Goal: Task Accomplishment & Management: Manage account settings

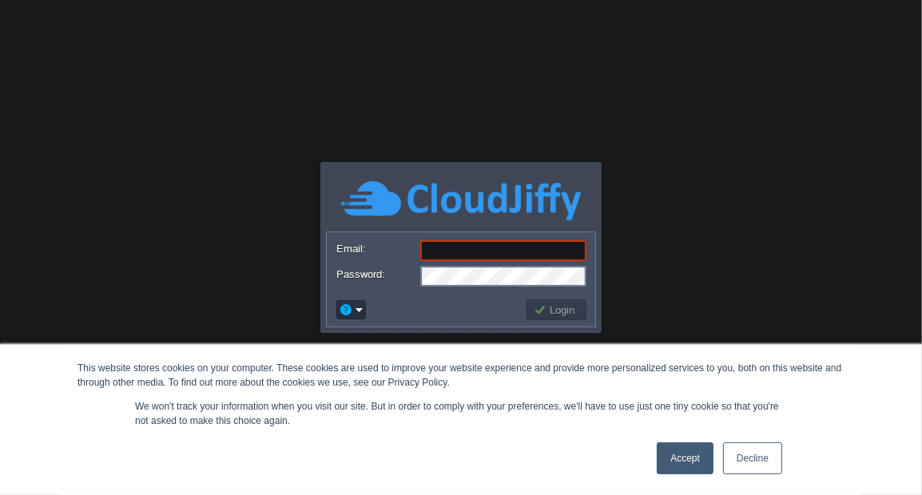
click at [688, 461] on link "Accept" at bounding box center [685, 459] width 57 height 32
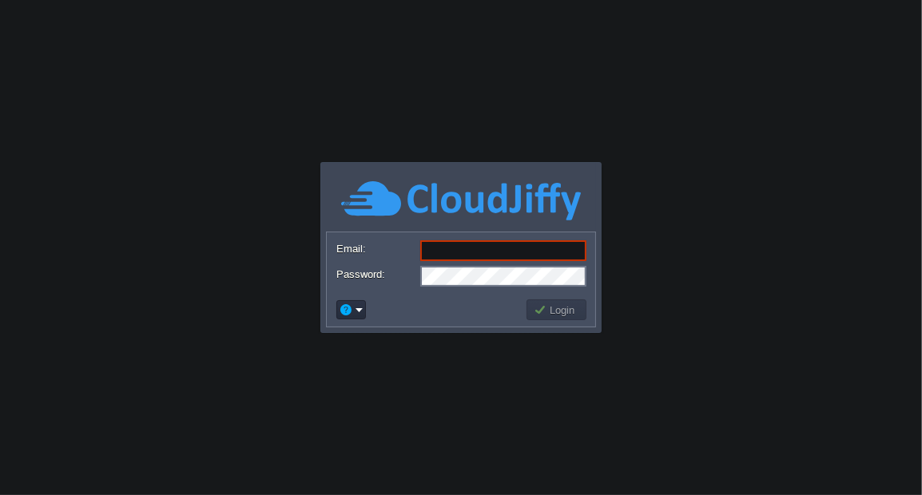
click at [479, 244] on input "Email:" at bounding box center [503, 250] width 166 height 21
paste input "[EMAIL_ADDRESS][DOMAIN_NAME]"
type input "[EMAIL_ADDRESS][DOMAIN_NAME]"
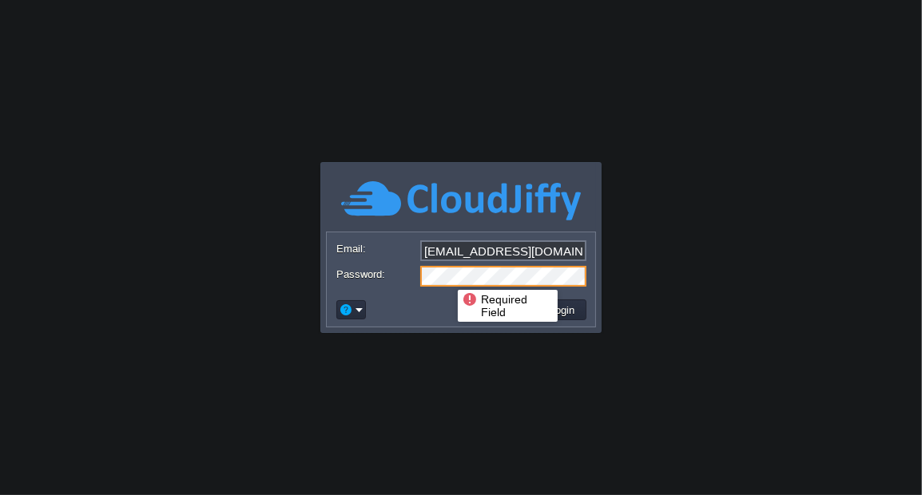
click at [415, 314] on td at bounding box center [429, 310] width 190 height 26
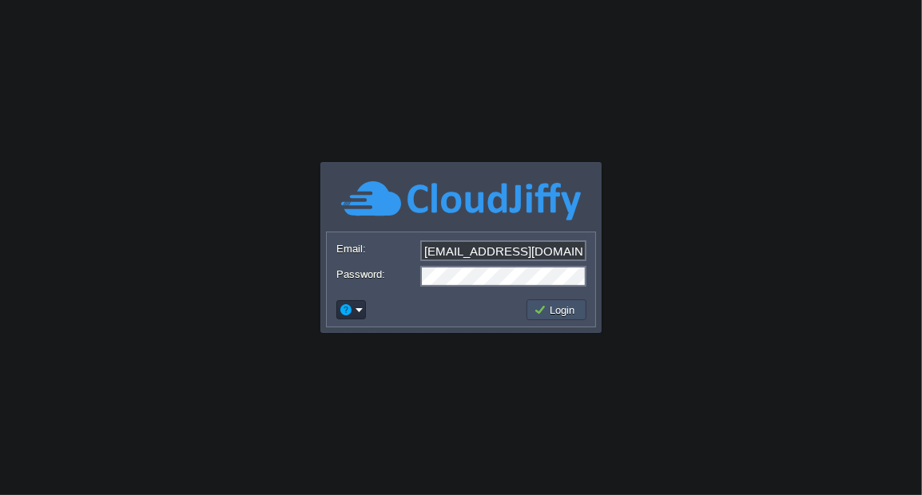
click at [554, 309] on button "Login" at bounding box center [557, 310] width 46 height 14
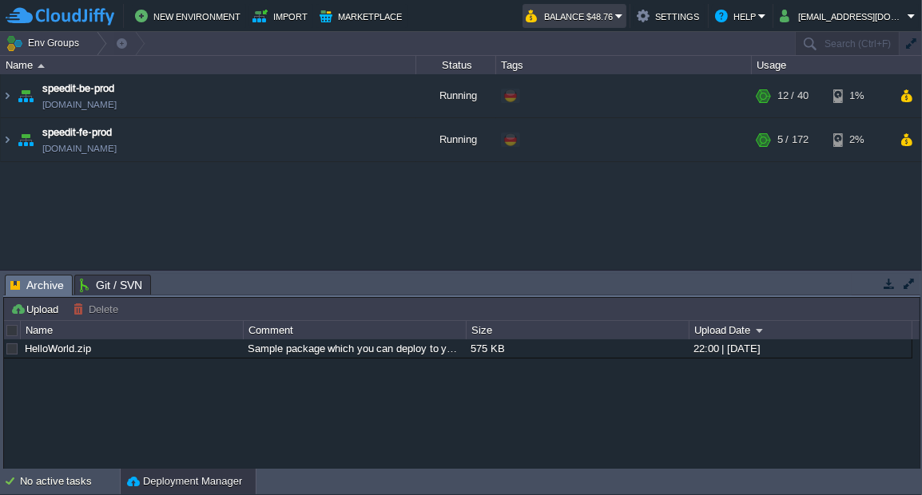
click at [623, 11] on em "Balance $48.76" at bounding box center [574, 15] width 97 height 19
click at [422, 201] on div "speedit-be-prod [DOMAIN_NAME] Running + Add to Env Group RAM 24% CPU 1% 12 / 40…" at bounding box center [461, 171] width 922 height 195
click at [13, 97] on td "speedit-be-prod [DOMAIN_NAME]" at bounding box center [208, 96] width 415 height 44
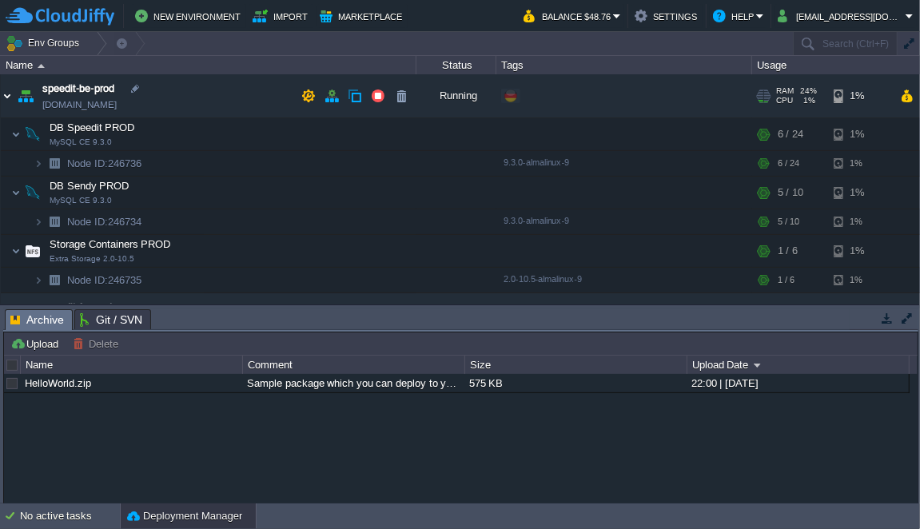
click at [8, 93] on img at bounding box center [7, 95] width 13 height 43
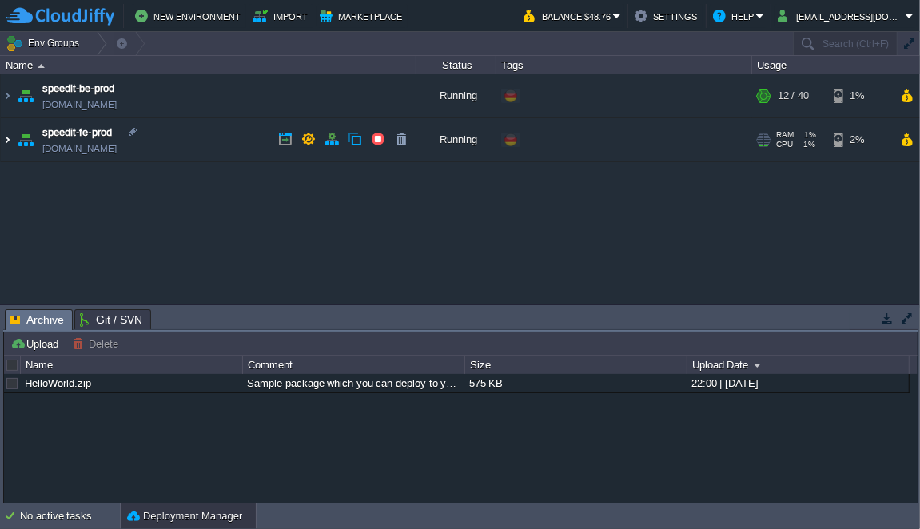
click at [7, 137] on img at bounding box center [7, 139] width 13 height 43
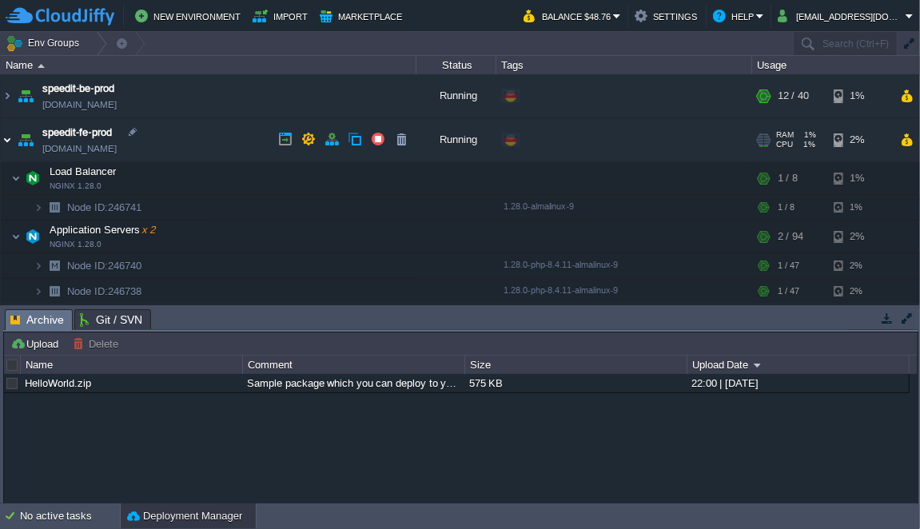
click at [8, 139] on img at bounding box center [7, 139] width 13 height 43
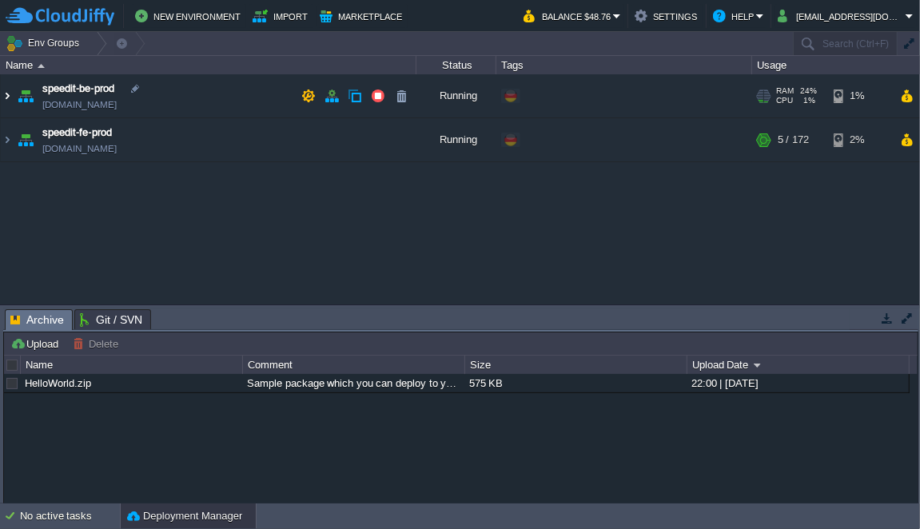
click at [9, 94] on img at bounding box center [7, 95] width 13 height 43
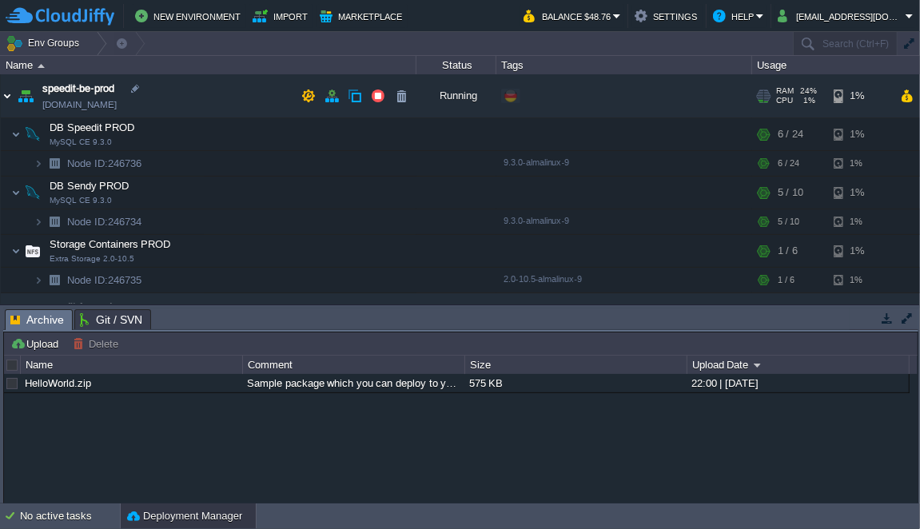
click at [12, 97] on img at bounding box center [7, 95] width 13 height 43
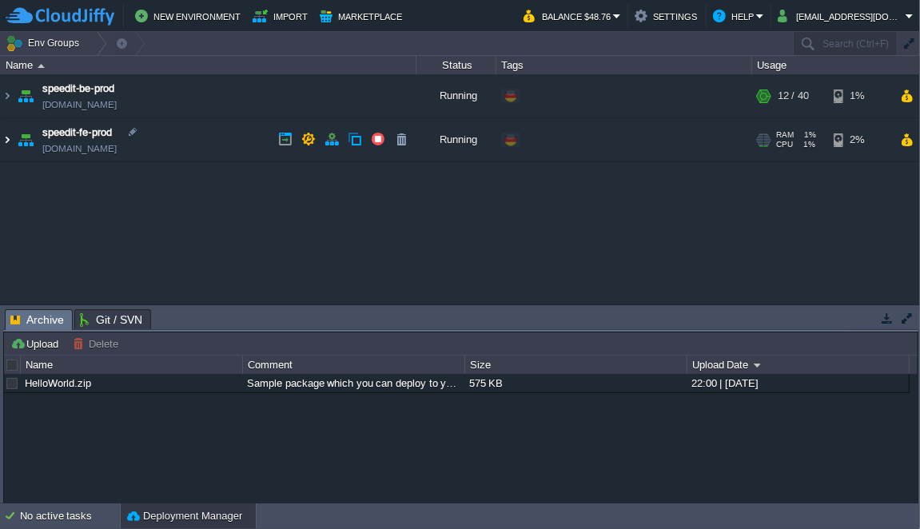
click at [9, 140] on img at bounding box center [7, 139] width 13 height 43
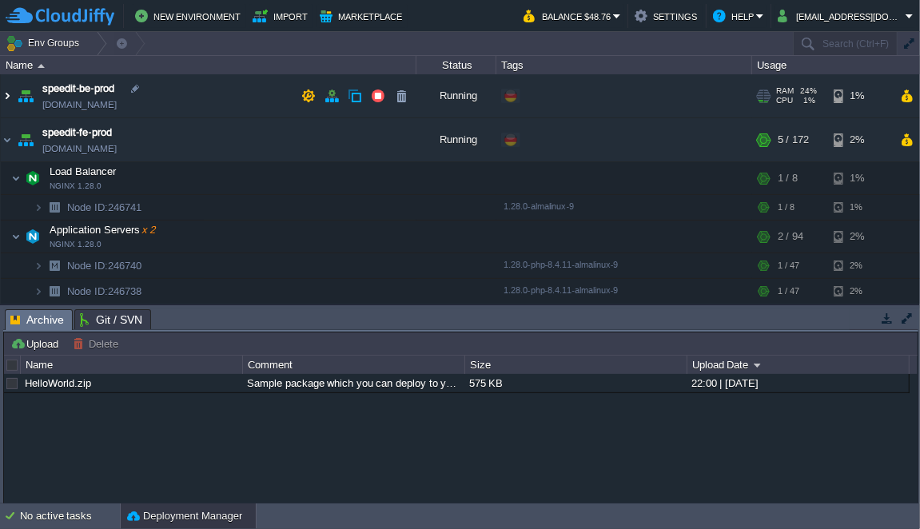
click at [11, 94] on img at bounding box center [7, 95] width 13 height 43
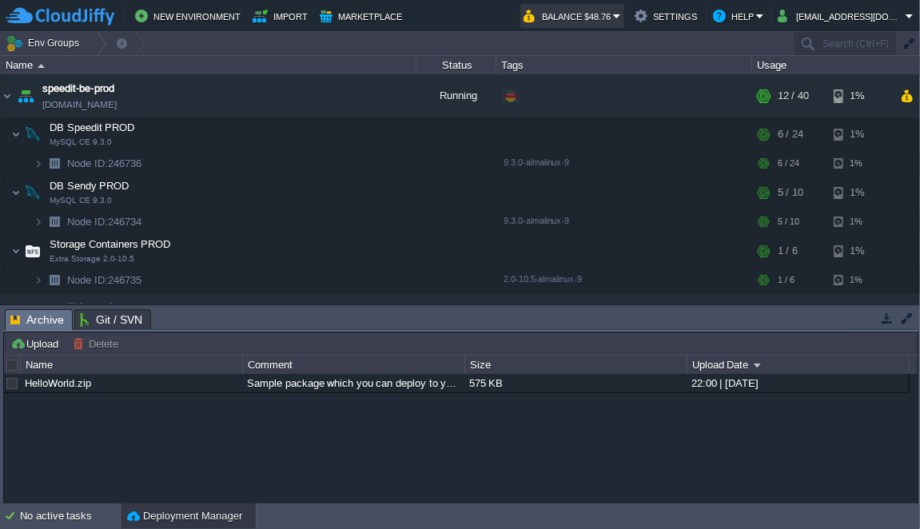
click at [613, 21] on button "Balance $48.76" at bounding box center [567, 15] width 89 height 19
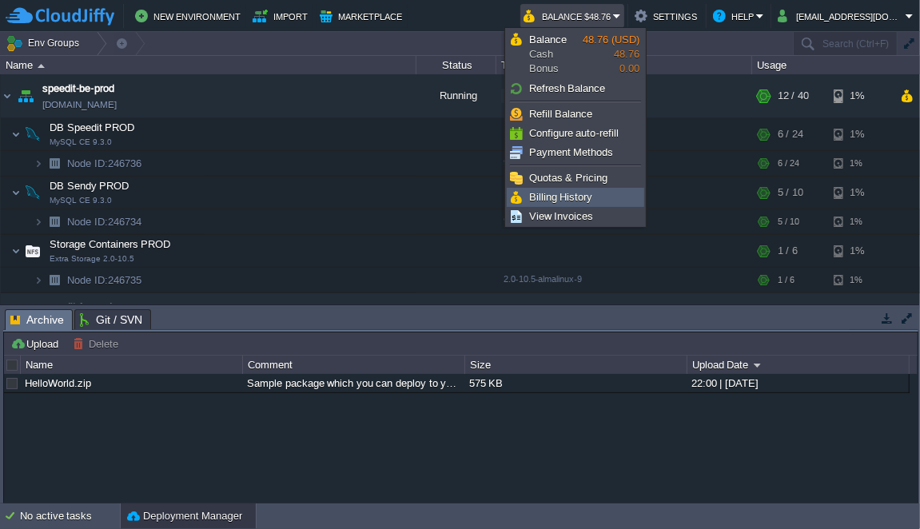
click at [591, 196] on link "Billing History" at bounding box center [575, 198] width 136 height 18
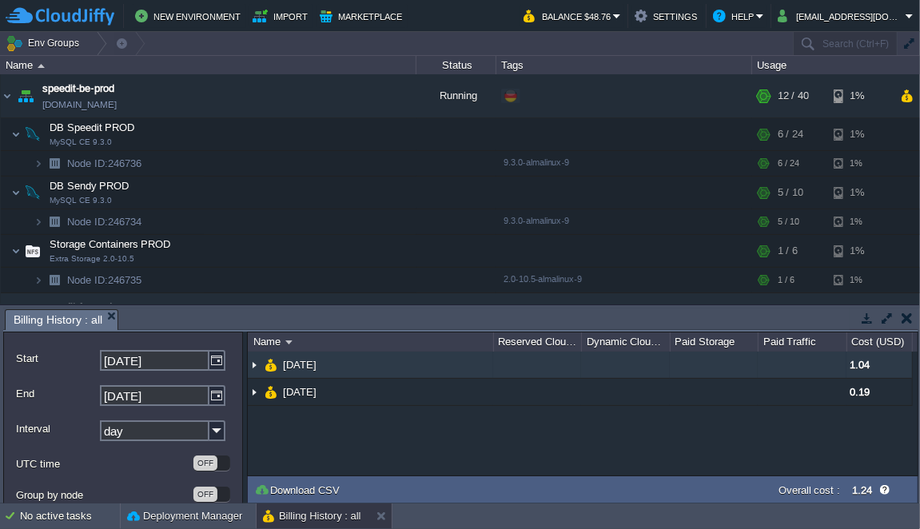
click at [259, 366] on img at bounding box center [254, 365] width 13 height 26
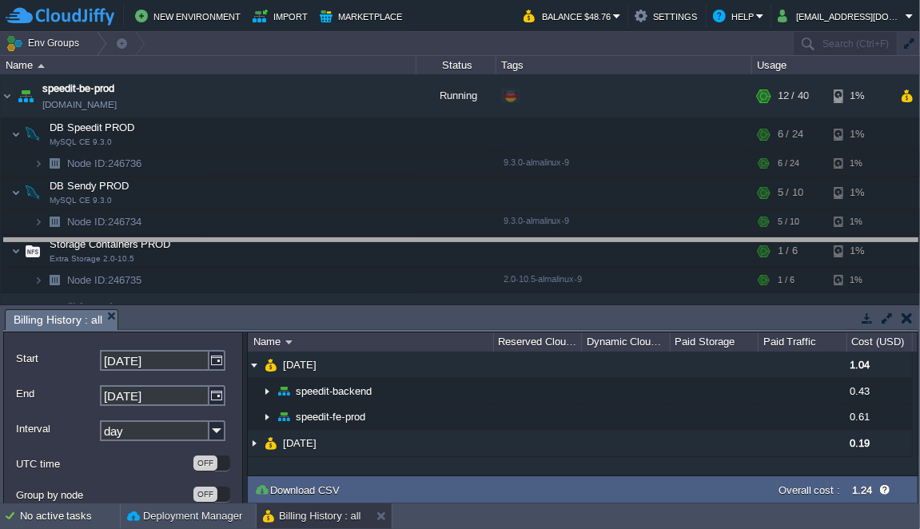
drag, startPoint x: 292, startPoint y: 308, endPoint x: 312, endPoint y: 237, distance: 73.9
click at [312, 237] on body "New Environment Import Marketplace Bonus $0.00 Upgrade Account Balance $48.76 S…" at bounding box center [460, 264] width 920 height 529
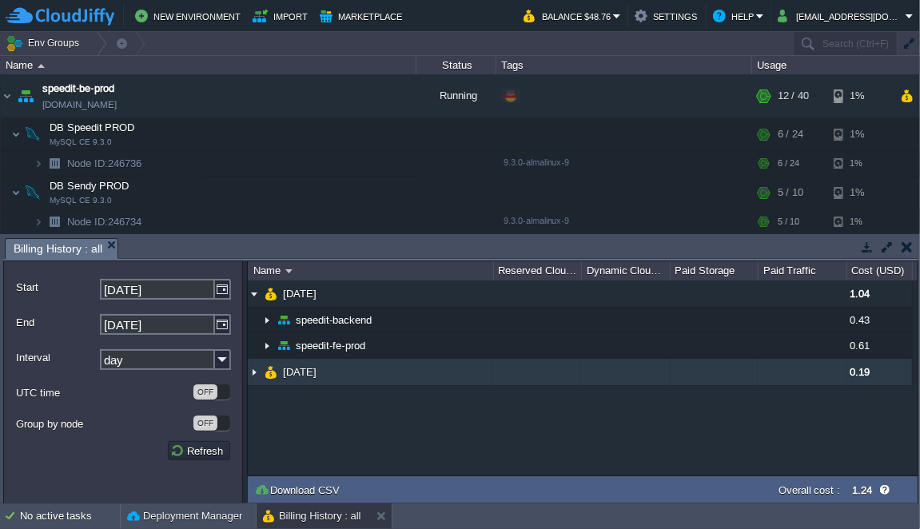
click at [313, 372] on span "[DATE]" at bounding box center [300, 372] width 38 height 14
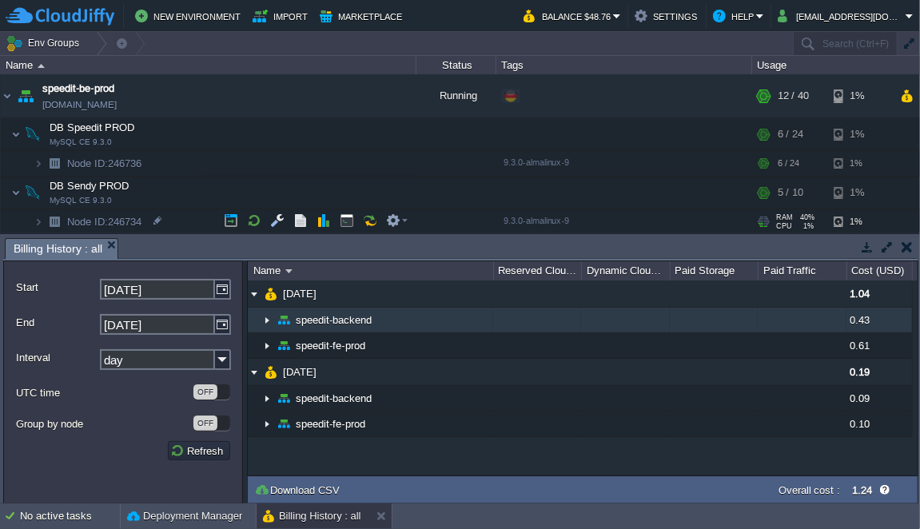
click at [263, 322] on img at bounding box center [266, 320] width 13 height 25
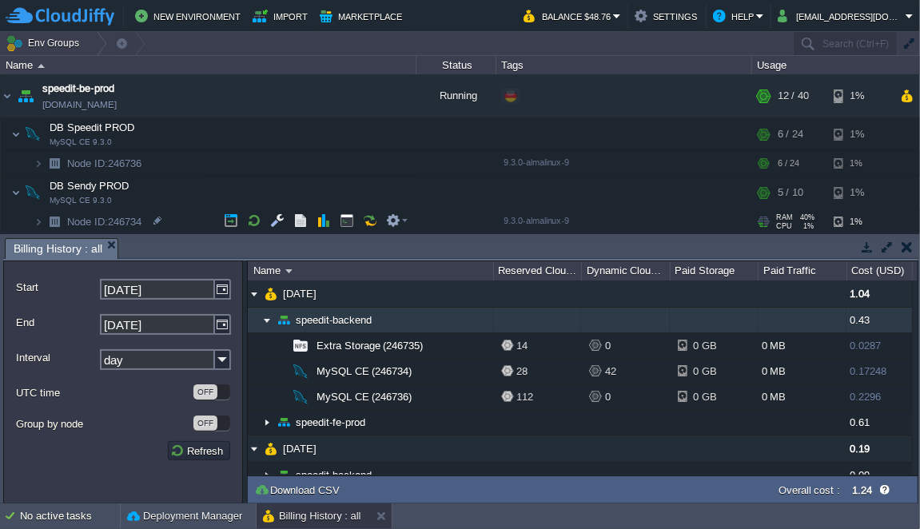
click at [263, 322] on img at bounding box center [266, 320] width 13 height 25
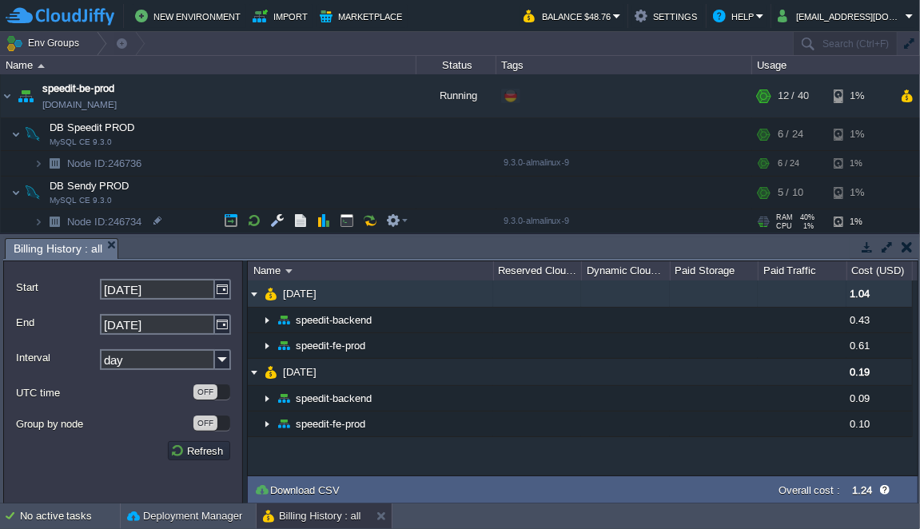
click at [259, 292] on img at bounding box center [254, 293] width 13 height 26
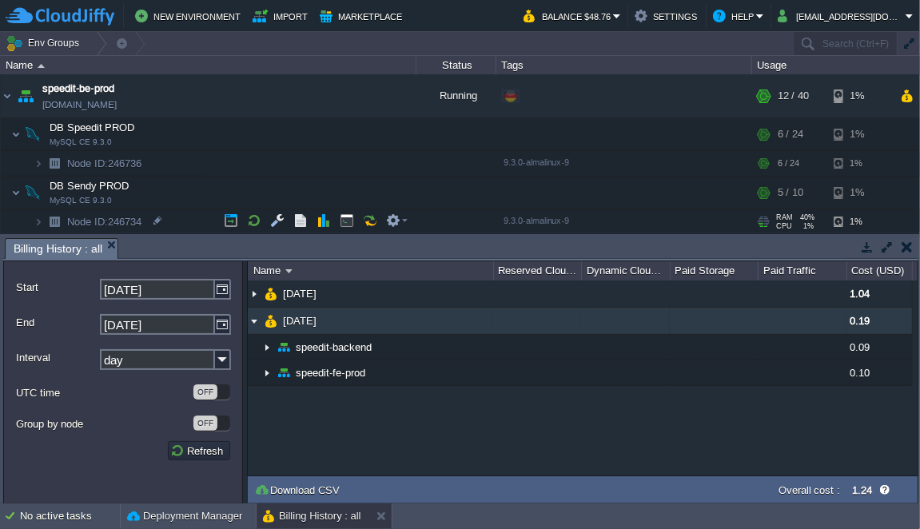
click at [255, 322] on img at bounding box center [254, 321] width 13 height 26
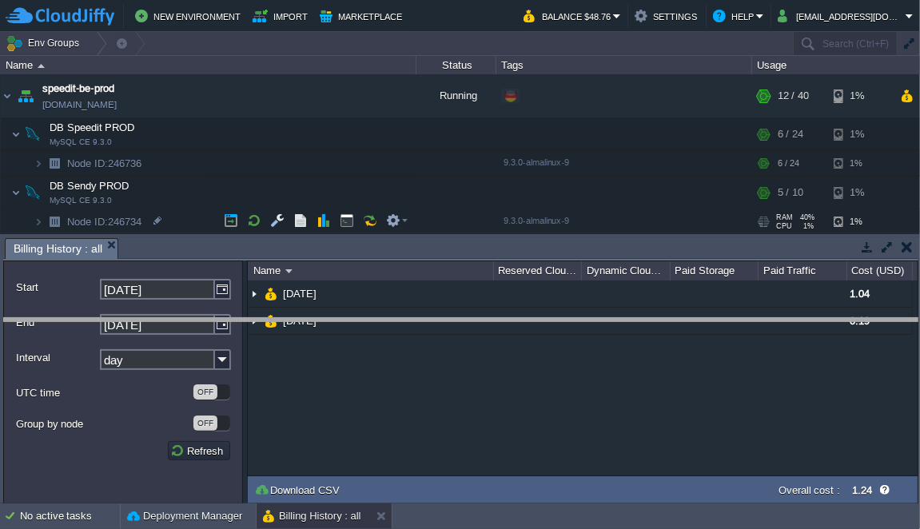
drag, startPoint x: 264, startPoint y: 237, endPoint x: 279, endPoint y: 323, distance: 86.8
click at [279, 323] on body "New Environment Import Marketplace Bonus $0.00 Upgrade Account Balance $48.76 S…" at bounding box center [460, 264] width 920 height 529
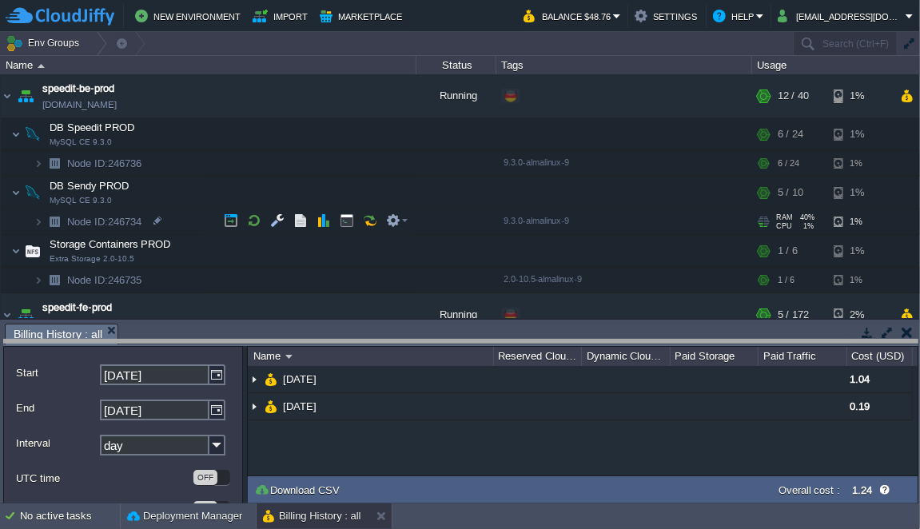
drag, startPoint x: 279, startPoint y: 323, endPoint x: 279, endPoint y: 340, distance: 16.8
click at [279, 340] on body "New Environment Import Marketplace Bonus $0.00 Upgrade Account Balance $48.76 S…" at bounding box center [460, 264] width 920 height 529
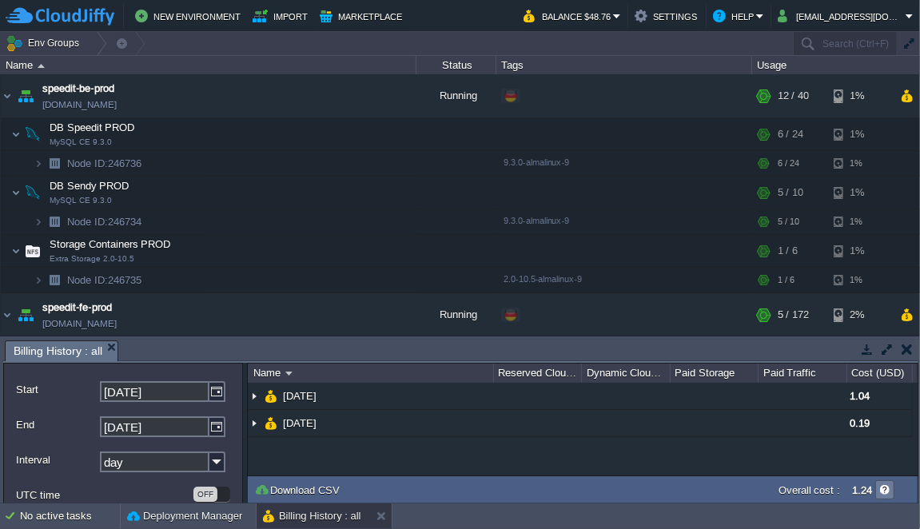
click at [882, 492] on button "button" at bounding box center [884, 490] width 14 height 14
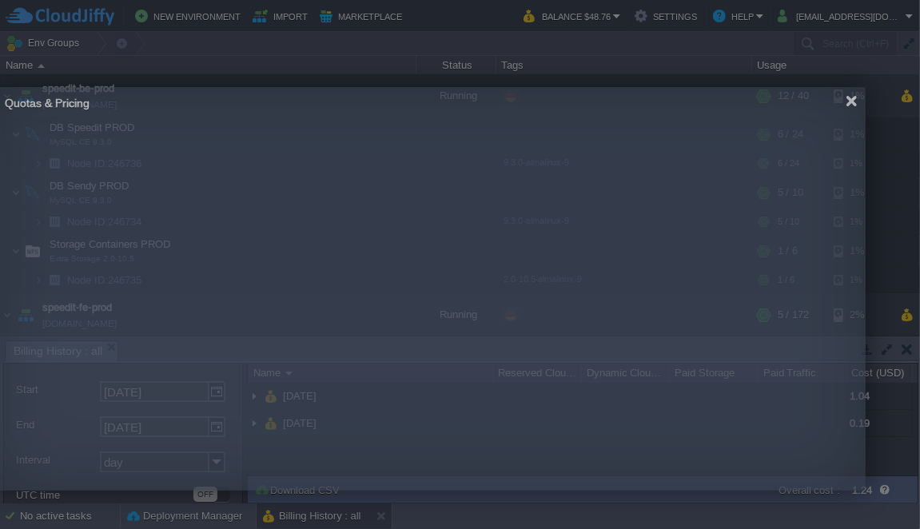
drag, startPoint x: 886, startPoint y: 81, endPoint x: 853, endPoint y: 105, distance: 40.6
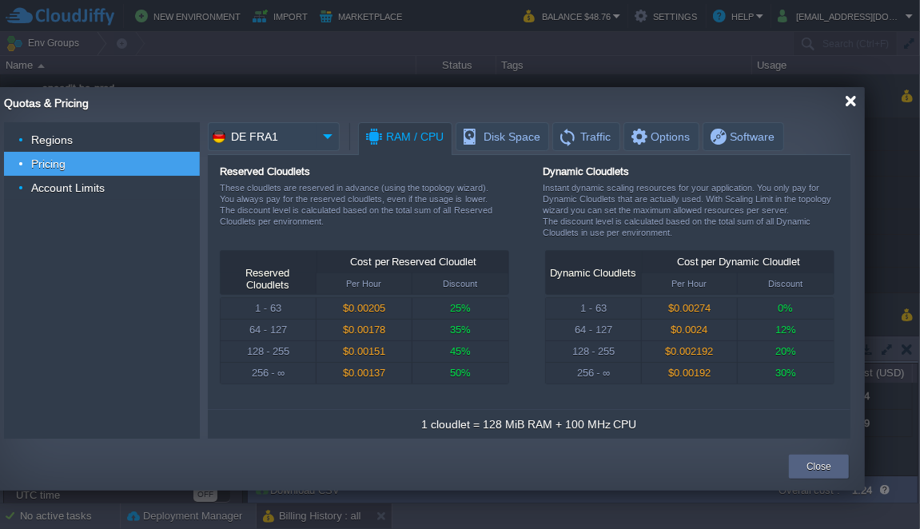
click at [849, 99] on div at bounding box center [850, 101] width 12 height 12
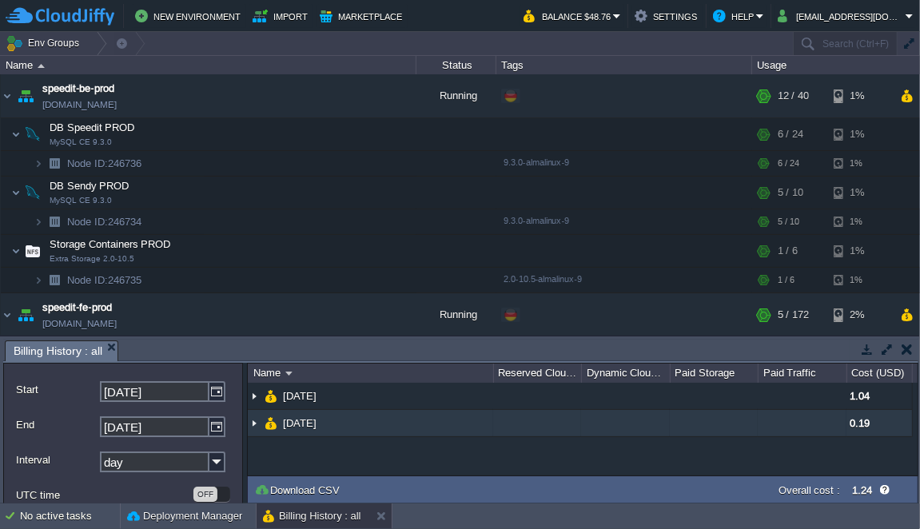
click at [259, 420] on img at bounding box center [254, 423] width 13 height 26
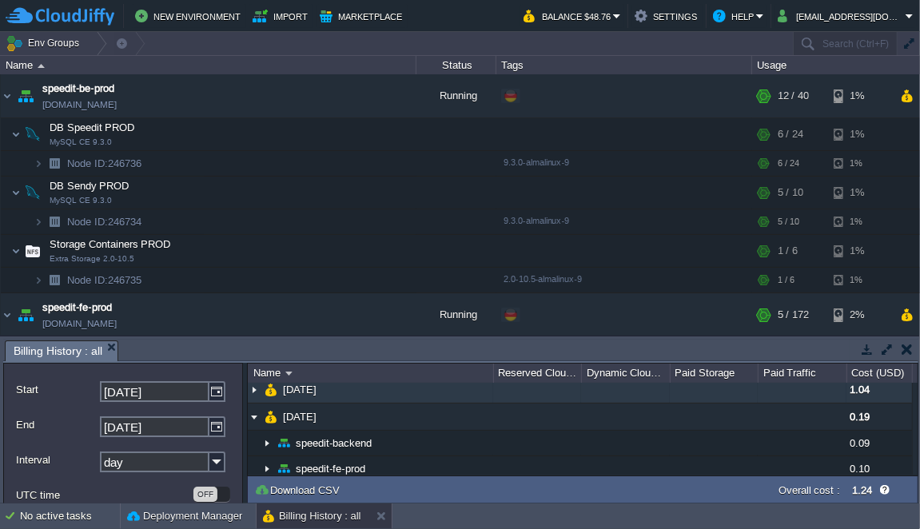
scroll to position [18, 0]
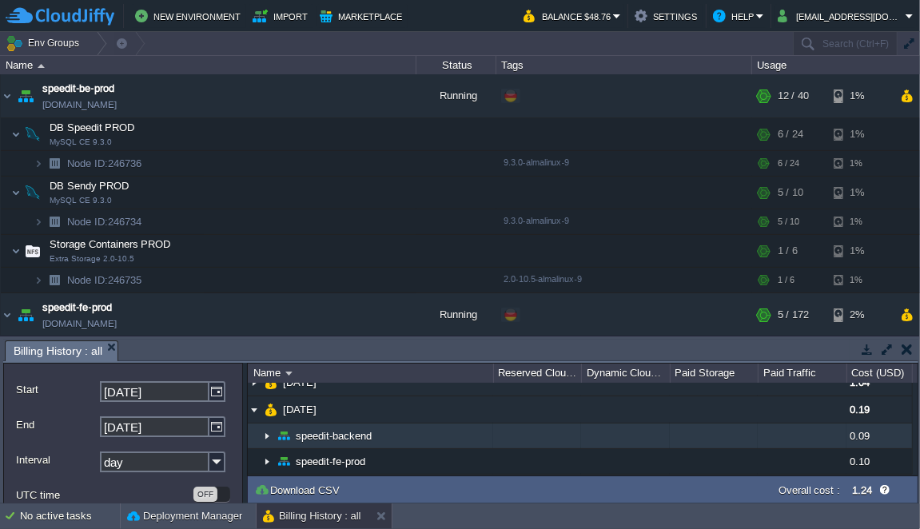
click at [266, 426] on img at bounding box center [266, 435] width 13 height 25
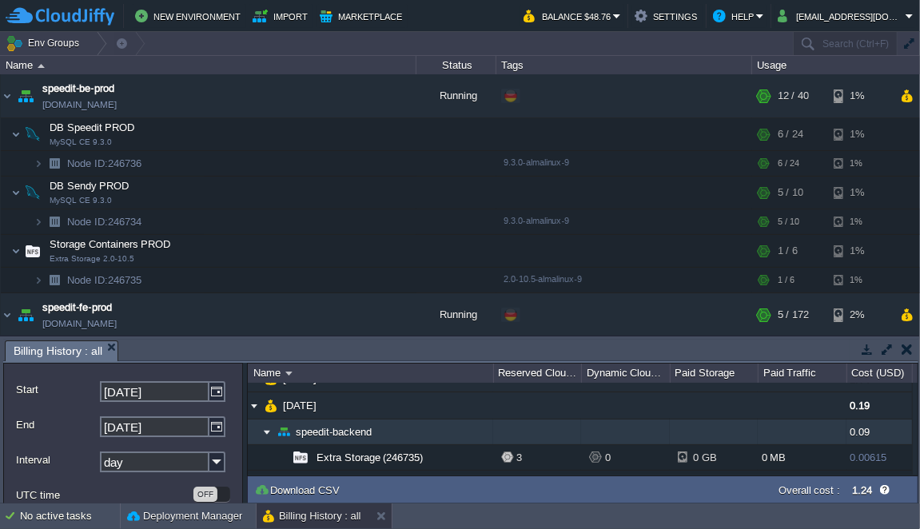
click at [266, 426] on img at bounding box center [266, 431] width 13 height 25
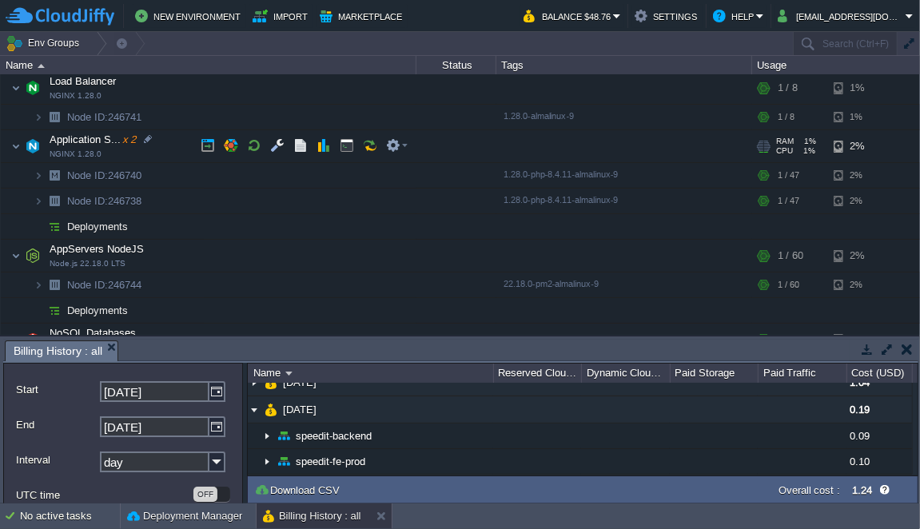
scroll to position [153, 0]
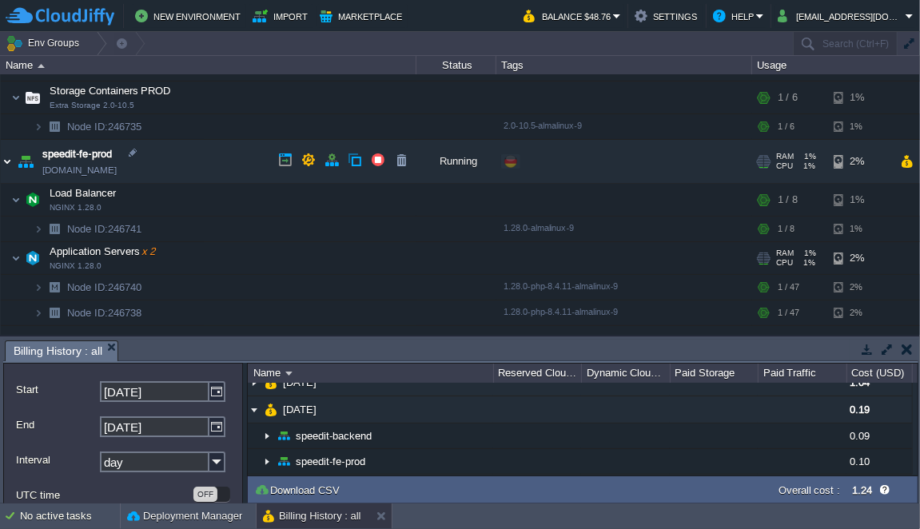
click at [10, 160] on img at bounding box center [7, 161] width 13 height 43
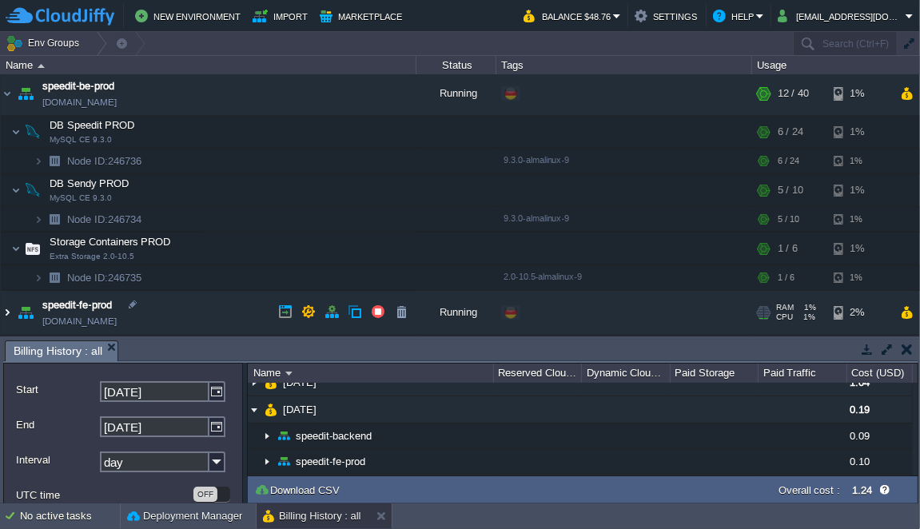
click at [7, 308] on img at bounding box center [7, 312] width 13 height 43
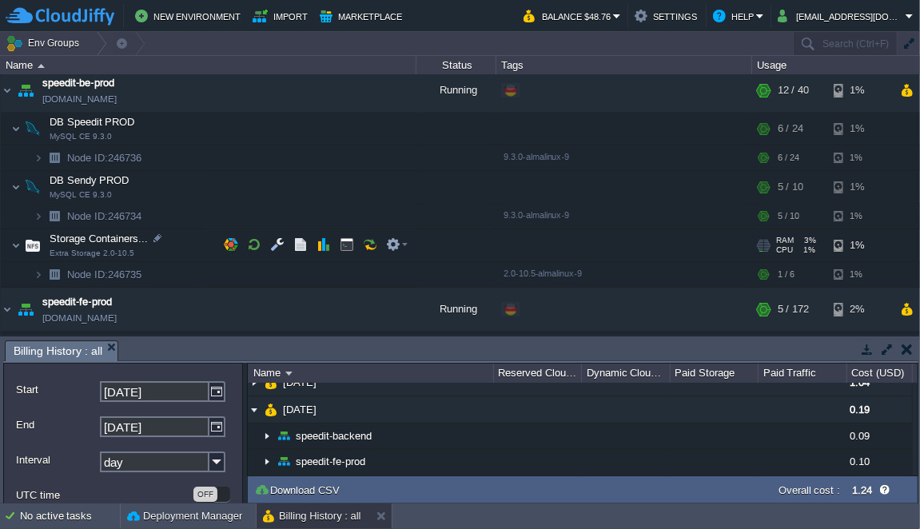
scroll to position [313, 0]
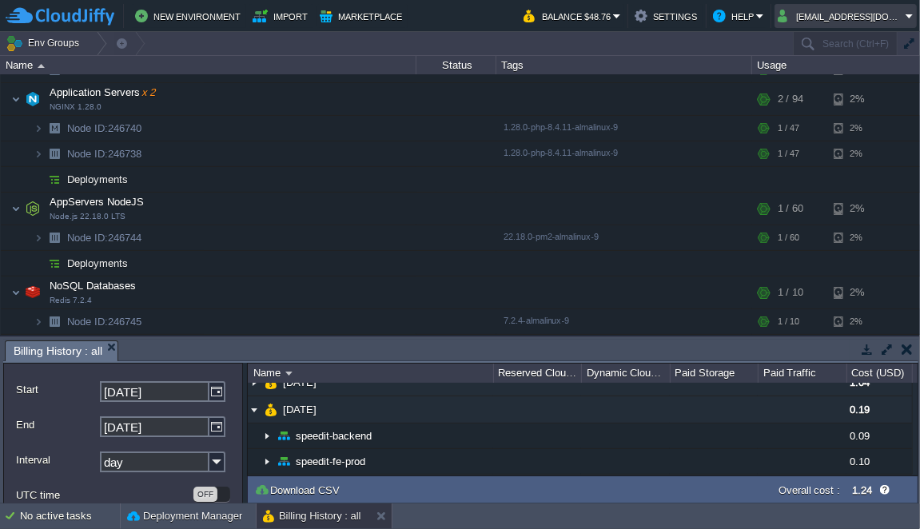
click at [896, 23] on button "[EMAIL_ADDRESS][DOMAIN_NAME]" at bounding box center [841, 15] width 128 height 19
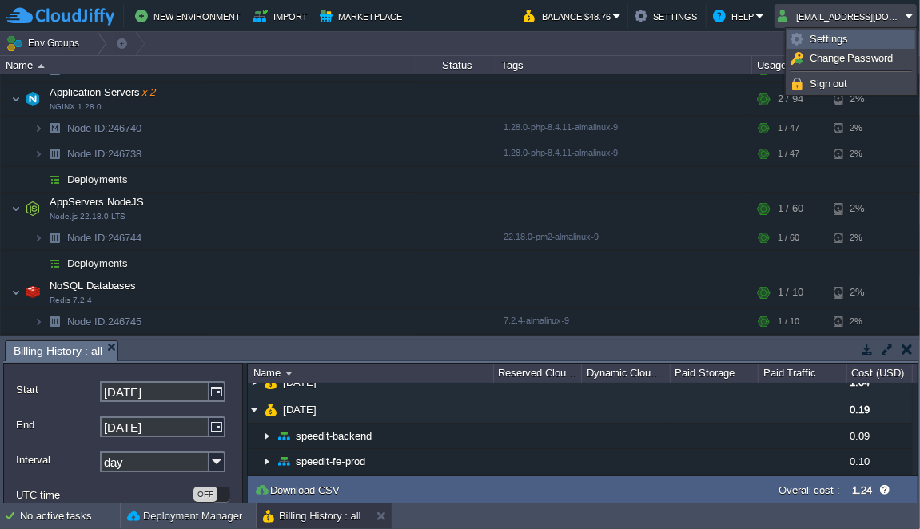
click at [882, 37] on link "Settings" at bounding box center [851, 39] width 126 height 18
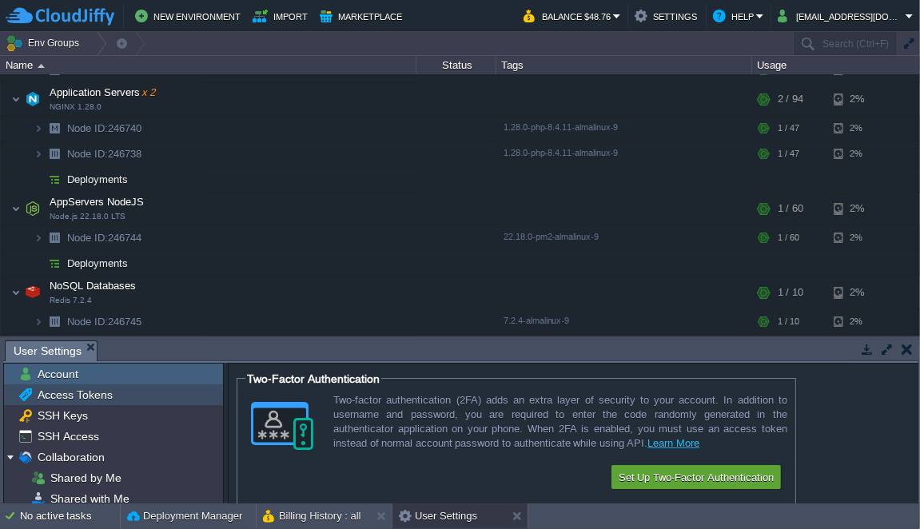
click at [81, 390] on span "Access Tokens" at bounding box center [74, 394] width 81 height 14
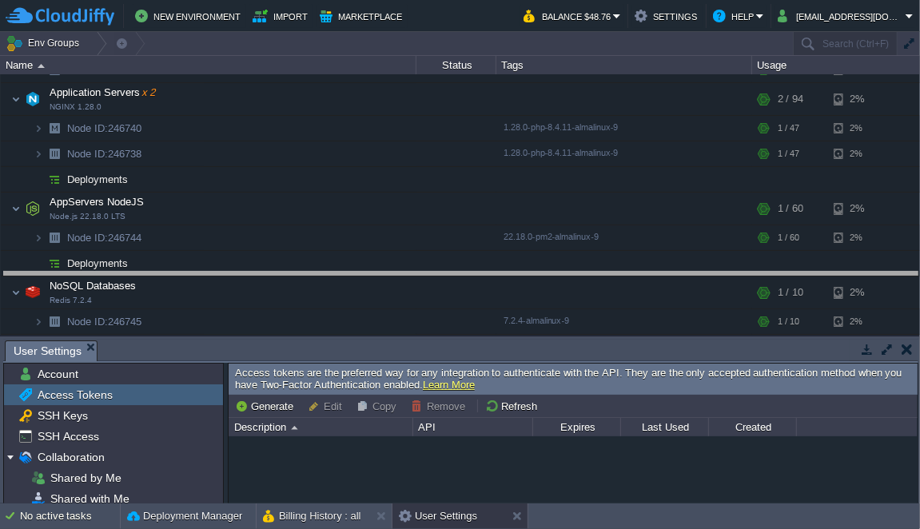
drag, startPoint x: 332, startPoint y: 340, endPoint x: 348, endPoint y: 268, distance: 73.5
click at [348, 268] on body "New Environment Import Marketplace Bonus $0.00 Upgrade Account Balance $48.76 S…" at bounding box center [460, 264] width 920 height 529
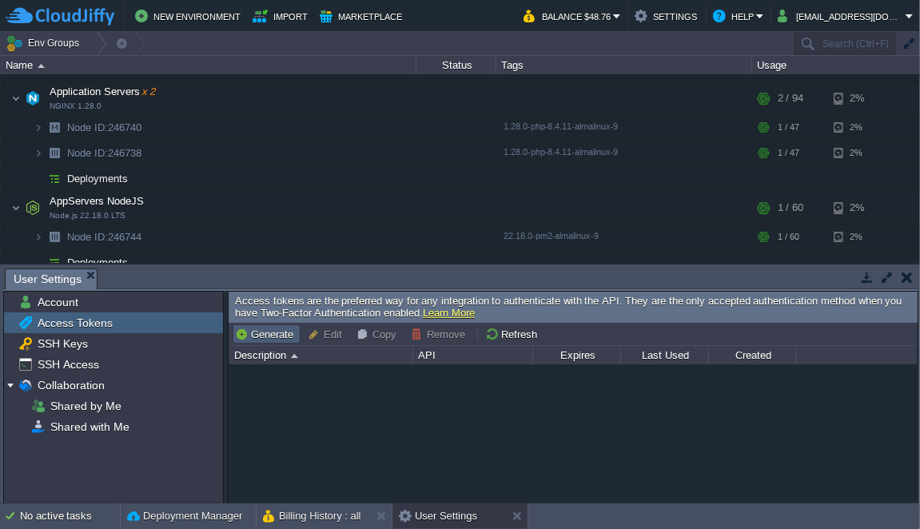
click at [284, 330] on button "Generate" at bounding box center [266, 334] width 63 height 14
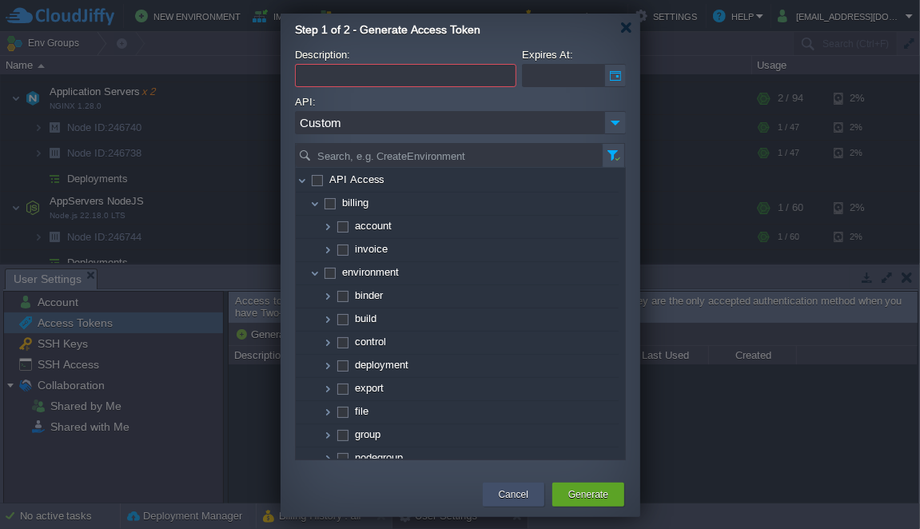
click at [503, 491] on button "Cancel" at bounding box center [514, 495] width 30 height 16
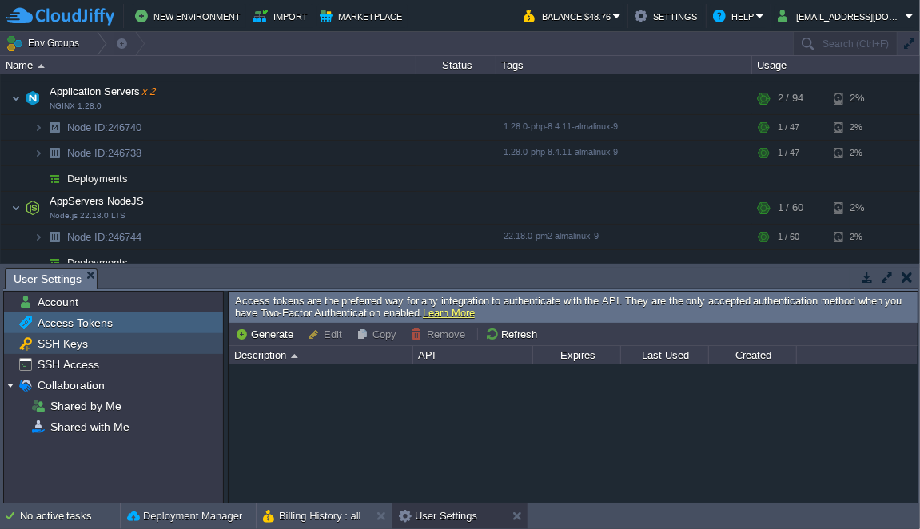
click at [119, 341] on div "SSH Keys" at bounding box center [113, 343] width 219 height 21
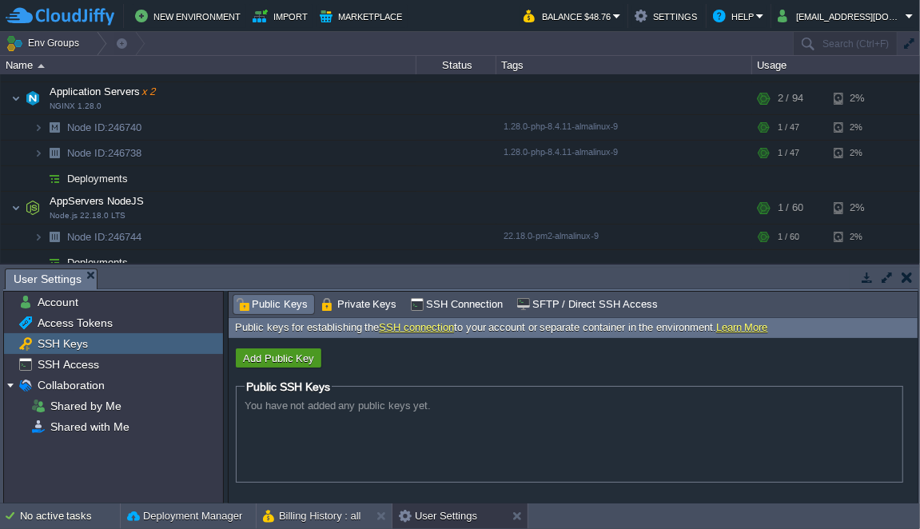
click at [270, 357] on button "Add Public Key" at bounding box center [278, 358] width 81 height 14
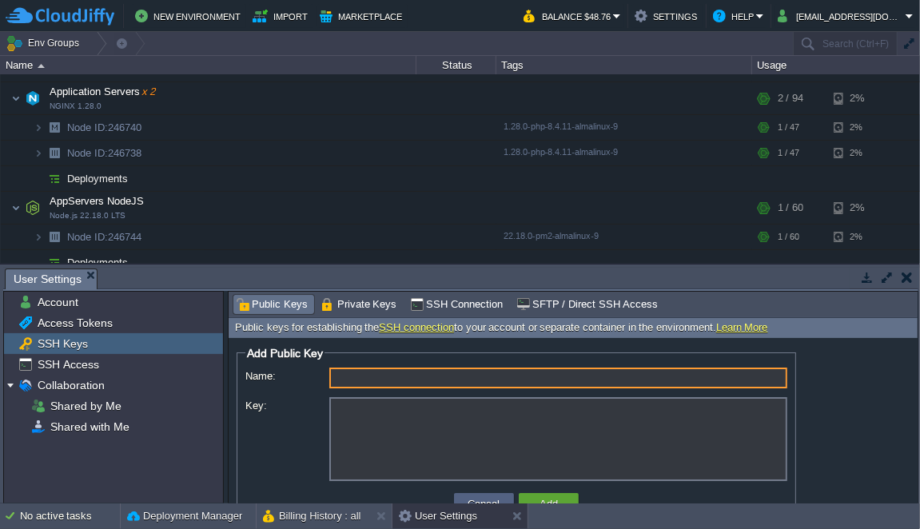
click at [367, 377] on input "Name:" at bounding box center [558, 378] width 458 height 21
type input "[PERSON_NAME] PC"
click at [375, 433] on textarea "Key:" at bounding box center [558, 439] width 458 height 84
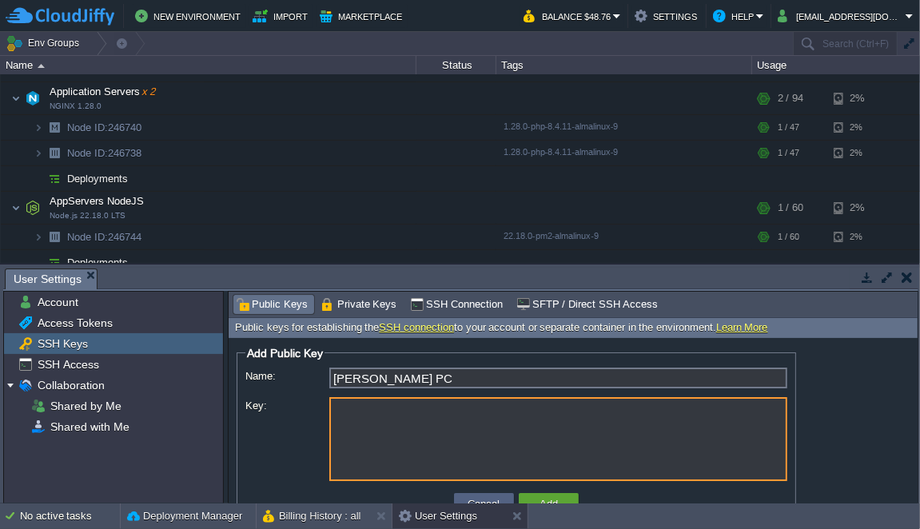
paste textarea "---- BEGIN SSH2 PUBLIC KEY ---- Comment: "ecdsa-key-20230721" AAAAE2VjZHNhLXNoY…"
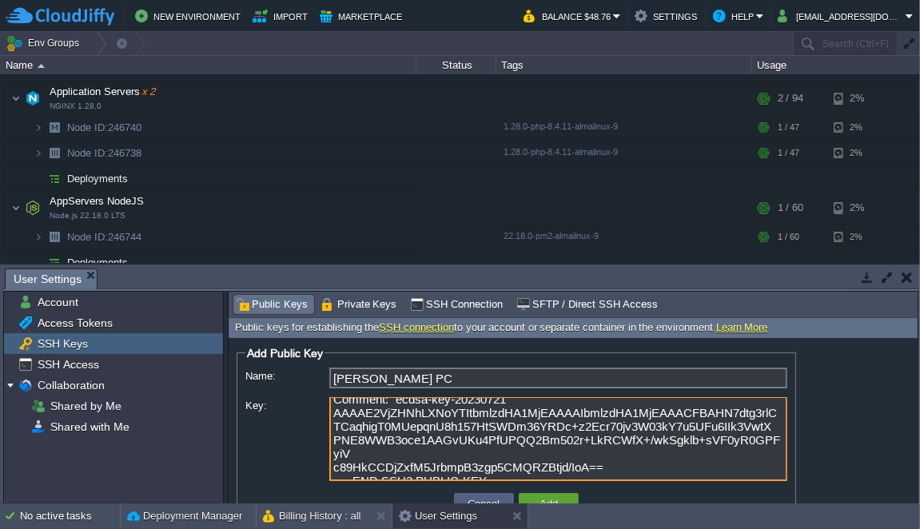
scroll to position [23, 0]
type textarea "---- BEGIN SSH2 PUBLIC KEY ---- Comment: "ecdsa-key-20230721" AAAAE2VjZHNhLXNoY…"
click at [554, 495] on button "Add" at bounding box center [549, 503] width 28 height 14
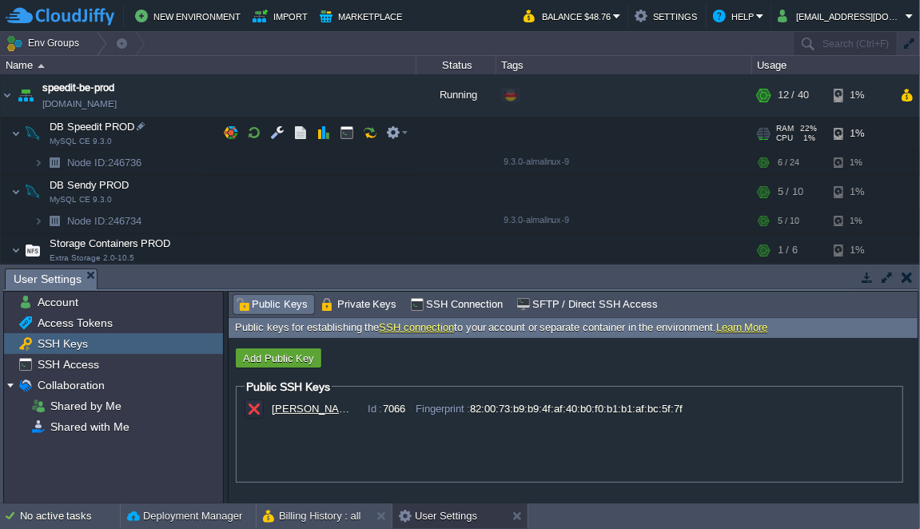
scroll to position [0, 0]
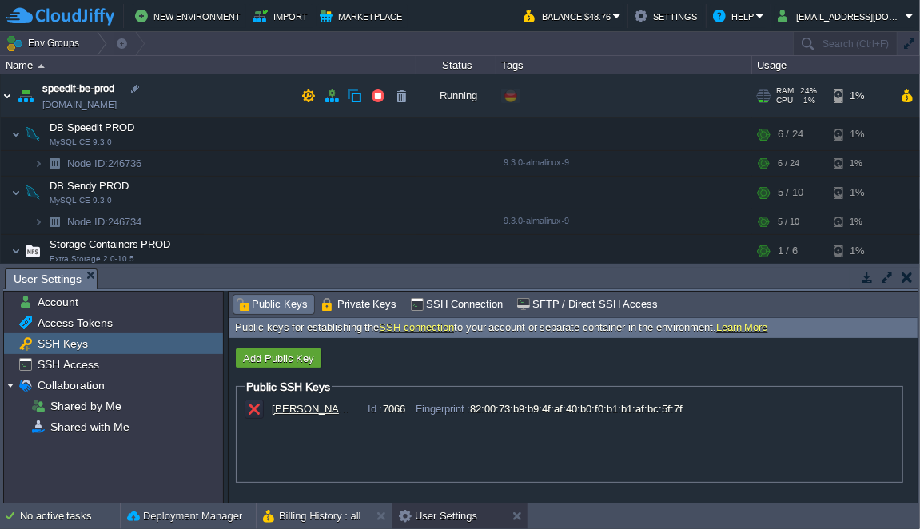
click at [10, 95] on img at bounding box center [7, 95] width 13 height 43
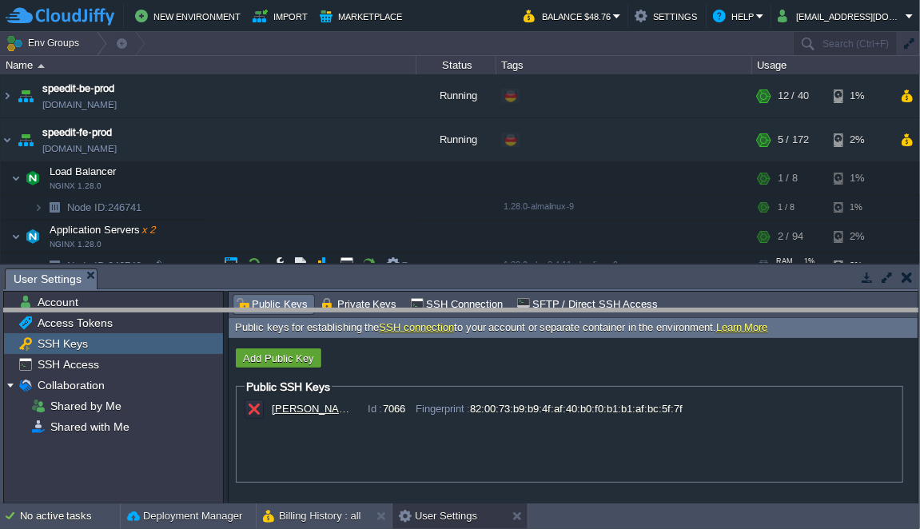
drag, startPoint x: 285, startPoint y: 268, endPoint x: 294, endPoint y: 309, distance: 41.7
click at [294, 309] on body "New Environment Import Marketplace Bonus $0.00 Upgrade Account Balance $48.76 S…" at bounding box center [460, 264] width 920 height 529
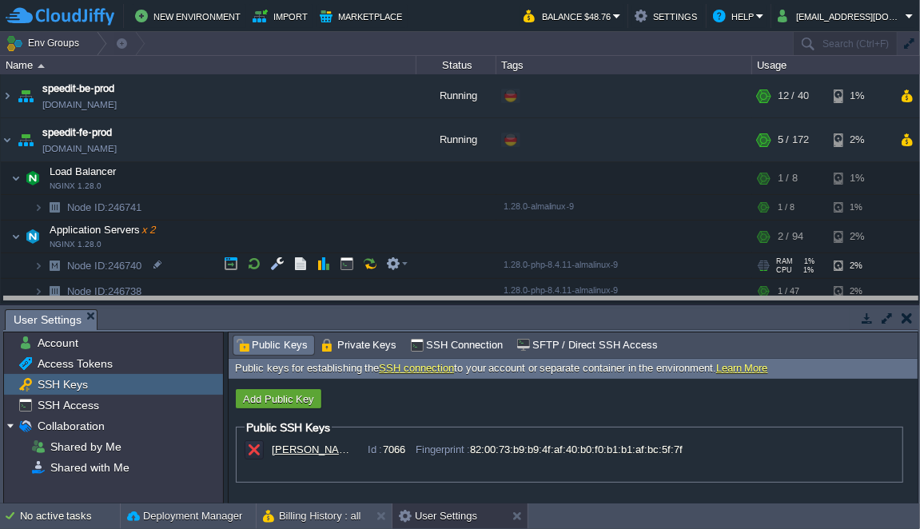
drag, startPoint x: 294, startPoint y: 309, endPoint x: 300, endPoint y: 297, distance: 13.6
click at [300, 297] on body "New Environment Import Marketplace Bonus $0.00 Upgrade Account Balance $48.76 S…" at bounding box center [460, 264] width 920 height 529
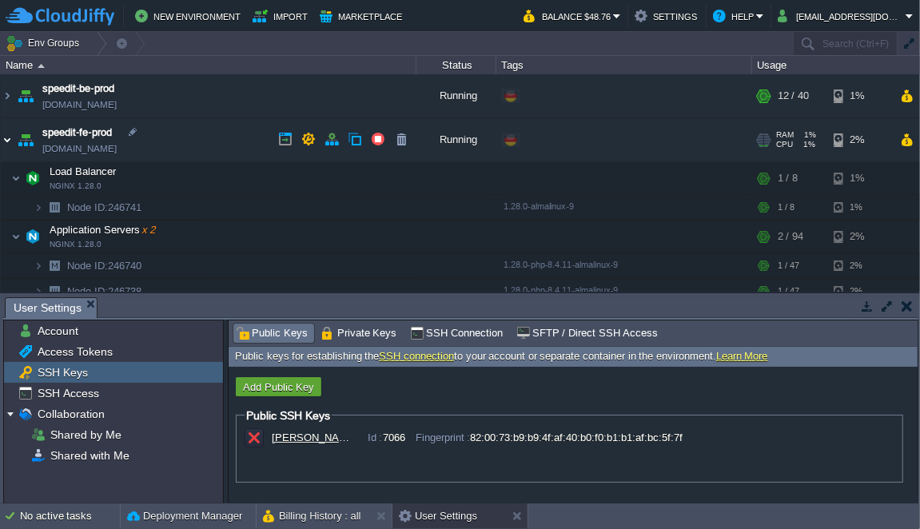
click at [7, 143] on img at bounding box center [7, 139] width 13 height 43
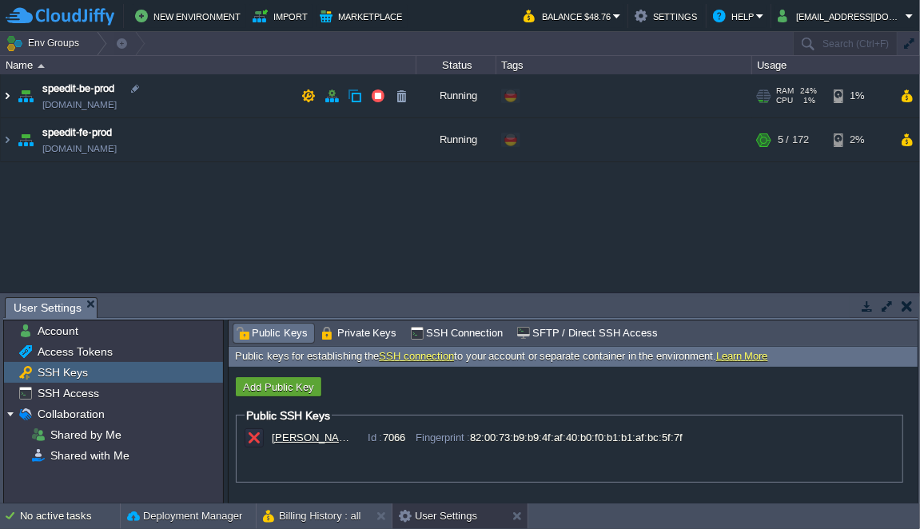
click at [11, 96] on img at bounding box center [7, 95] width 13 height 43
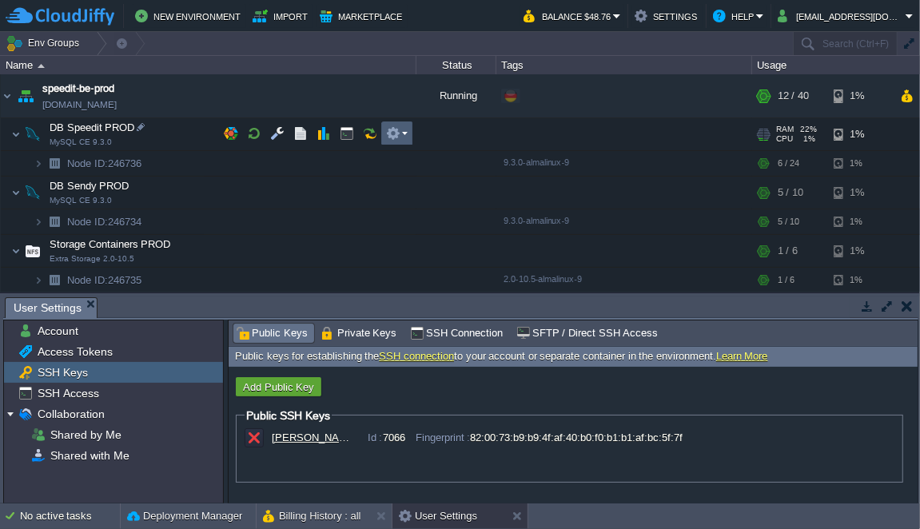
click at [396, 137] on button "button" at bounding box center [393, 133] width 14 height 14
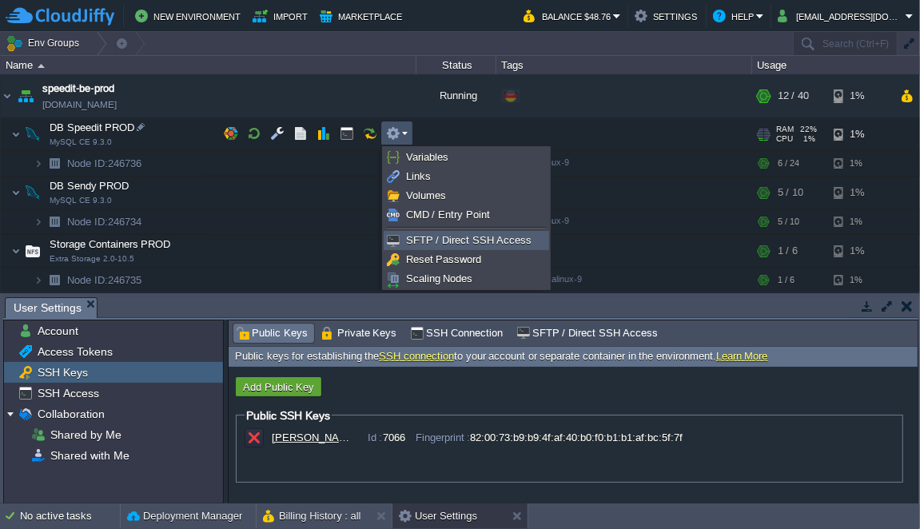
click at [472, 239] on span "SFTP / Direct SSH Access" at bounding box center [468, 240] width 125 height 12
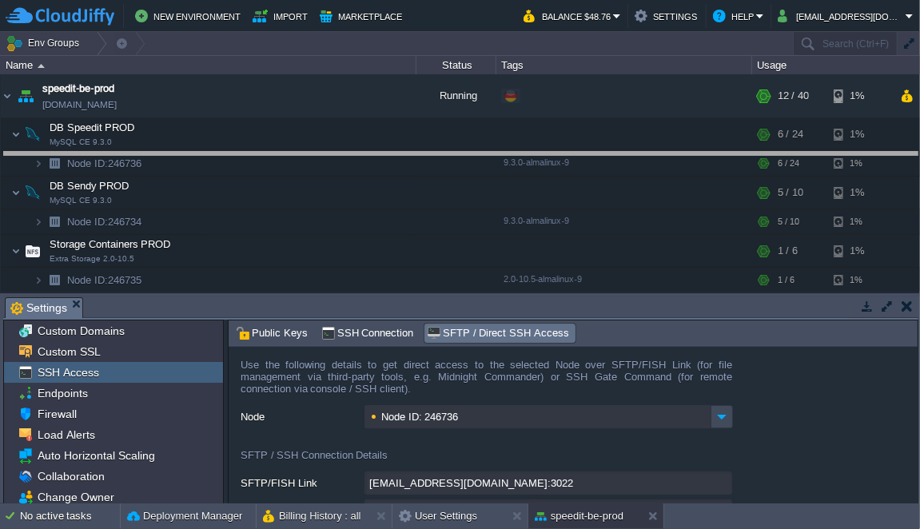
drag, startPoint x: 491, startPoint y: 296, endPoint x: 492, endPoint y: 152, distance: 144.6
click at [492, 152] on body "New Environment Import Marketplace Bonus $0.00 Upgrade Account Balance $48.76 S…" at bounding box center [460, 264] width 920 height 529
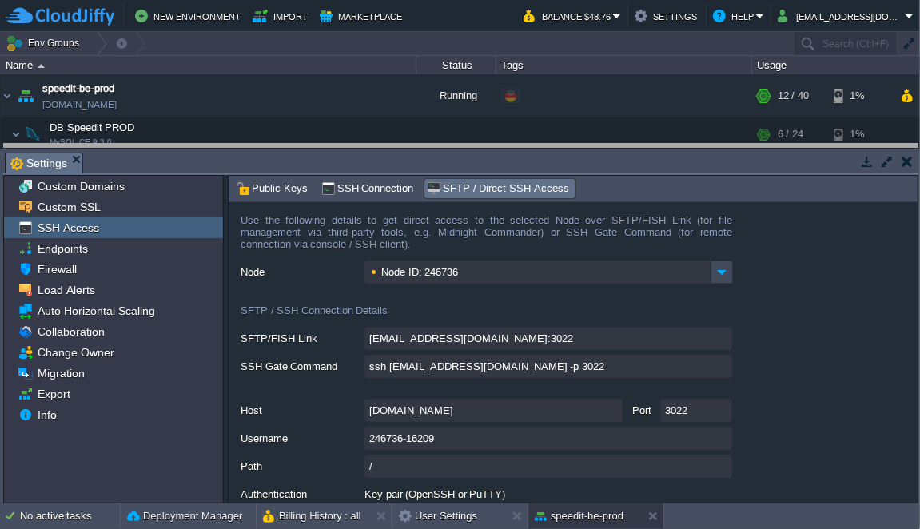
drag, startPoint x: 492, startPoint y: 152, endPoint x: 493, endPoint y: 144, distance: 8.0
click at [493, 144] on body "New Environment Import Marketplace Bonus $0.00 Upgrade Account Balance $48.76 S…" at bounding box center [460, 264] width 920 height 529
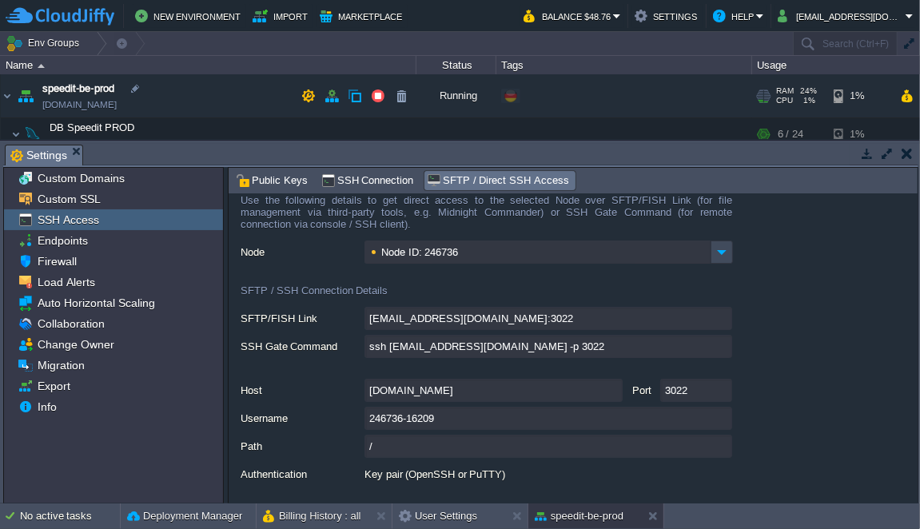
scroll to position [42, 0]
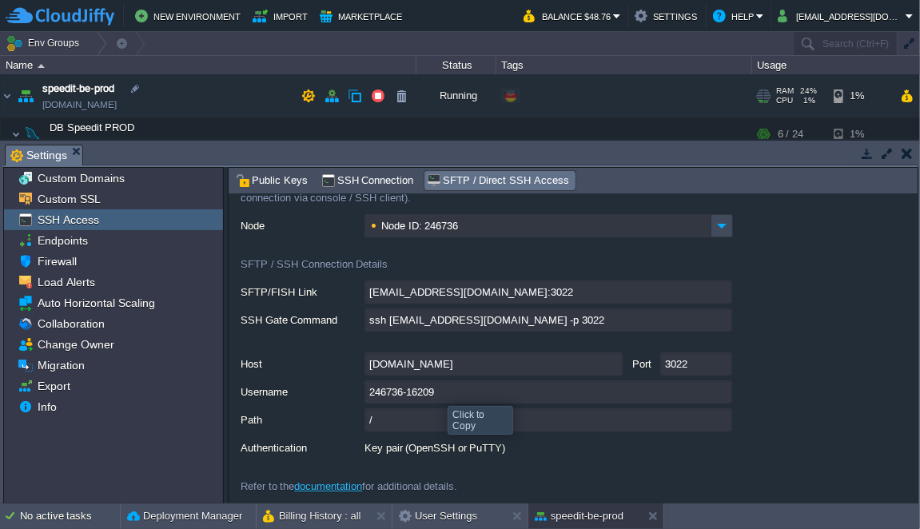
click at [724, 386] on input "246736-16209" at bounding box center [548, 391] width 368 height 23
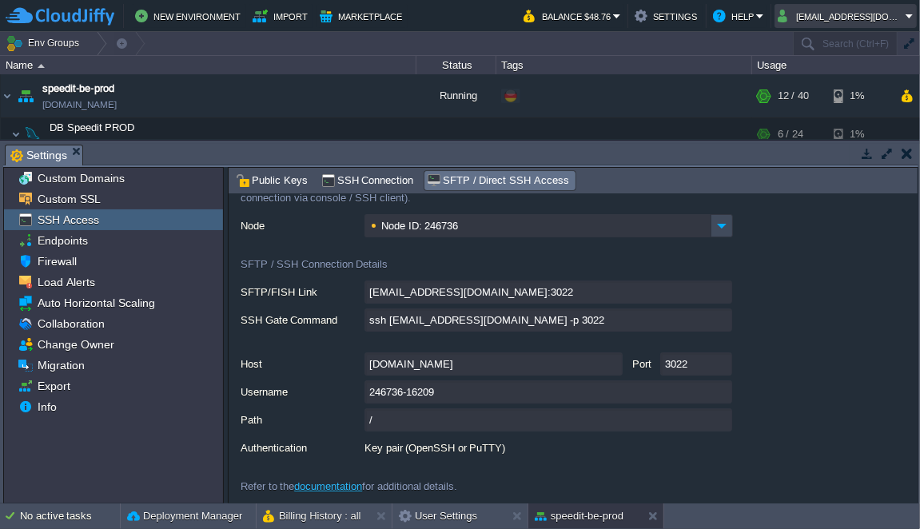
click at [903, 20] on button "[EMAIL_ADDRESS][DOMAIN_NAME]" at bounding box center [841, 15] width 128 height 19
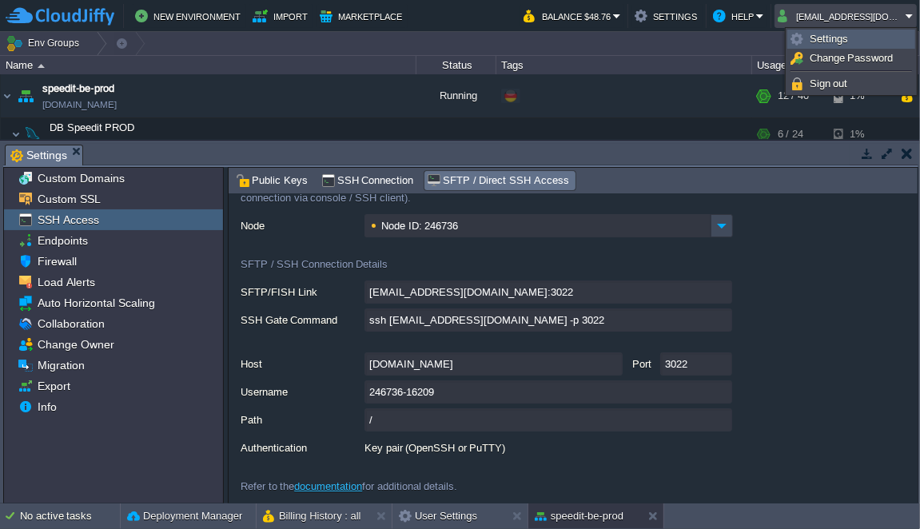
click at [856, 38] on link "Settings" at bounding box center [851, 39] width 126 height 18
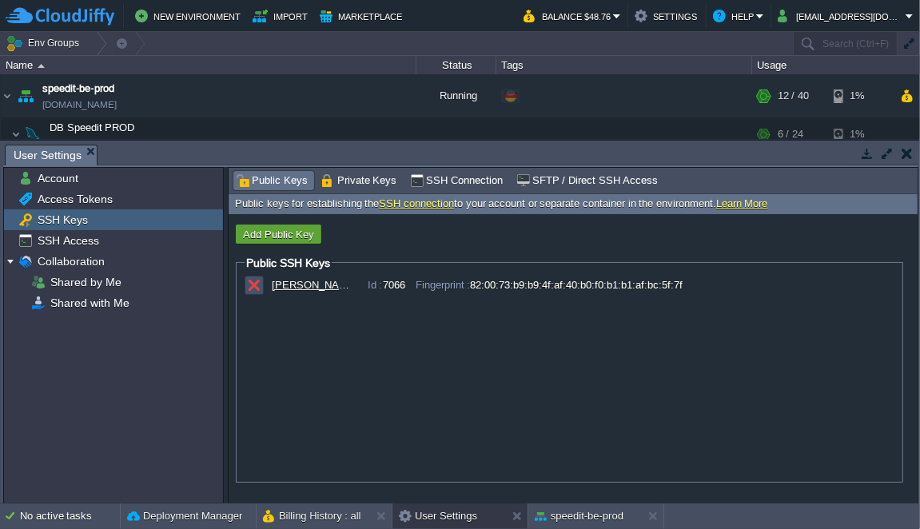
click at [253, 284] on button "button" at bounding box center [254, 285] width 14 height 14
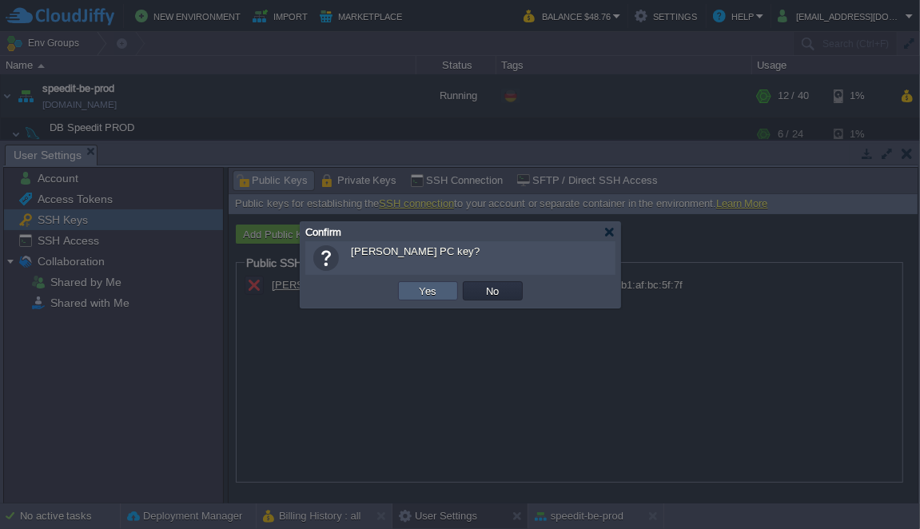
click at [429, 292] on button "Yes" at bounding box center [428, 291] width 27 height 14
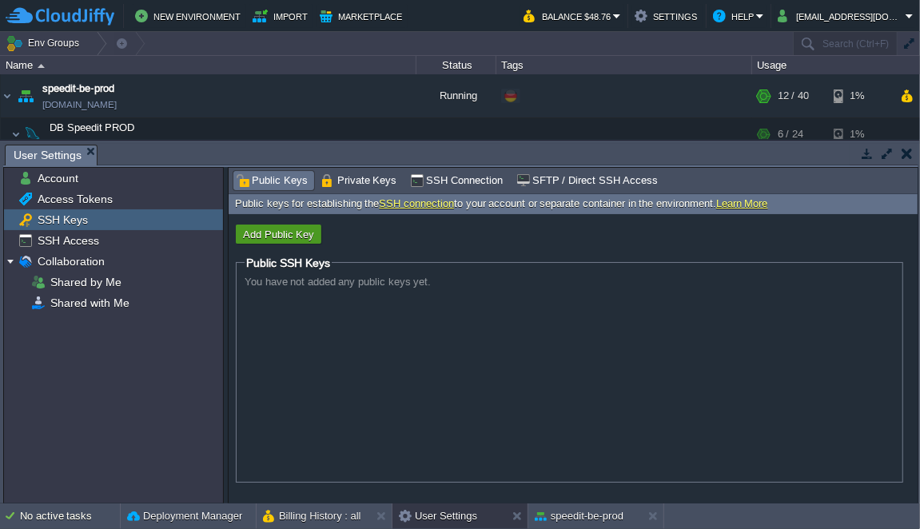
click at [299, 236] on button "Add Public Key" at bounding box center [278, 234] width 81 height 14
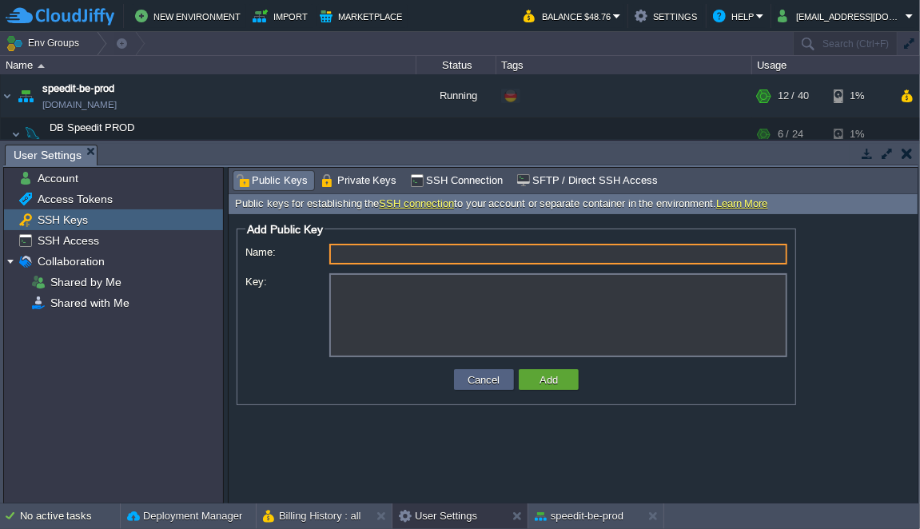
click at [364, 257] on input "Name:" at bounding box center [558, 254] width 458 height 21
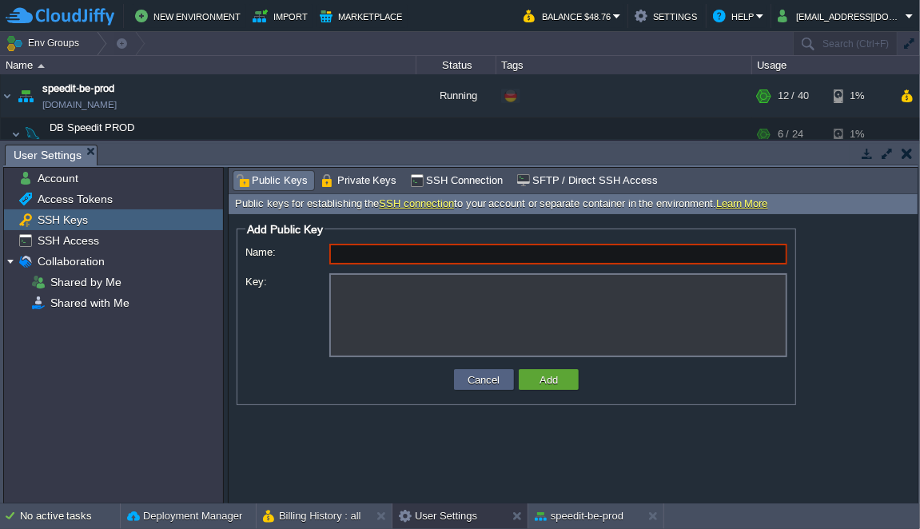
click at [375, 254] on input "Name:" at bounding box center [558, 254] width 458 height 21
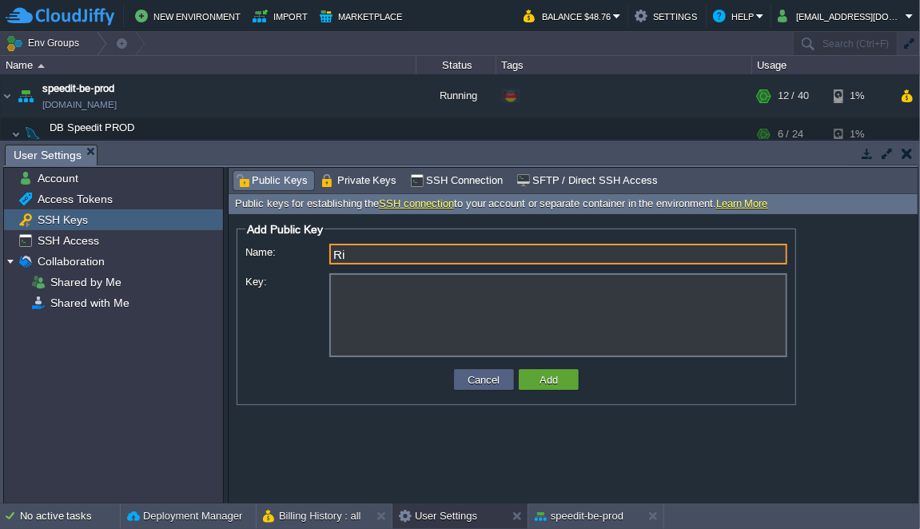
type input "R"
type input "[PERSON_NAME] RSA"
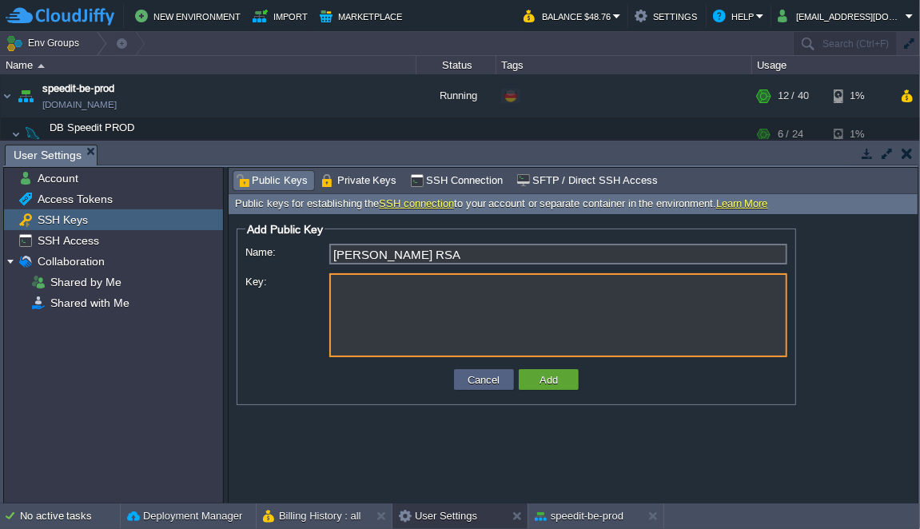
paste textarea "---- BEGIN SSH2 PUBLIC KEY ---- Comment: "imported-openssh-key" AAAAB3NzaC1yc2E…"
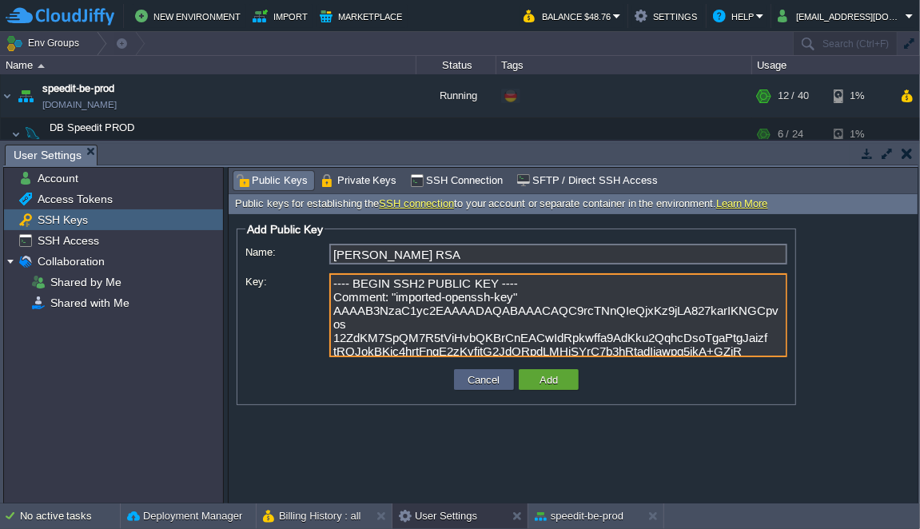
scroll to position [138, 0]
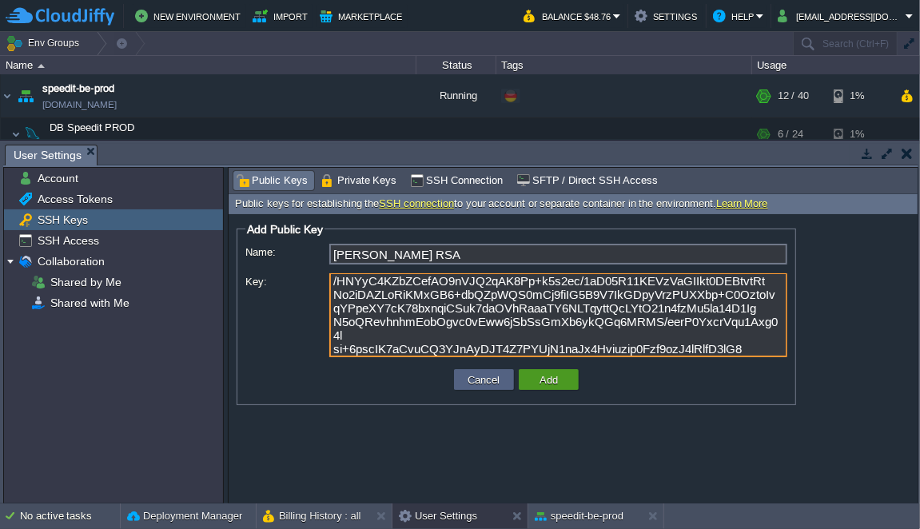
type textarea "---- BEGIN SSH2 PUBLIC KEY ---- Comment: "imported-openssh-key" AAAAB3NzaC1yc2E…"
click at [550, 376] on button "Add" at bounding box center [549, 379] width 28 height 14
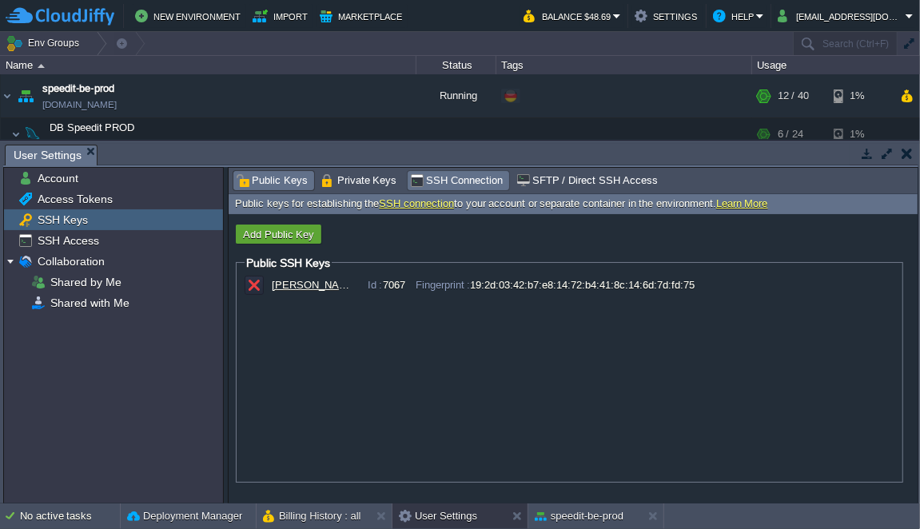
click at [432, 179] on span "SSH Connection" at bounding box center [456, 181] width 93 height 18
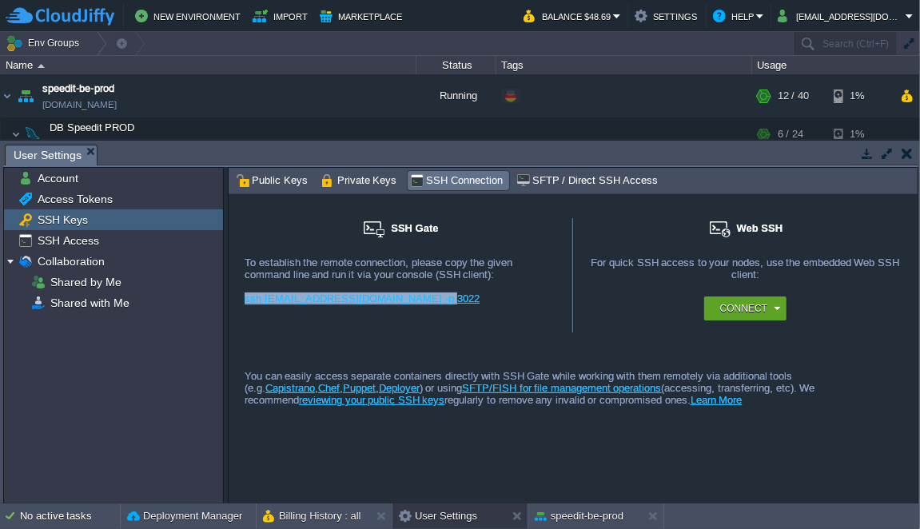
drag, startPoint x: 423, startPoint y: 300, endPoint x: 242, endPoint y: 299, distance: 180.6
click at [242, 299] on div "SSH Gate For remote connection you require SSH public key to be added to the ac…" at bounding box center [401, 275] width 344 height 114
copy link "ssh [EMAIL_ADDRESS][DOMAIN_NAME] -p 3022"
click at [906, 153] on button "button" at bounding box center [906, 153] width 11 height 14
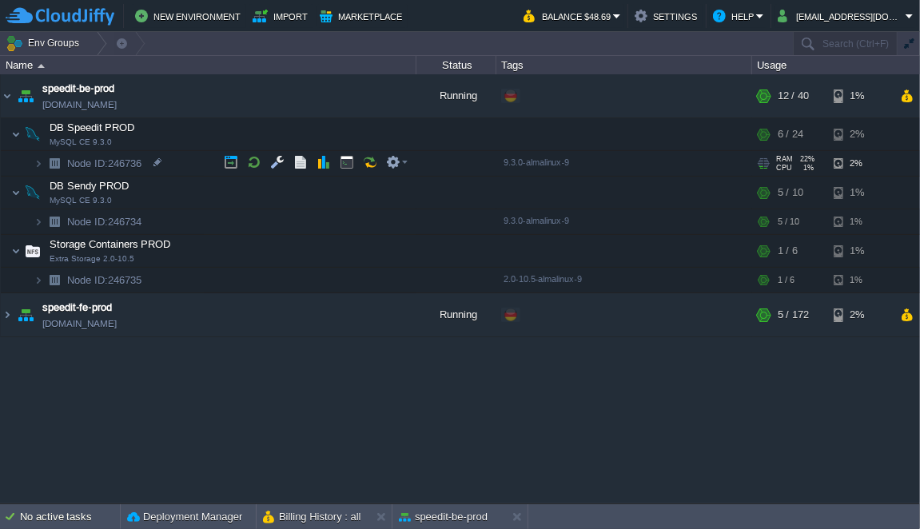
click at [415, 164] on td "Node ID: 246736" at bounding box center [208, 164] width 415 height 26
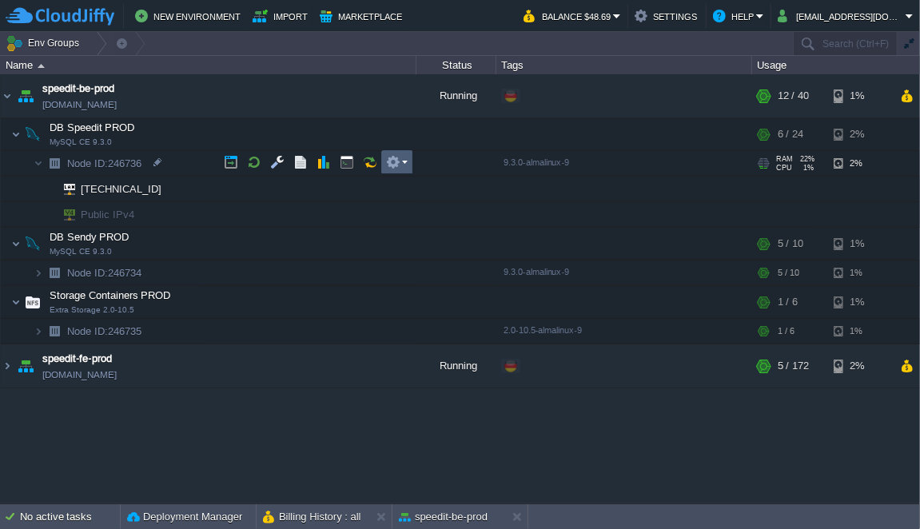
click at [402, 162] on em at bounding box center [397, 162] width 22 height 14
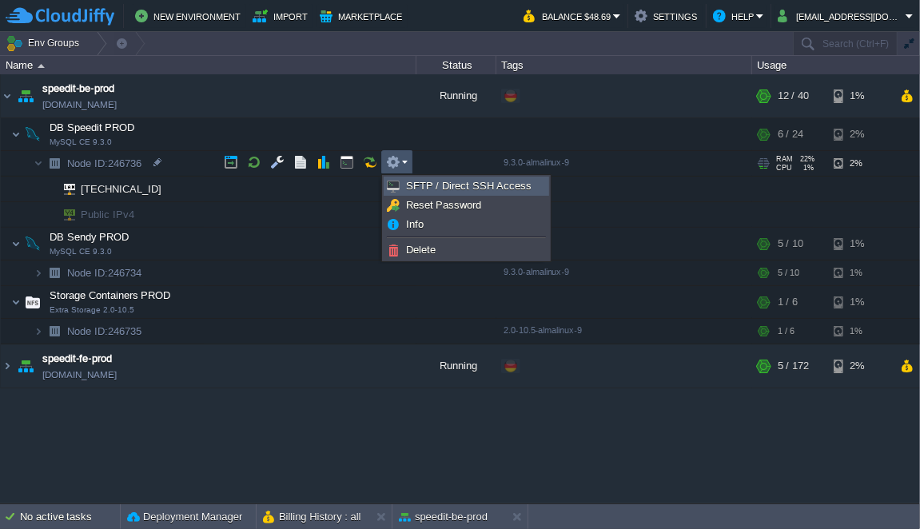
click at [441, 187] on span "SFTP / Direct SSH Access" at bounding box center [468, 186] width 125 height 12
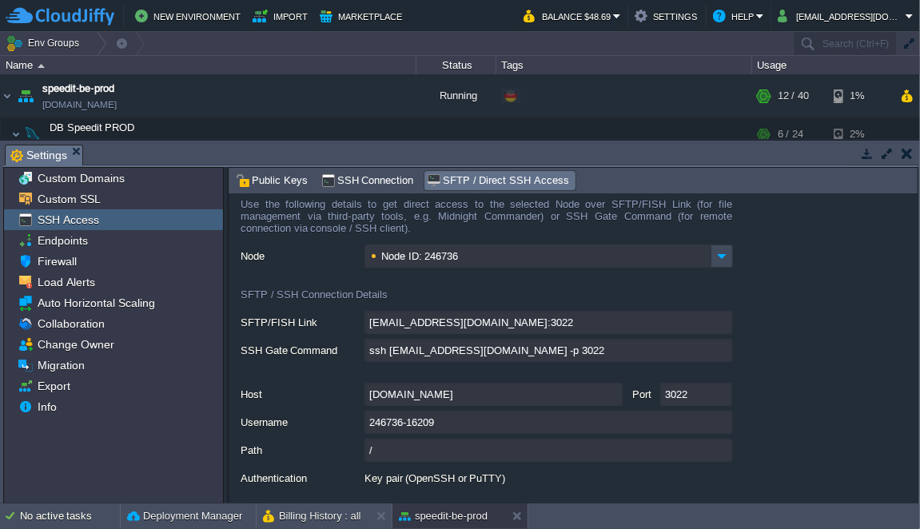
scroll to position [0, 0]
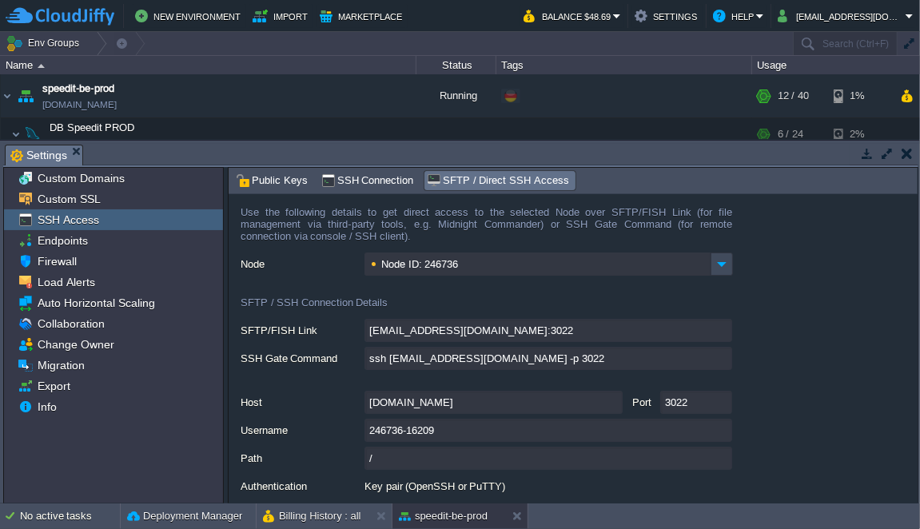
click at [374, 186] on span "SSH Connection" at bounding box center [367, 181] width 93 height 18
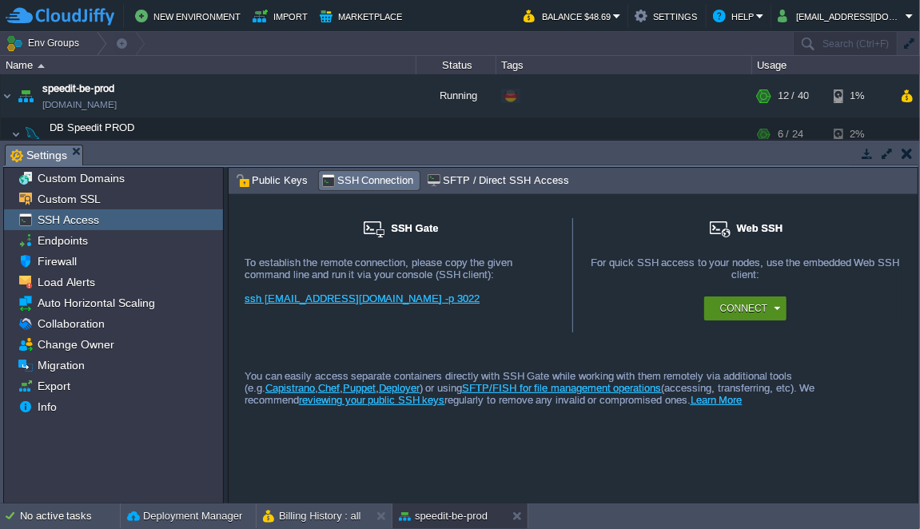
click at [716, 312] on div "Connect" at bounding box center [748, 308] width 64 height 24
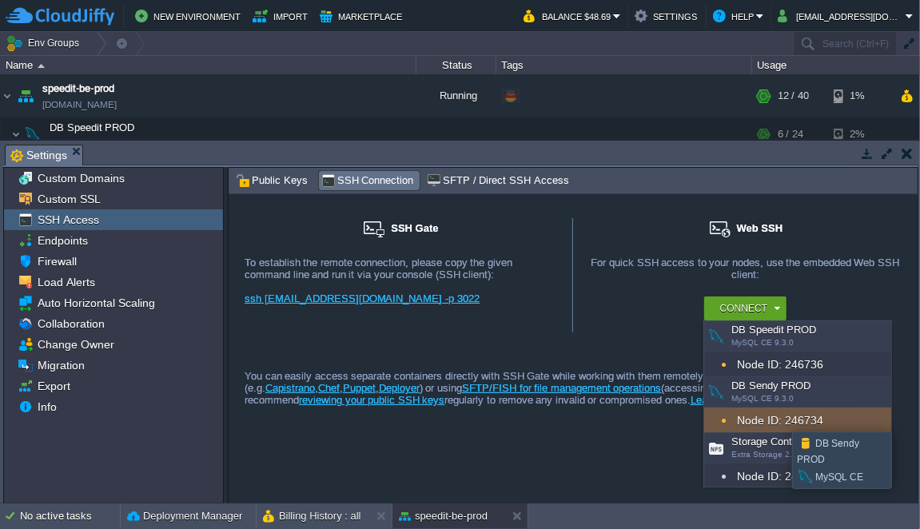
click at [780, 417] on div "Node ID: 246734" at bounding box center [797, 420] width 187 height 26
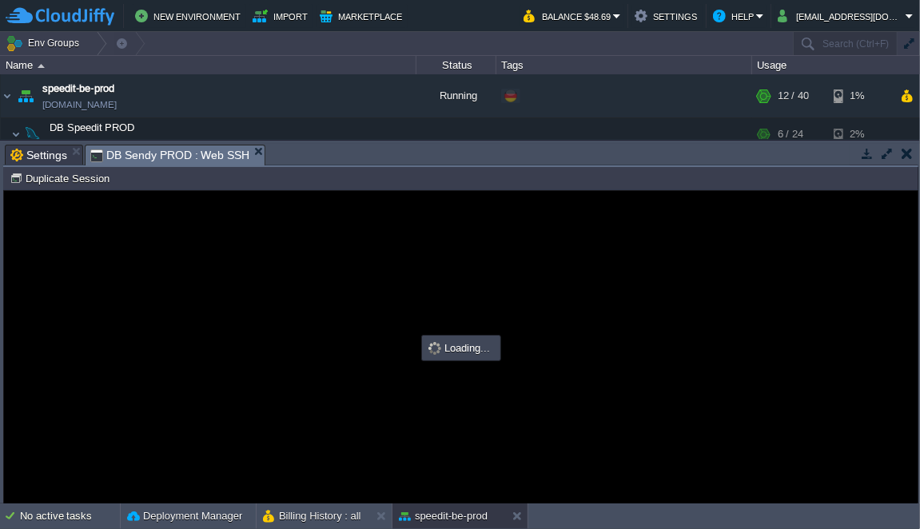
type input "#000000"
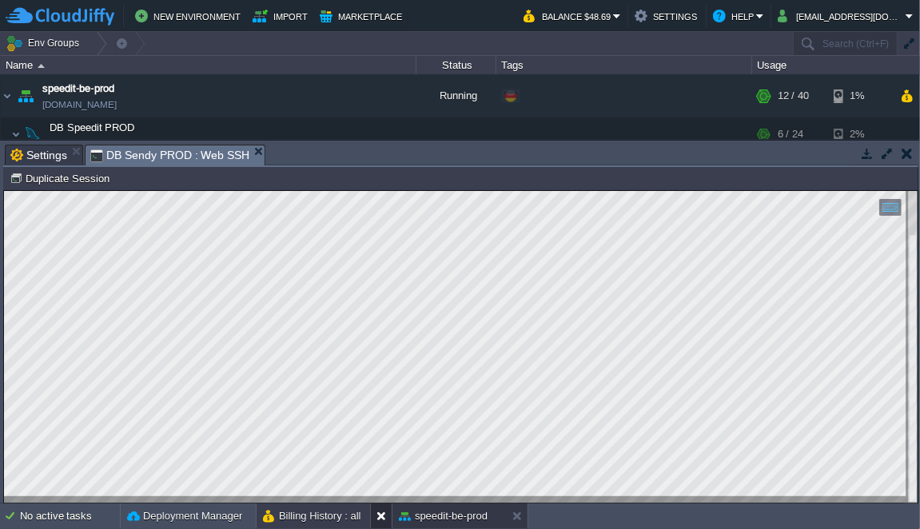
click at [381, 495] on button at bounding box center [384, 516] width 16 height 16
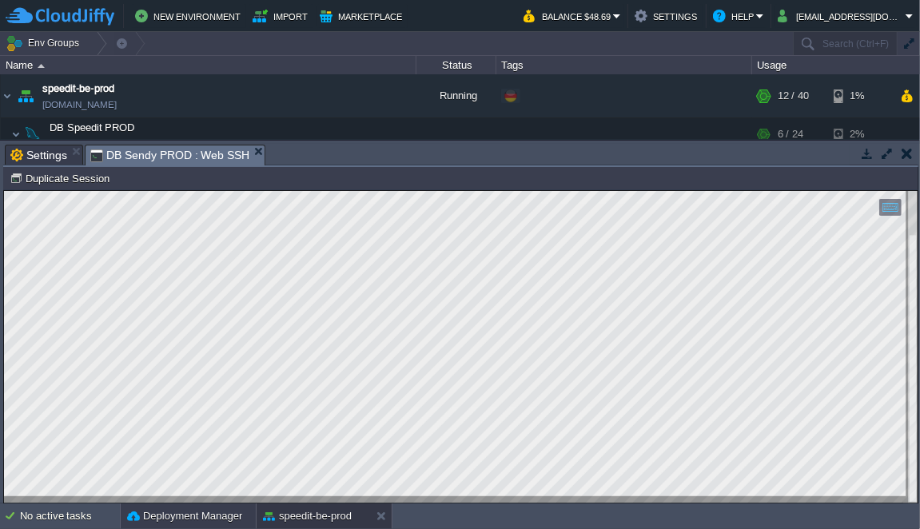
click at [244, 495] on div "Deployment Manager" at bounding box center [188, 516] width 135 height 26
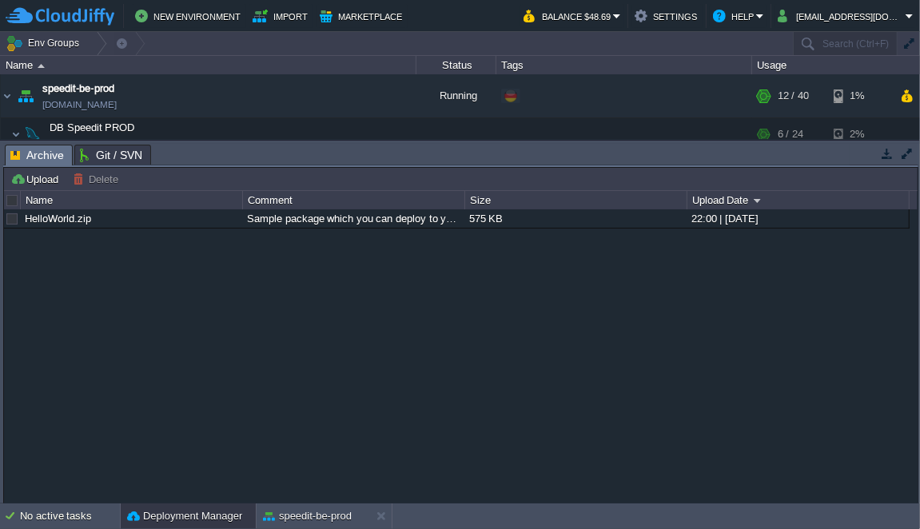
click at [554, 446] on div "HelloWorld.zip Sample package which you can deploy to your environment. Feel fr…" at bounding box center [460, 356] width 913 height 294
click at [315, 495] on button "speedit-be-prod" at bounding box center [307, 516] width 89 height 16
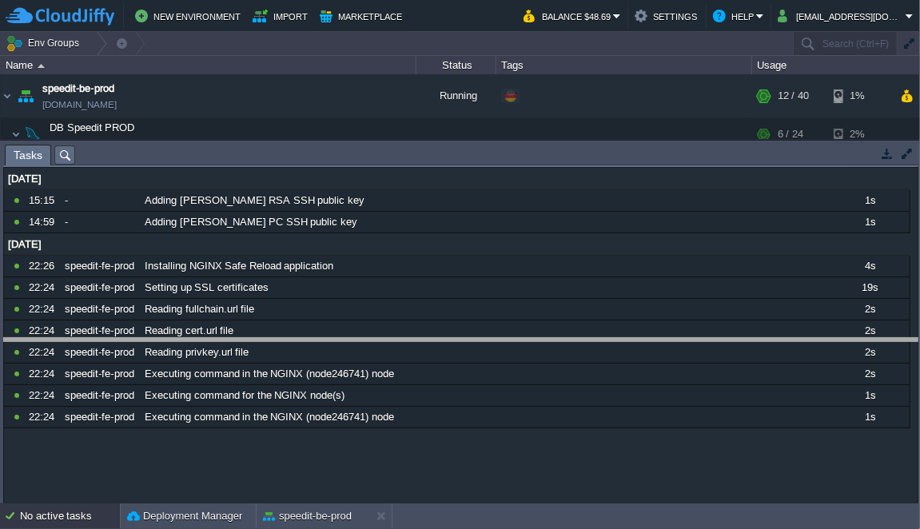
drag, startPoint x: 353, startPoint y: 145, endPoint x: 419, endPoint y: 341, distance: 206.7
click at [414, 340] on body "New Environment Import Marketplace Bonus $0.00 Upgrade Account Balance $48.69 S…" at bounding box center [460, 264] width 920 height 529
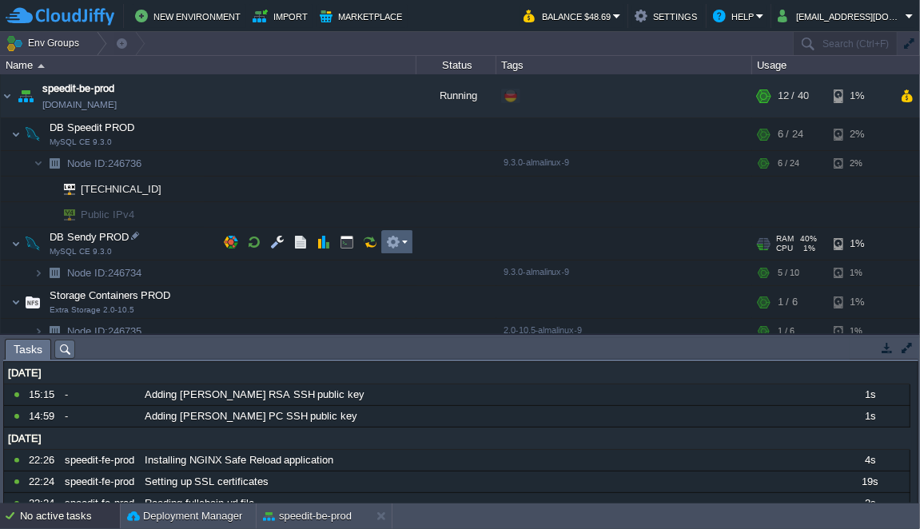
click at [390, 251] on td at bounding box center [397, 242] width 32 height 24
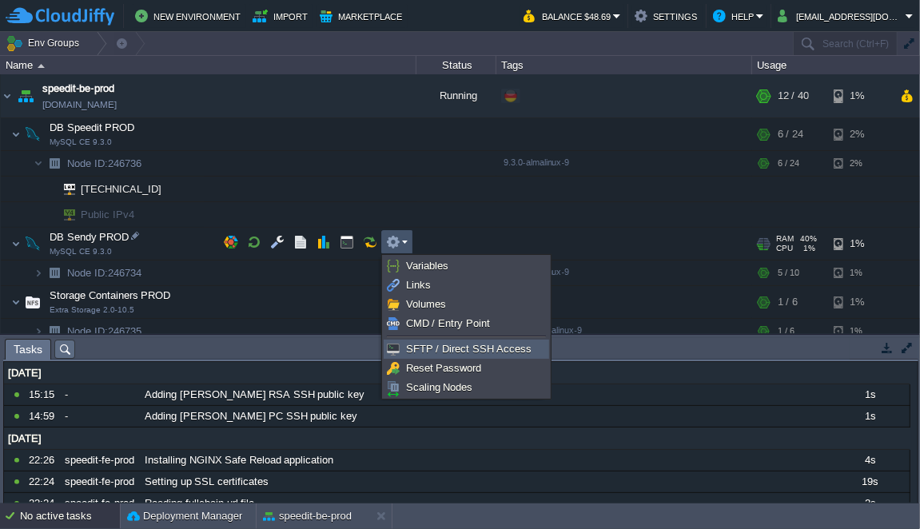
click at [473, 348] on span "SFTP / Direct SSH Access" at bounding box center [468, 349] width 125 height 12
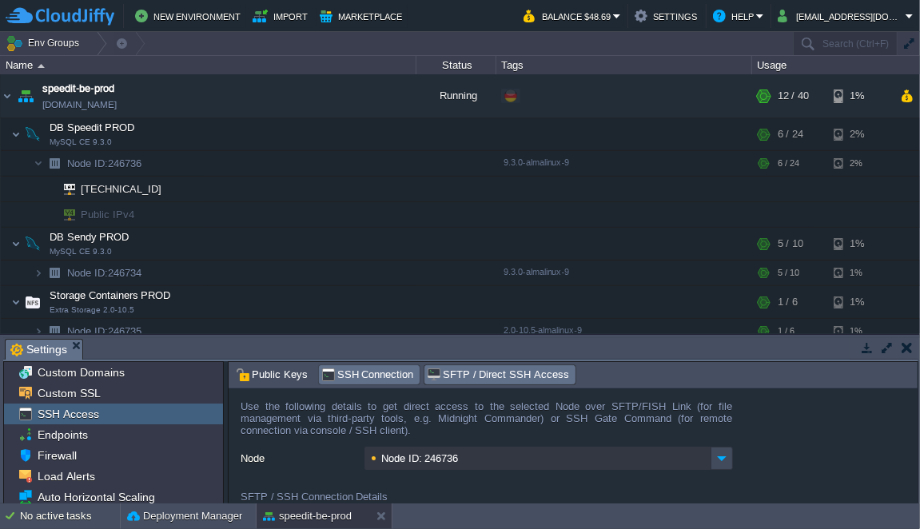
click at [371, 371] on span "SSH Connection" at bounding box center [367, 375] width 93 height 18
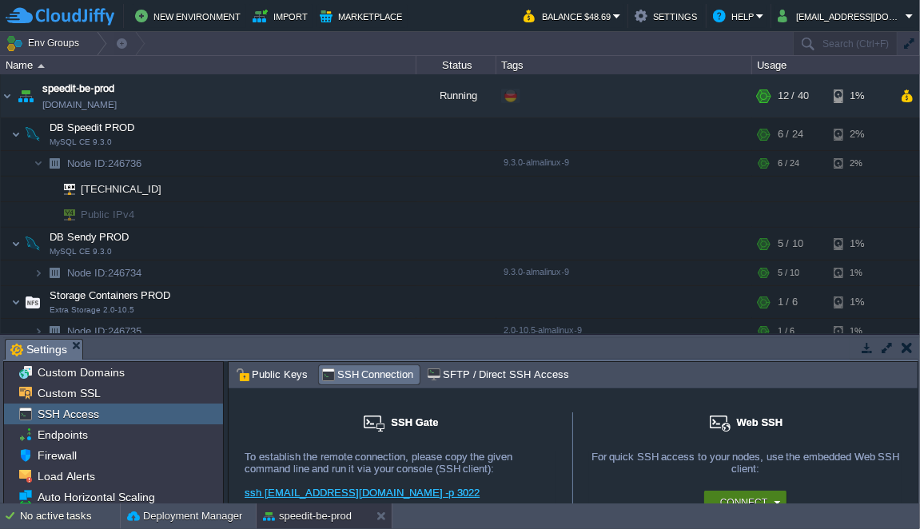
click at [722, 491] on div "Connect" at bounding box center [748, 503] width 64 height 24
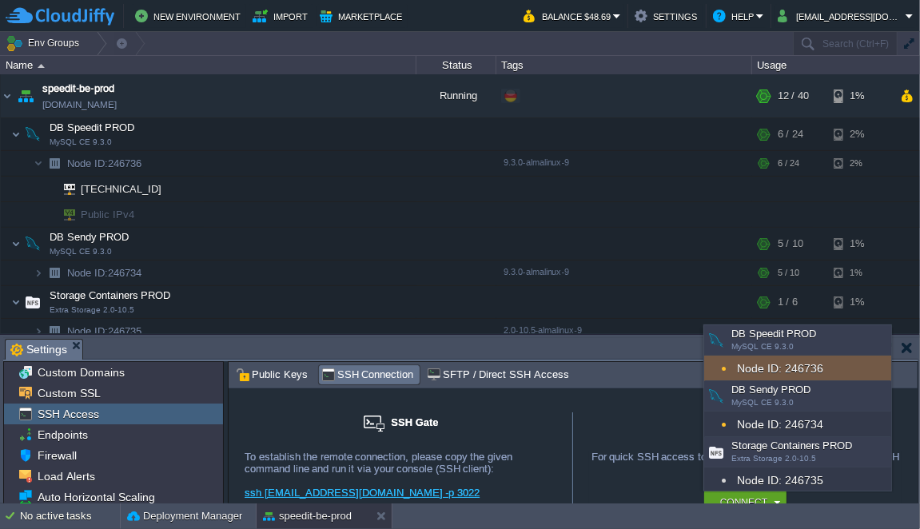
click at [790, 369] on div "Node ID: 246736" at bounding box center [797, 369] width 187 height 26
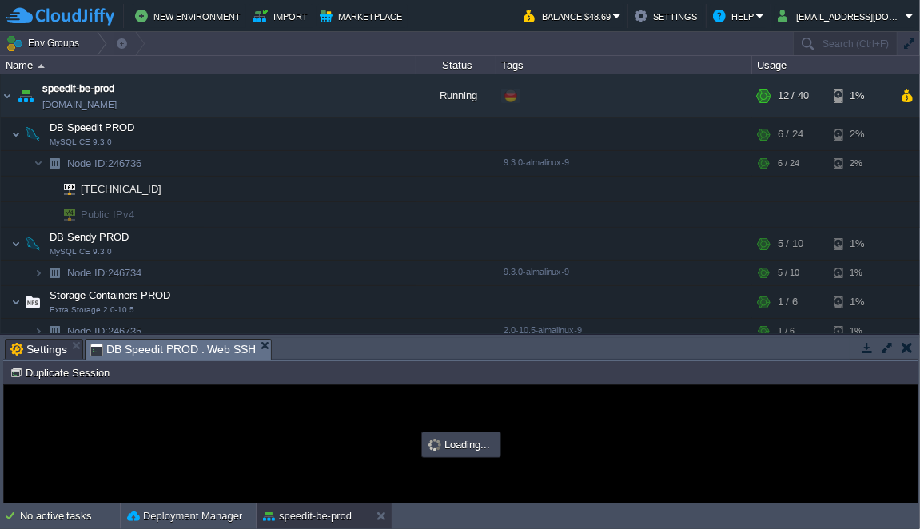
type input "#000000"
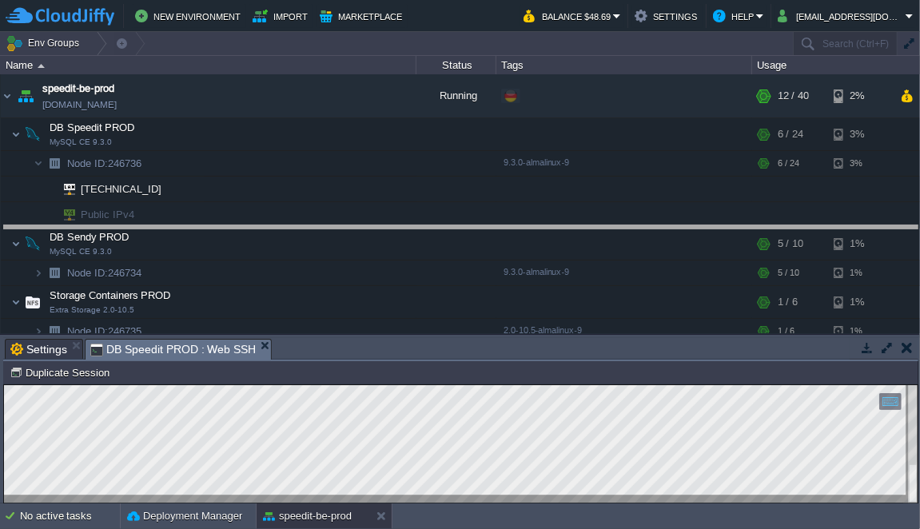
drag, startPoint x: 320, startPoint y: 337, endPoint x: 328, endPoint y: 217, distance: 120.1
click at [328, 217] on body "New Environment Import Marketplace Bonus $0.00 Upgrade Account Balance $48.69 S…" at bounding box center [460, 264] width 920 height 529
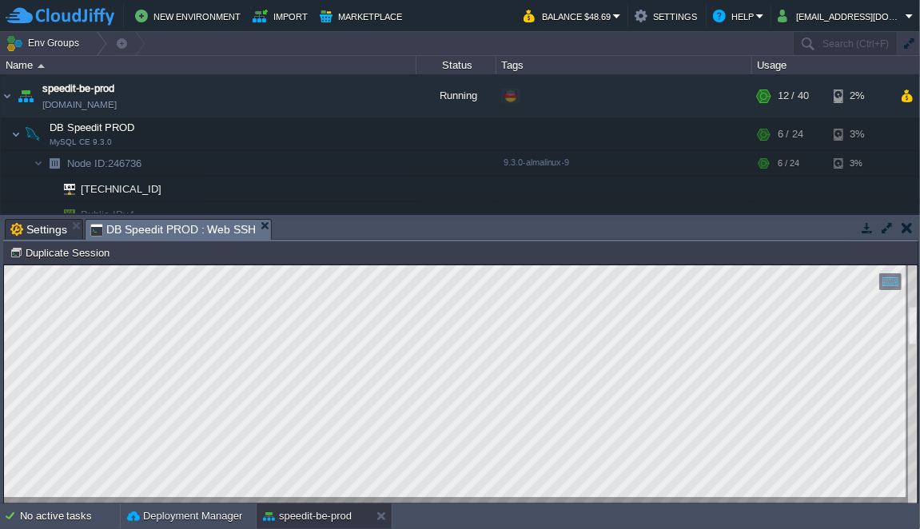
click at [902, 313] on div at bounding box center [460, 383] width 913 height 239
click at [717, 105] on div "+ Add to Env Group" at bounding box center [624, 96] width 250 height 45
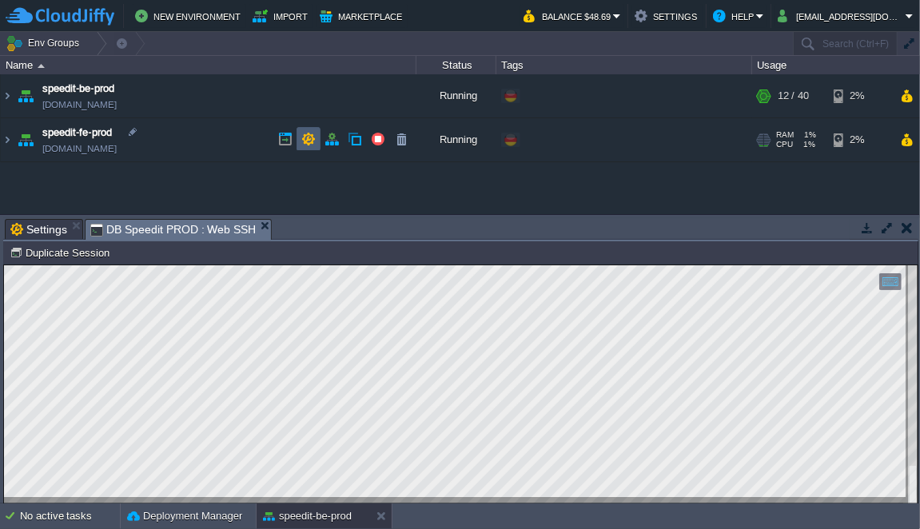
click at [308, 139] on button "button" at bounding box center [308, 139] width 14 height 14
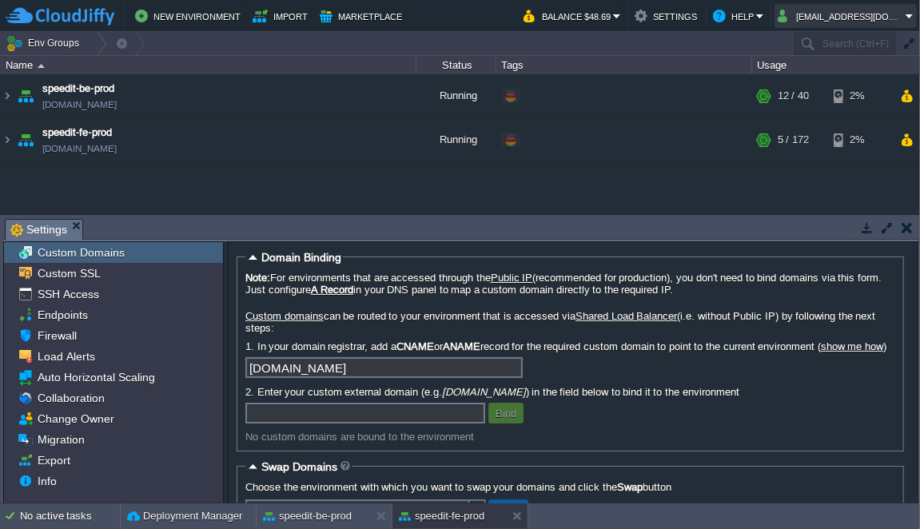
click at [839, 22] on button "[EMAIL_ADDRESS][DOMAIN_NAME]" at bounding box center [841, 15] width 128 height 19
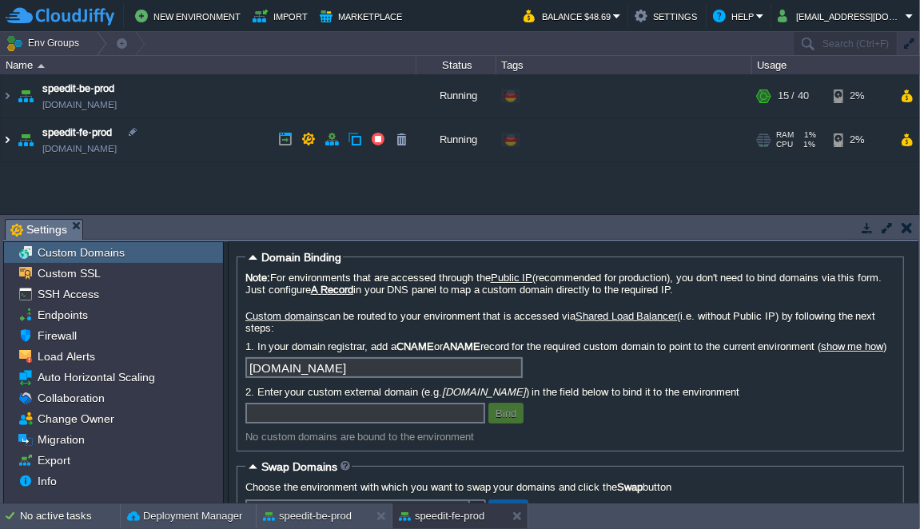
click at [6, 136] on img at bounding box center [7, 139] width 13 height 43
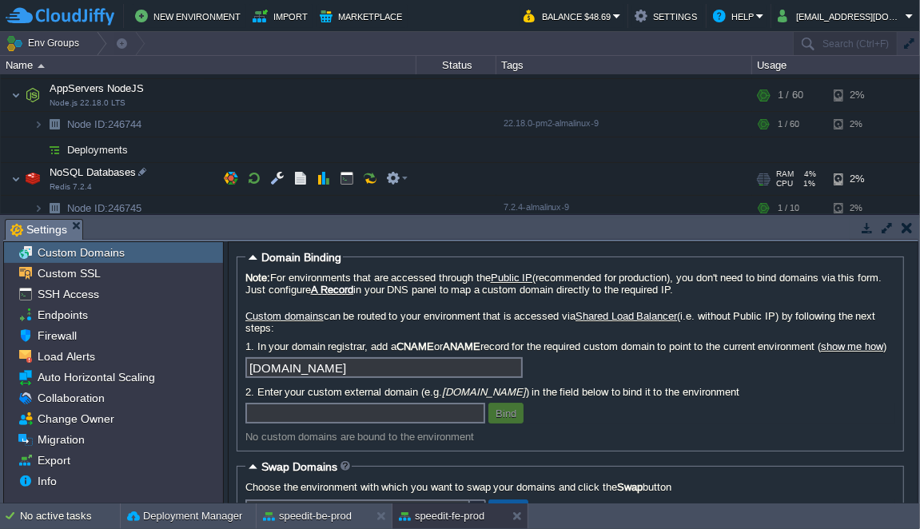
scroll to position [261, 0]
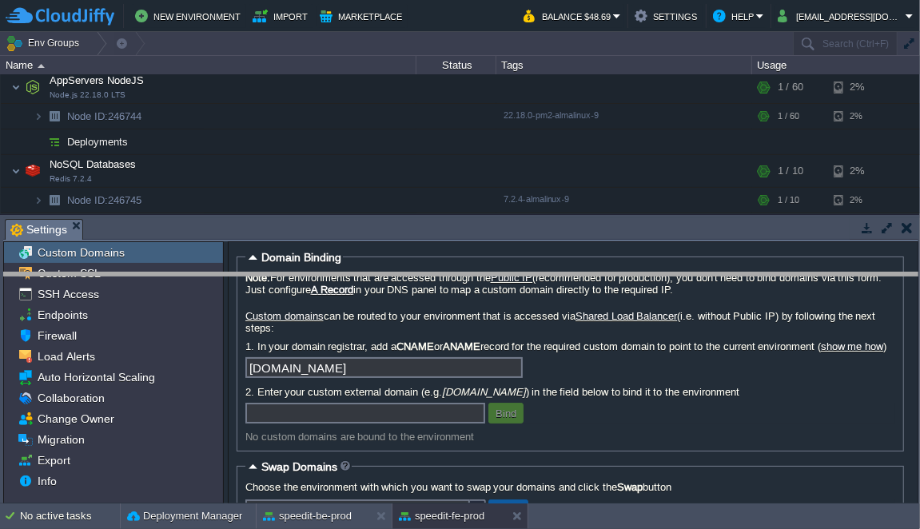
drag, startPoint x: 228, startPoint y: 218, endPoint x: 228, endPoint y: 292, distance: 74.3
click at [228, 292] on body "New Environment Import Marketplace Bonus $0.00 Upgrade Account Balance $48.69 S…" at bounding box center [460, 264] width 920 height 529
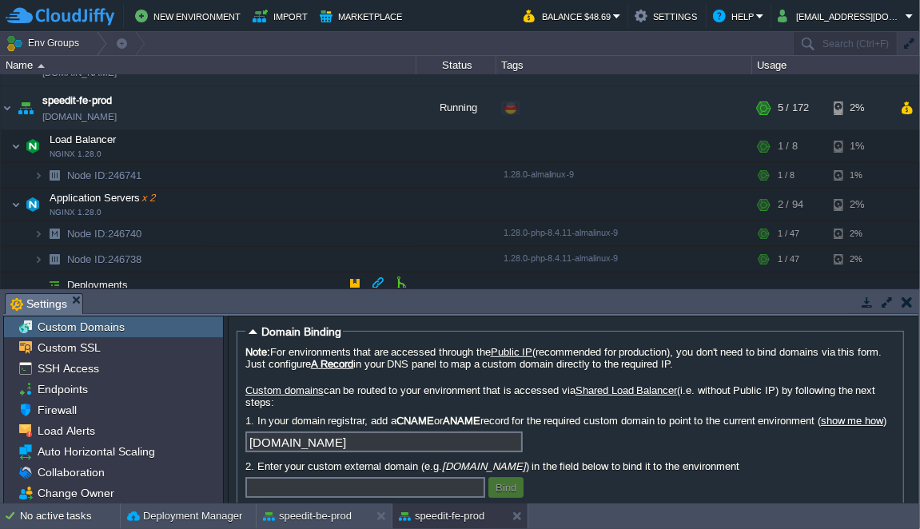
scroll to position [0, 0]
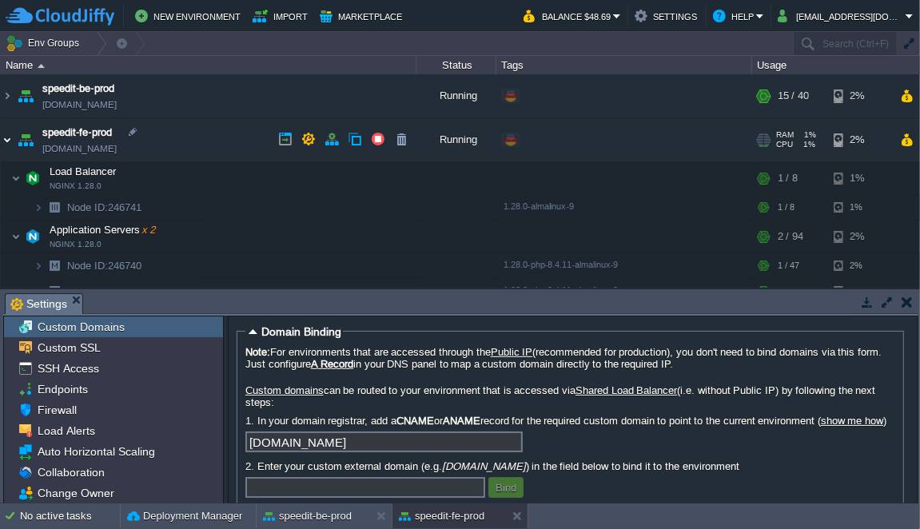
drag, startPoint x: 10, startPoint y: 143, endPoint x: 9, endPoint y: 132, distance: 11.3
click at [10, 143] on img at bounding box center [7, 139] width 13 height 43
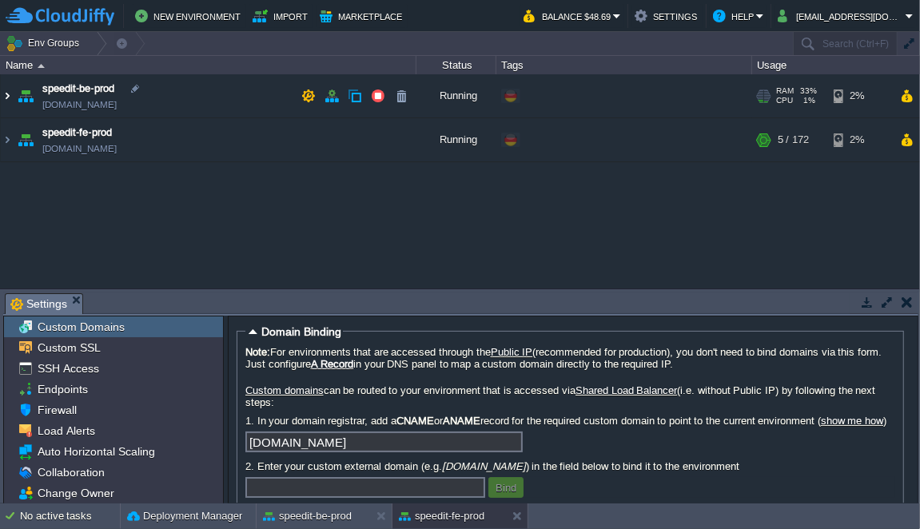
click at [7, 98] on img at bounding box center [7, 95] width 13 height 43
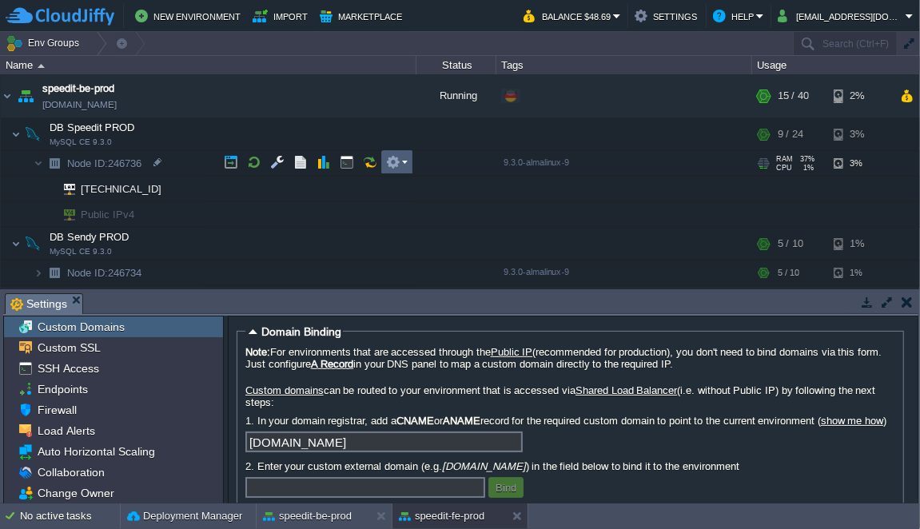
click at [403, 172] on td at bounding box center [397, 162] width 32 height 24
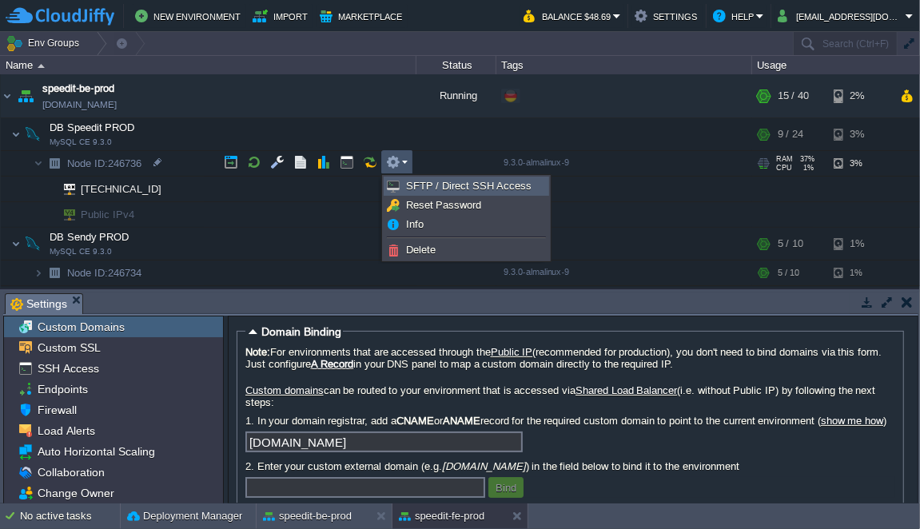
click at [412, 181] on span "SFTP / Direct SSH Access" at bounding box center [468, 186] width 125 height 12
type input "Node ID: 246734"
type input "[EMAIL_ADDRESS][DOMAIN_NAME]:3022"
type input "ssh [EMAIL_ADDRESS][DOMAIN_NAME] -p 3022"
type input "246734-16209"
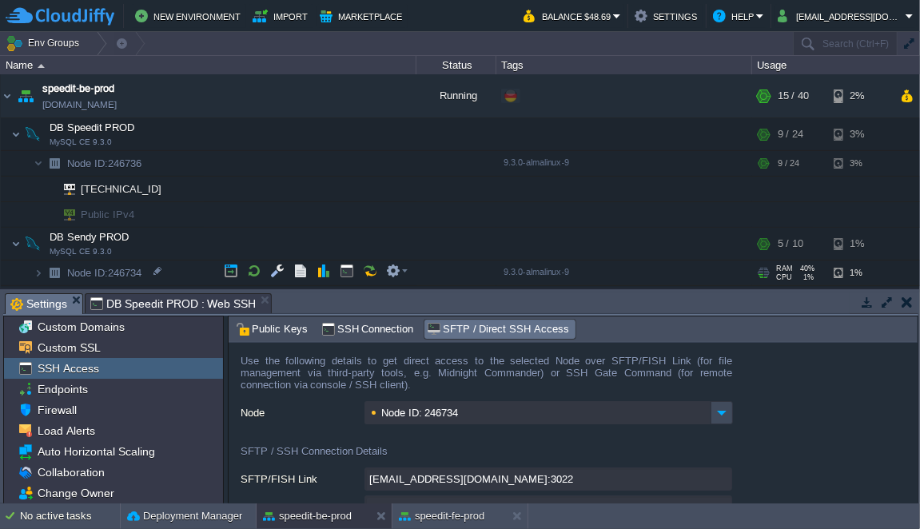
scroll to position [18, 0]
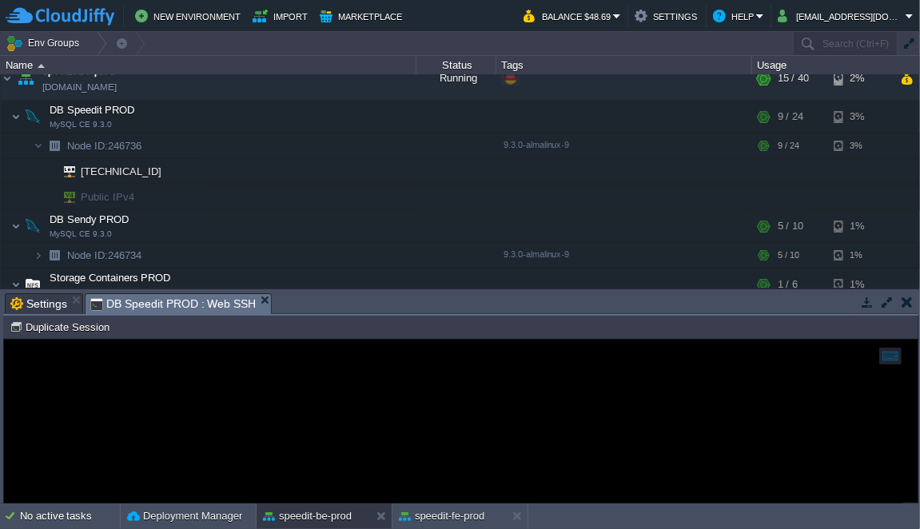
click at [198, 304] on span "DB Speedit PROD : Web SSH" at bounding box center [172, 304] width 165 height 20
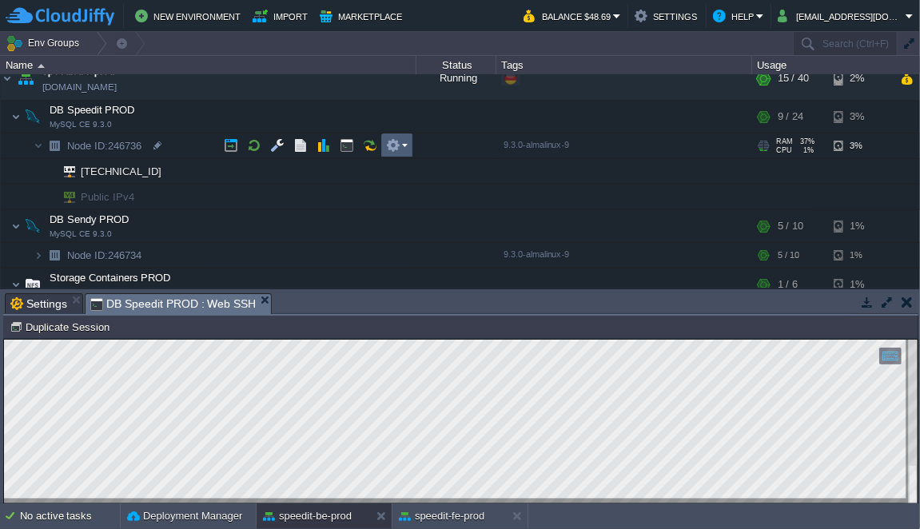
click at [401, 148] on em at bounding box center [397, 145] width 22 height 14
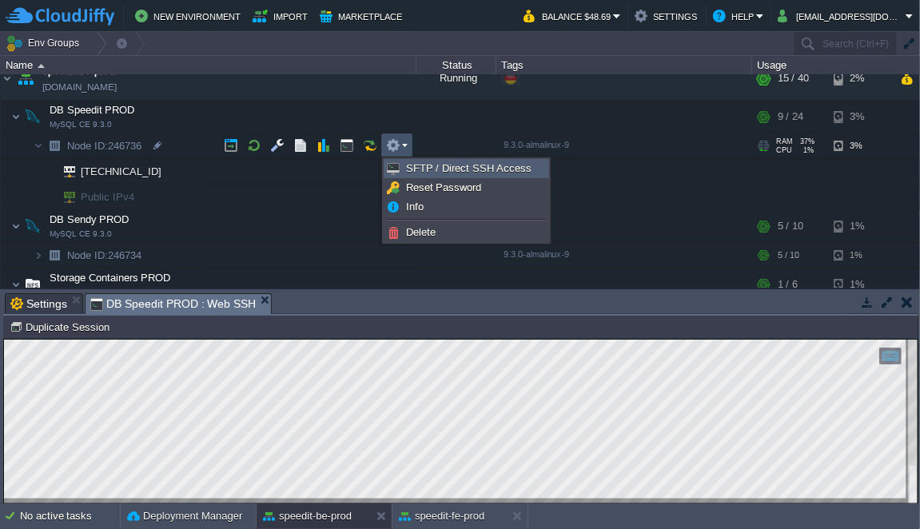
click at [435, 173] on span "SFTP / Direct SSH Access" at bounding box center [468, 168] width 125 height 12
type input "Node ID: 246736"
type input "[EMAIL_ADDRESS][DOMAIN_NAME]:3022"
type input "ssh [EMAIL_ADDRESS][DOMAIN_NAME] -p 3022"
type input "246736-16209"
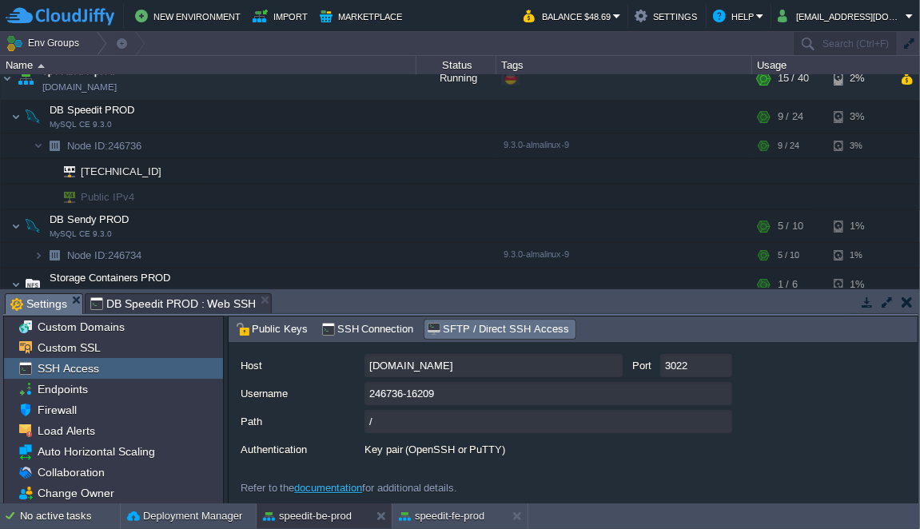
scroll to position [190, 0]
click at [373, 326] on span "SSH Connection" at bounding box center [367, 329] width 93 height 18
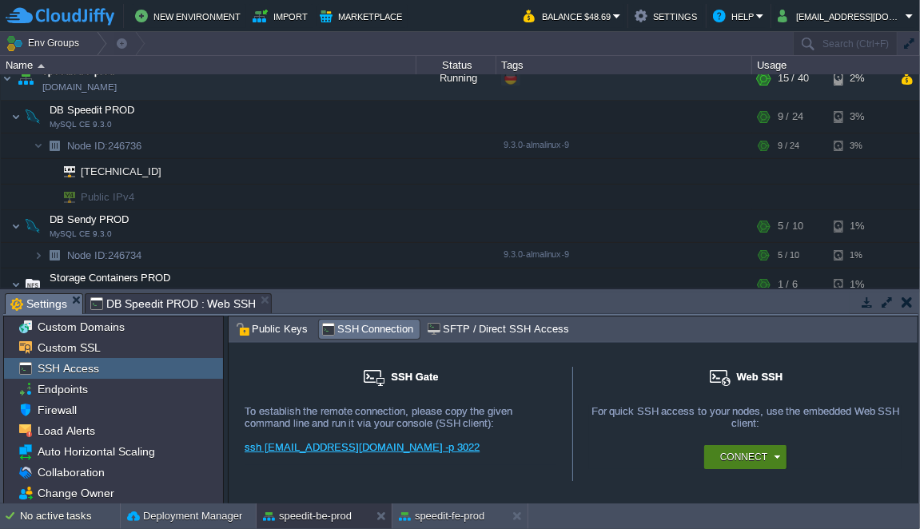
click at [722, 463] on button "Connect" at bounding box center [743, 457] width 47 height 16
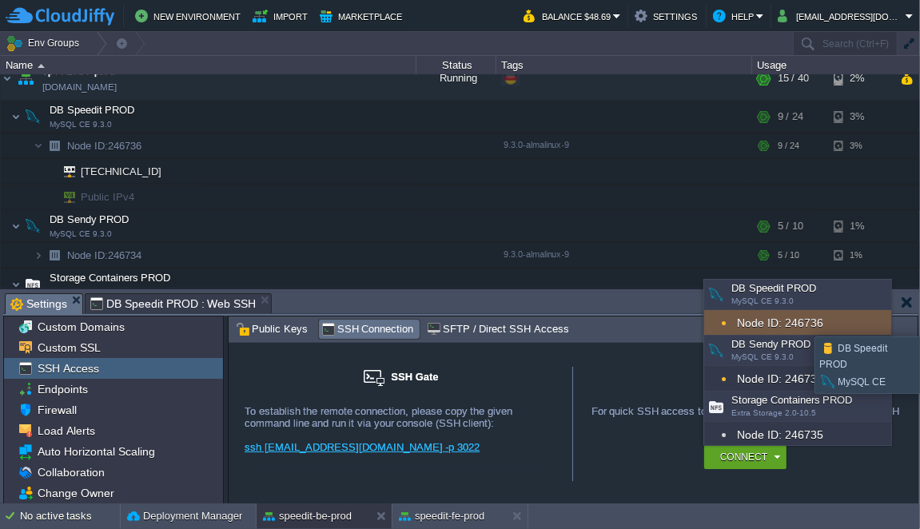
click at [813, 322] on div "Node ID: 246736" at bounding box center [797, 323] width 187 height 26
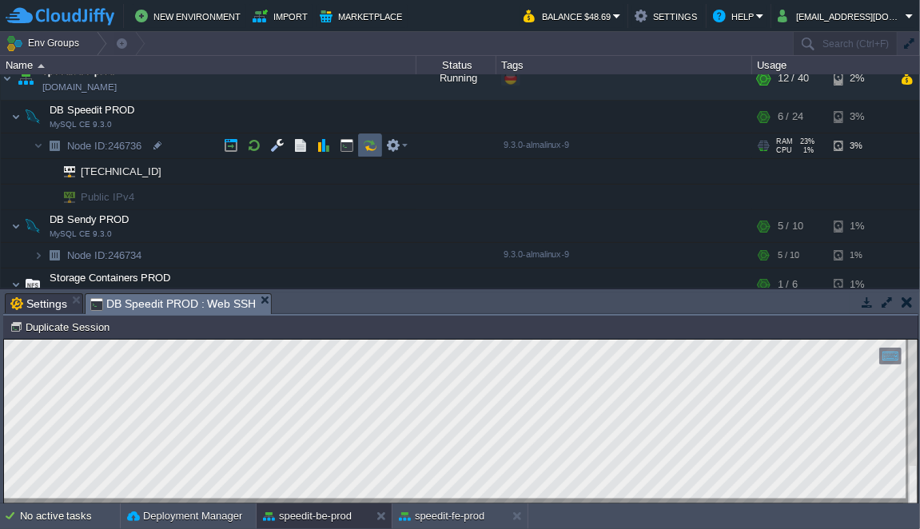
click at [360, 136] on td at bounding box center [370, 145] width 24 height 24
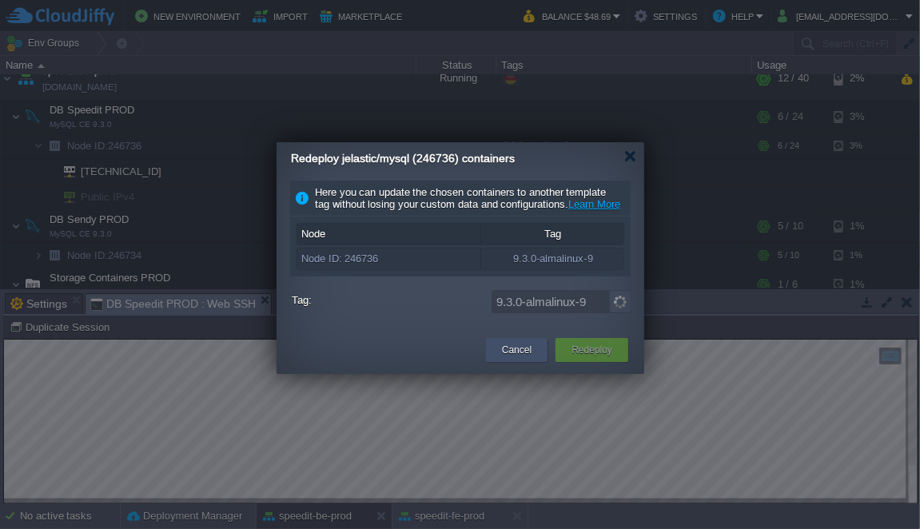
click at [509, 358] on button "Cancel" at bounding box center [517, 350] width 30 height 16
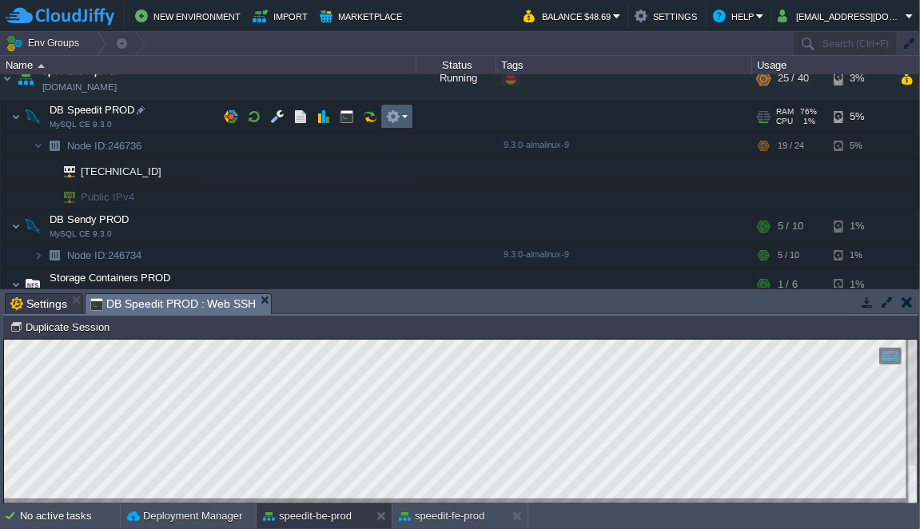
click at [398, 121] on button "button" at bounding box center [393, 116] width 14 height 14
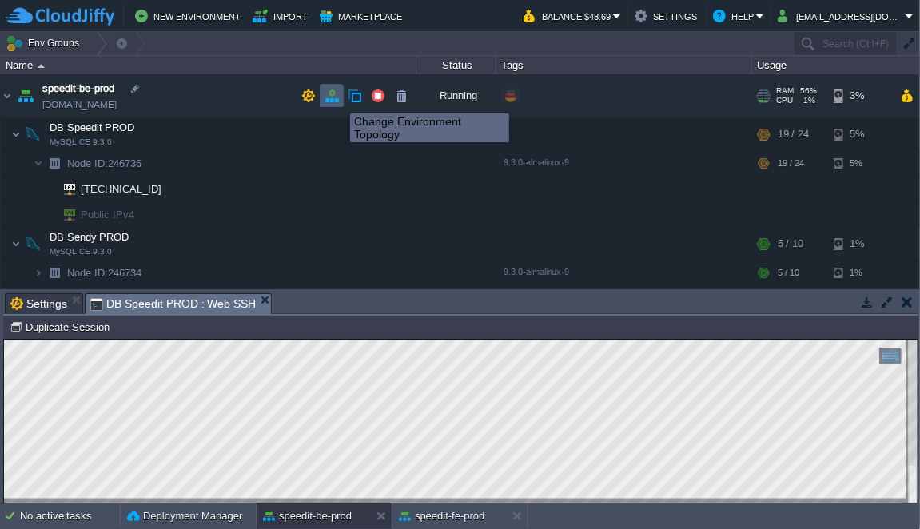
click at [333, 99] on button "button" at bounding box center [331, 96] width 14 height 14
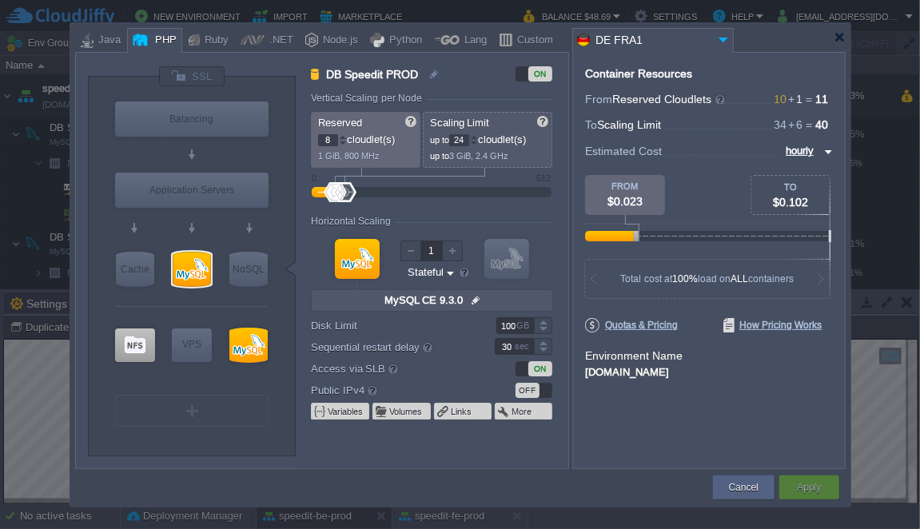
click at [752, 493] on button "Cancel" at bounding box center [744, 487] width 30 height 16
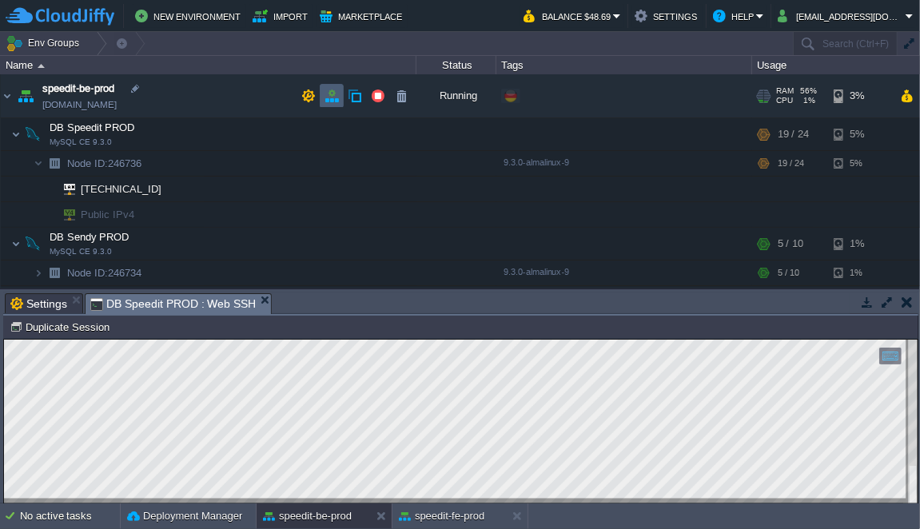
click at [329, 97] on button "button" at bounding box center [331, 96] width 14 height 14
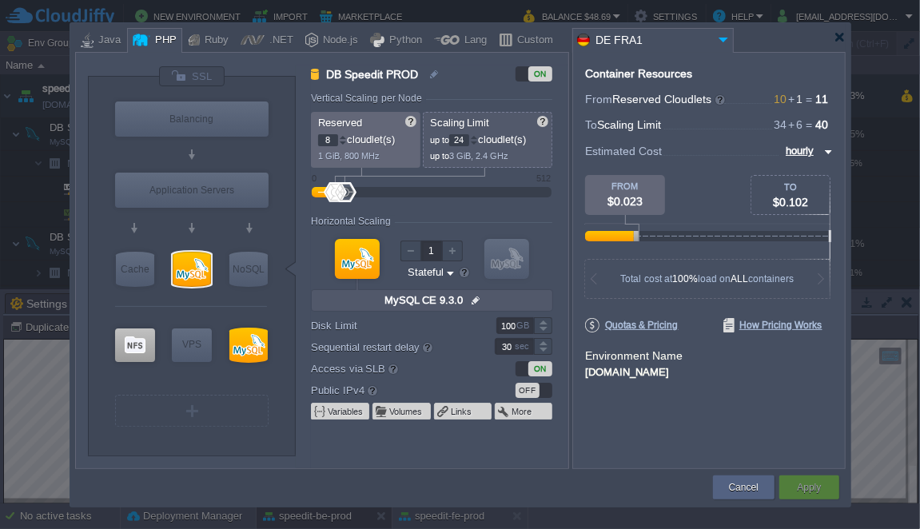
click at [473, 300] on img at bounding box center [475, 300] width 17 height 21
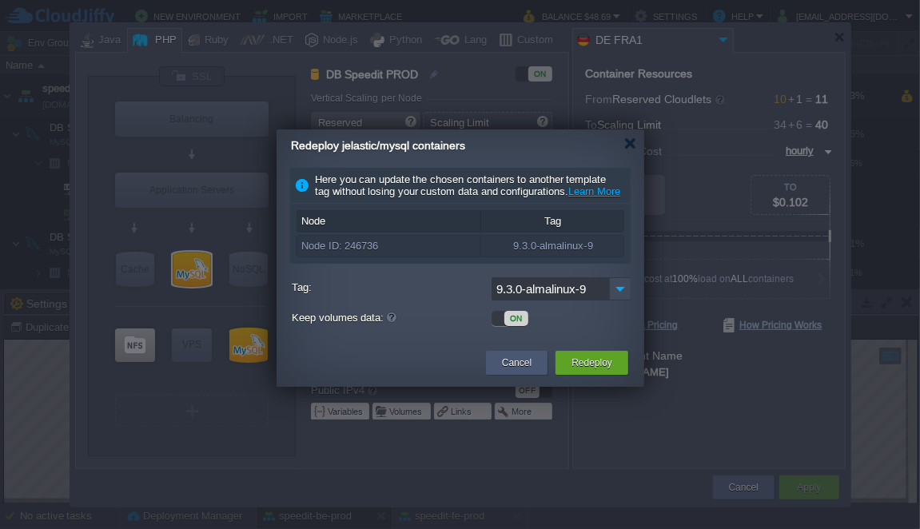
click at [519, 371] on button "Cancel" at bounding box center [517, 363] width 30 height 16
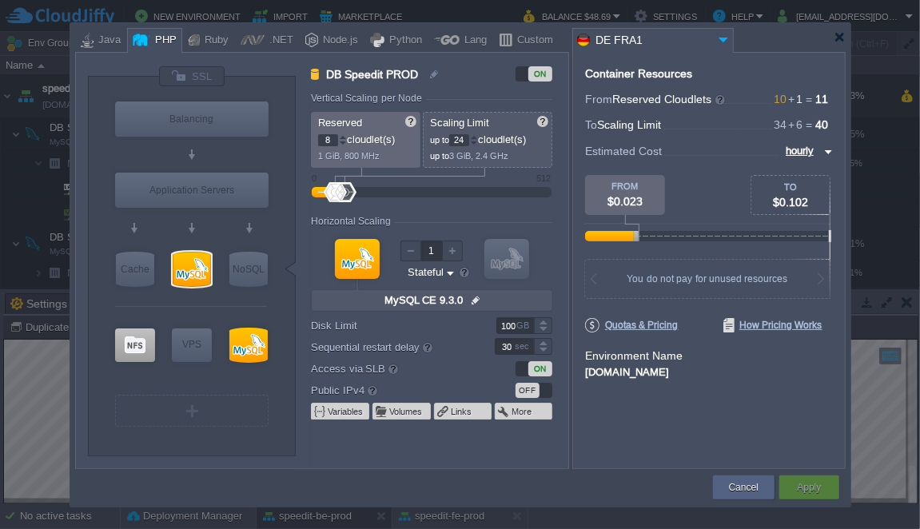
click at [455, 301] on input "MySQL CE 9.3.0" at bounding box center [424, 300] width 88 height 21
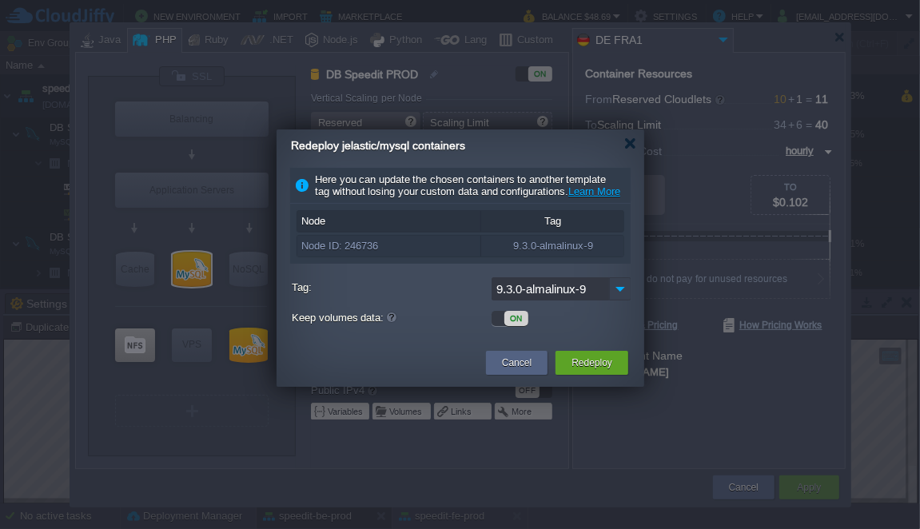
click at [616, 300] on img at bounding box center [620, 288] width 22 height 23
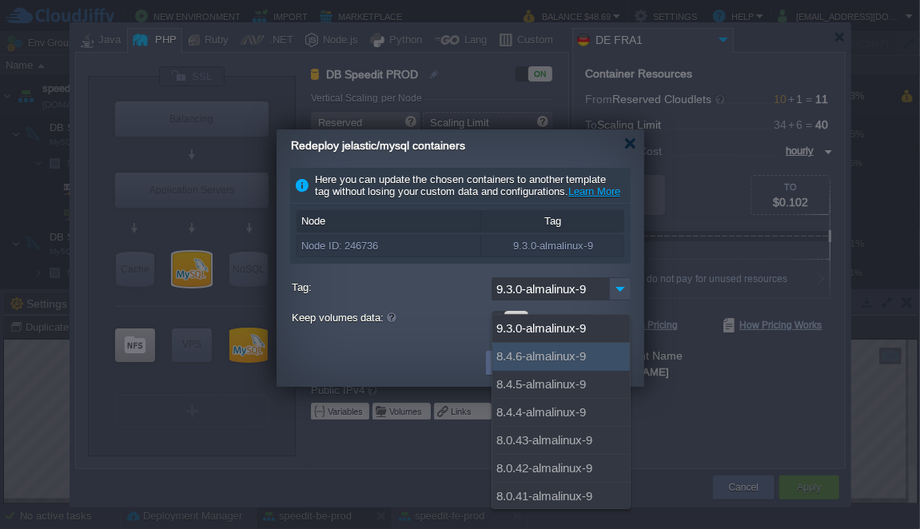
click at [596, 346] on div "8.4.6-almalinux-9" at bounding box center [560, 357] width 137 height 28
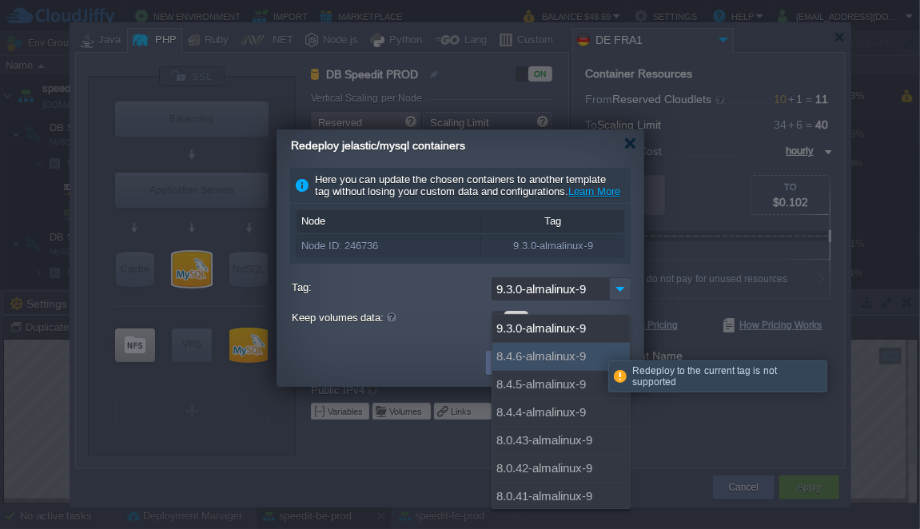
click at [552, 354] on div "8.4.6-almalinux-9" at bounding box center [560, 357] width 137 height 28
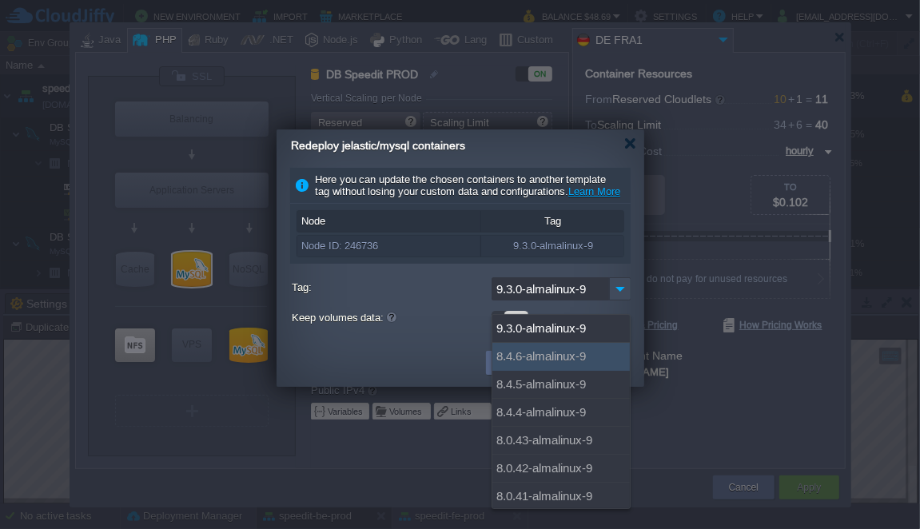
click at [400, 328] on label "Keep volumes data:" at bounding box center [390, 318] width 196 height 21
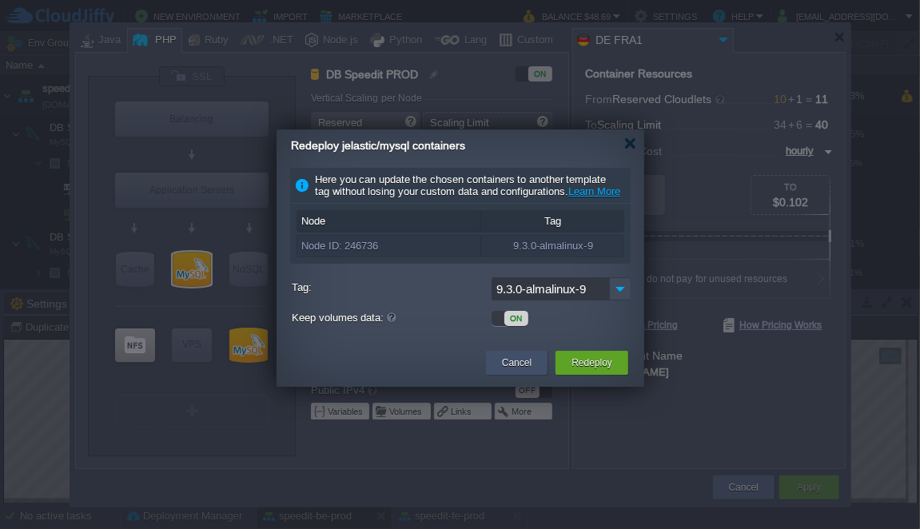
click at [528, 371] on button "Cancel" at bounding box center [517, 363] width 30 height 16
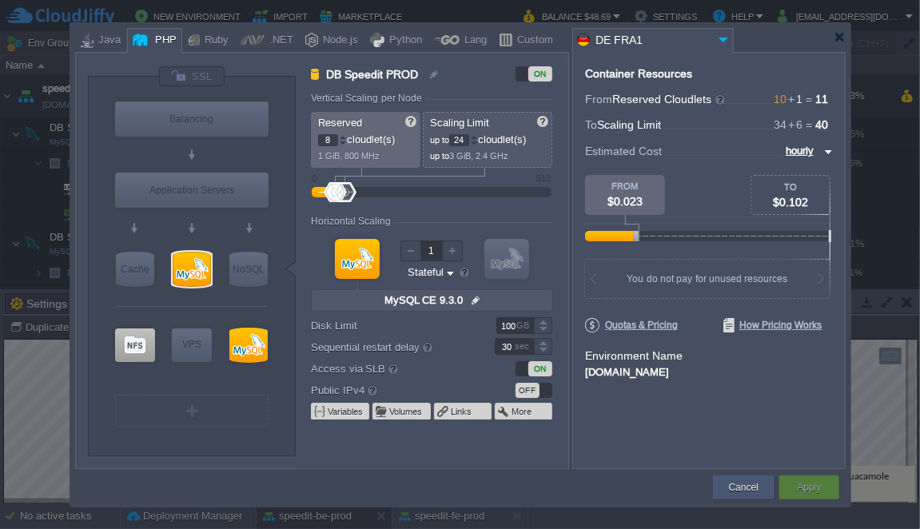
click at [745, 491] on button "Cancel" at bounding box center [744, 487] width 30 height 16
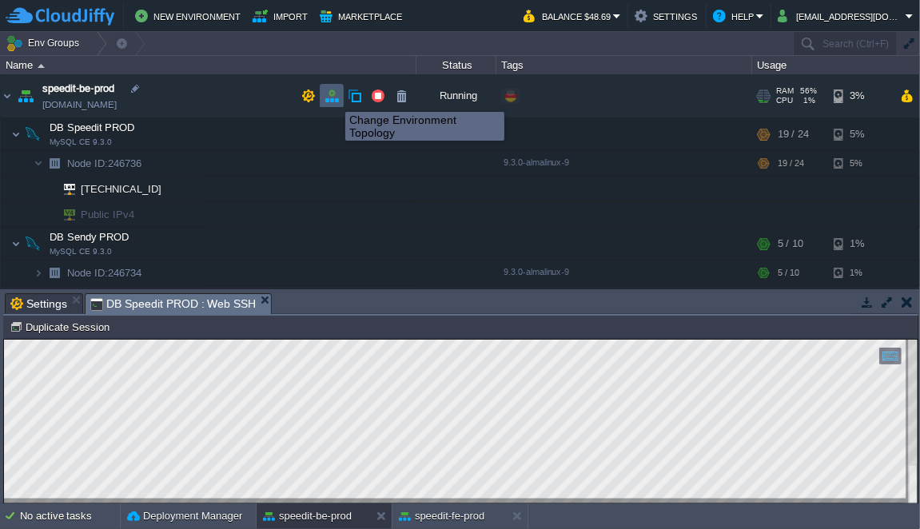
click at [333, 97] on button "button" at bounding box center [331, 96] width 14 height 14
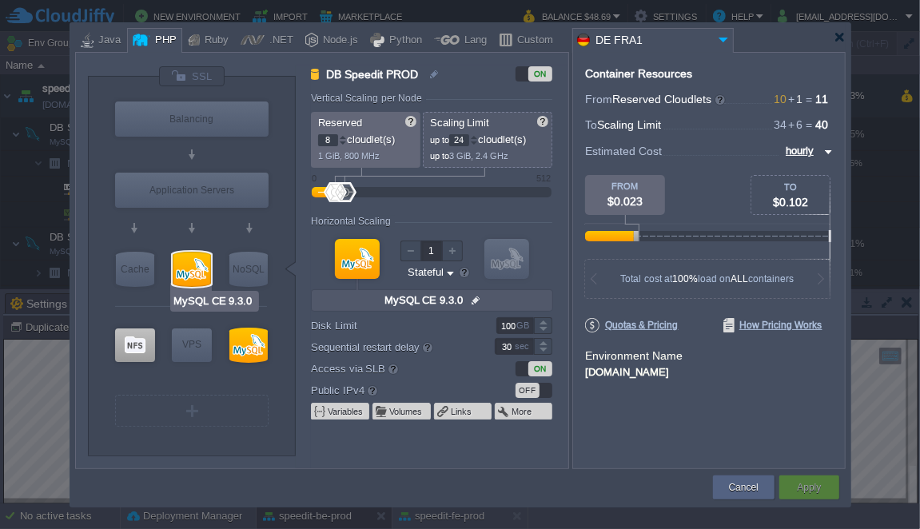
click at [186, 275] on div at bounding box center [192, 269] width 38 height 35
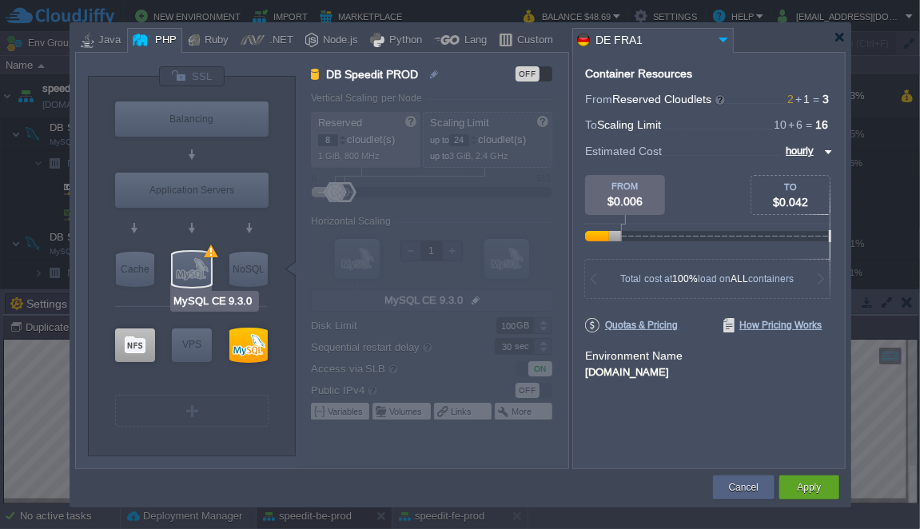
type input "Redis 7.2.4"
click at [805, 487] on button "Apply" at bounding box center [809, 487] width 24 height 16
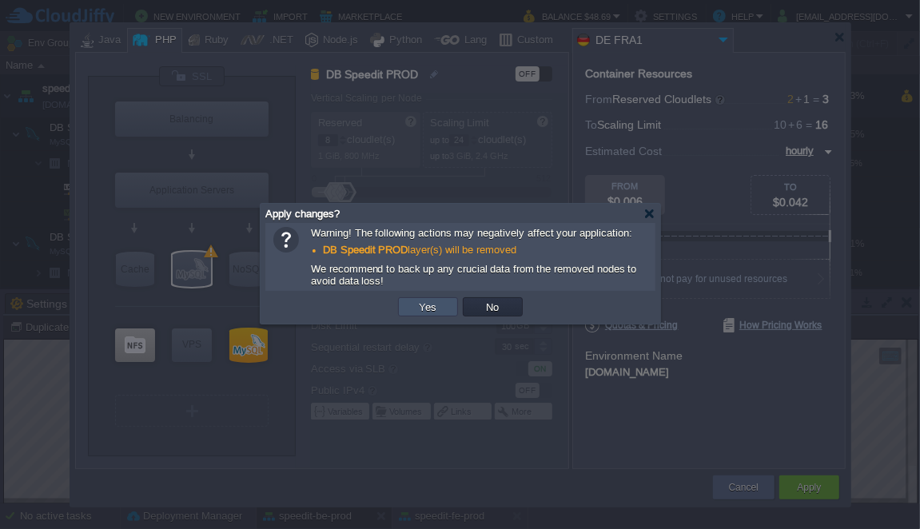
click at [426, 312] on button "Yes" at bounding box center [428, 307] width 27 height 14
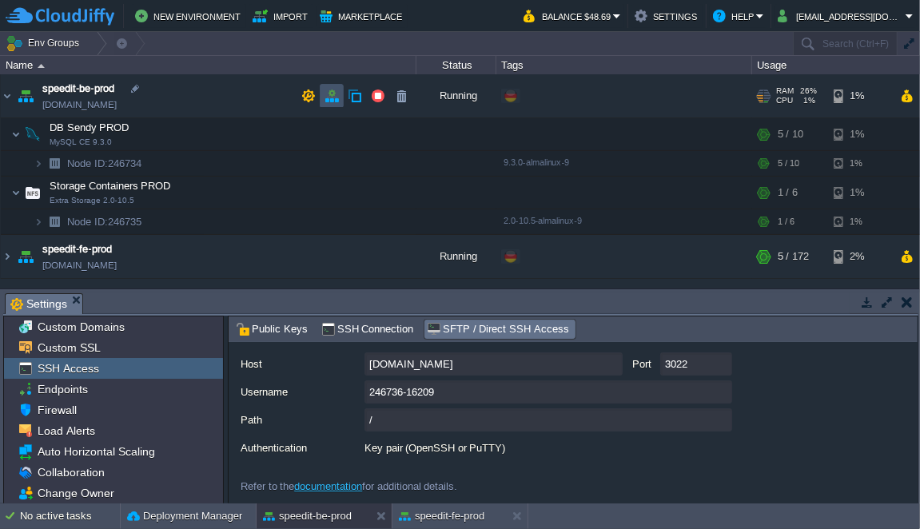
click at [329, 101] on button "button" at bounding box center [331, 96] width 14 height 14
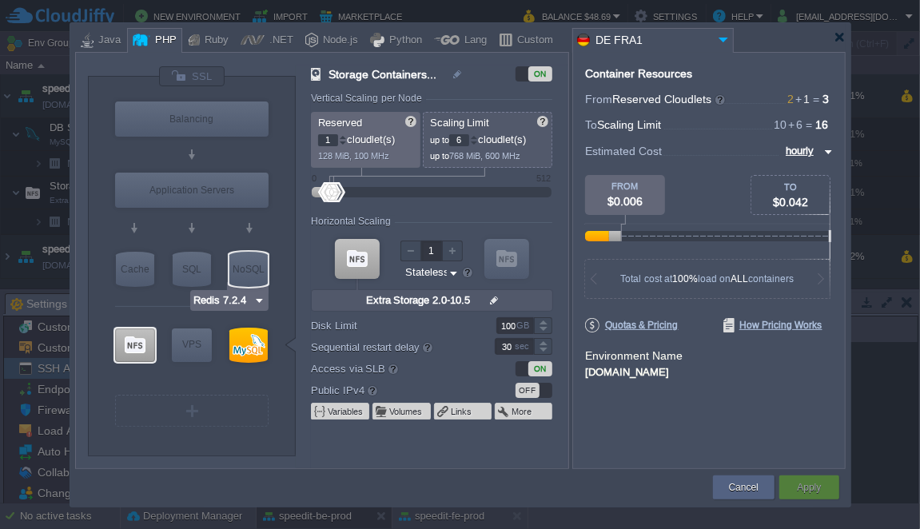
type input "MariaDB 12.0.2"
click at [197, 269] on div "SQL" at bounding box center [192, 269] width 38 height 35
type input "SQL Databases"
type input "4"
type input "MariaDB 12.0.2"
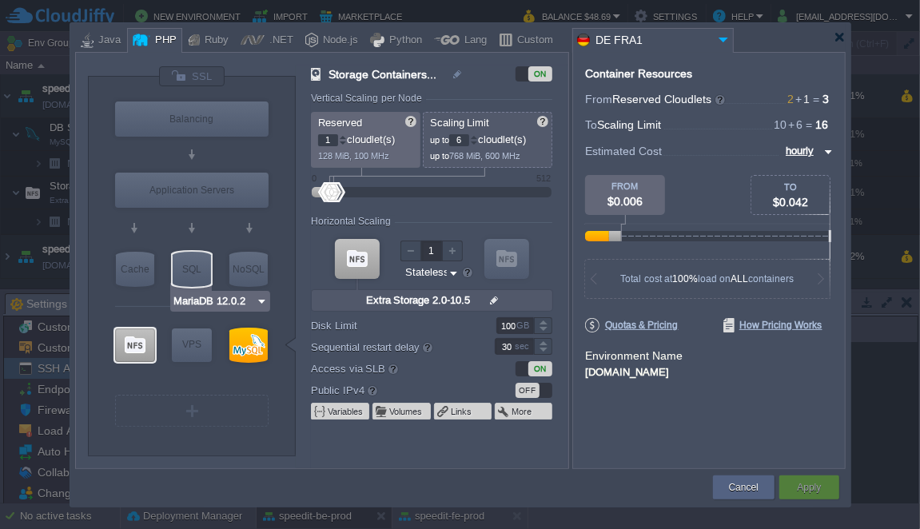
type input "12.0.2-almalin..."
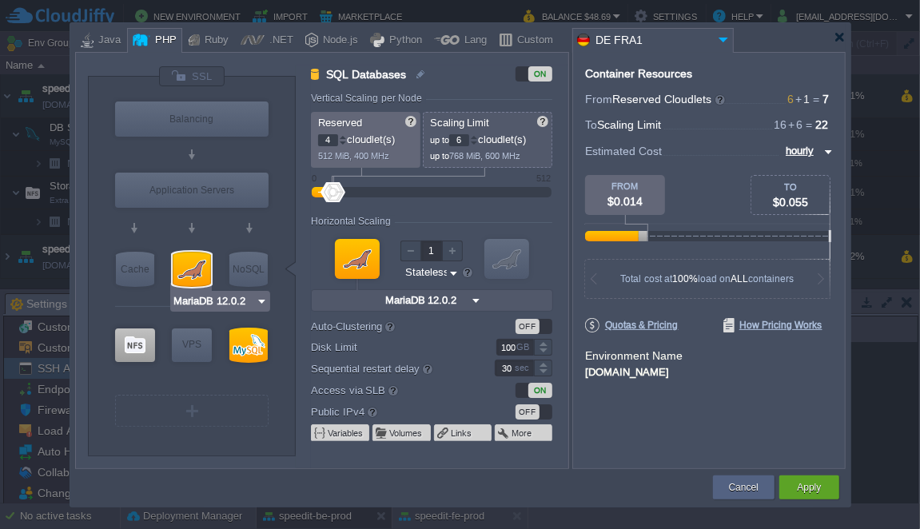
type input "Redis 7.2.4"
click at [340, 137] on div at bounding box center [343, 137] width 8 height 6
type input "6"
type input "7"
click at [340, 137] on div at bounding box center [343, 137] width 8 height 6
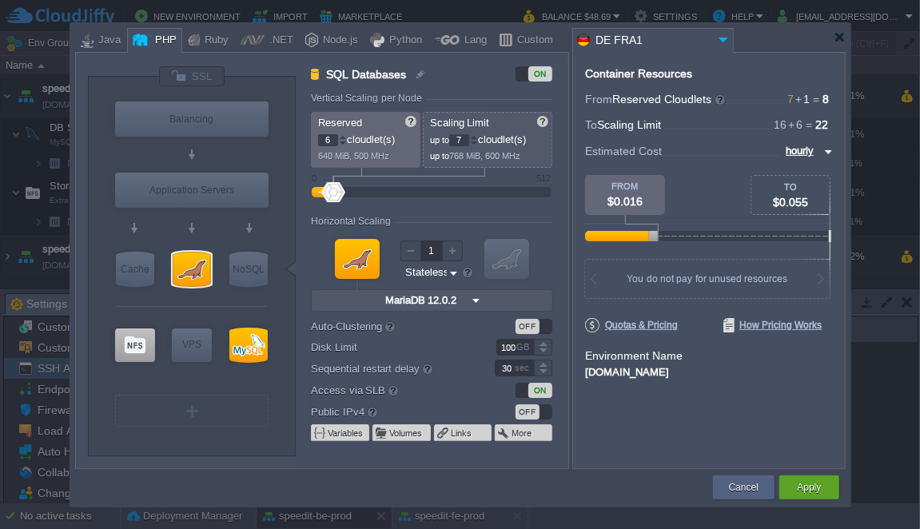
type input "7"
type input "8"
click at [340, 137] on div at bounding box center [343, 137] width 8 height 6
type input "8"
type input "9"
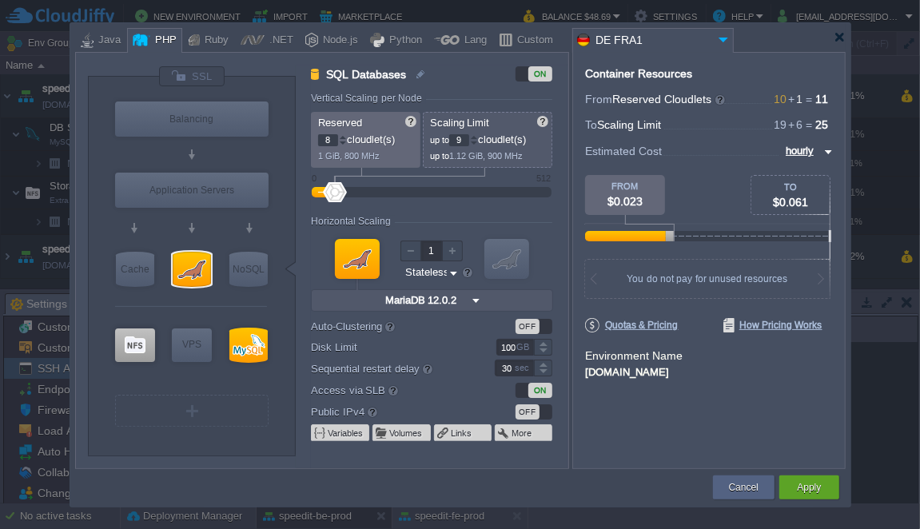
click at [340, 137] on div at bounding box center [343, 137] width 8 height 6
type input "9"
type input "10"
click at [340, 137] on div at bounding box center [343, 137] width 8 height 6
type input "10"
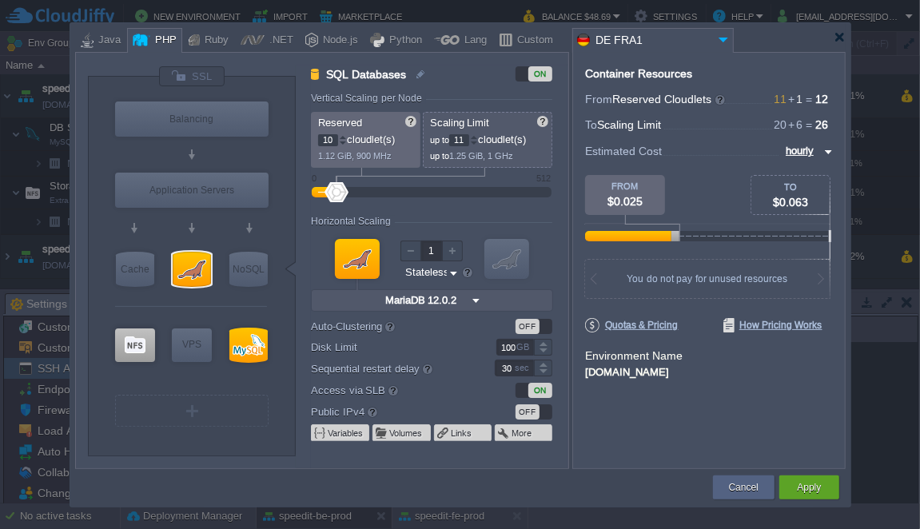
click at [340, 137] on div at bounding box center [343, 137] width 8 height 6
click at [477, 137] on div at bounding box center [474, 137] width 8 height 6
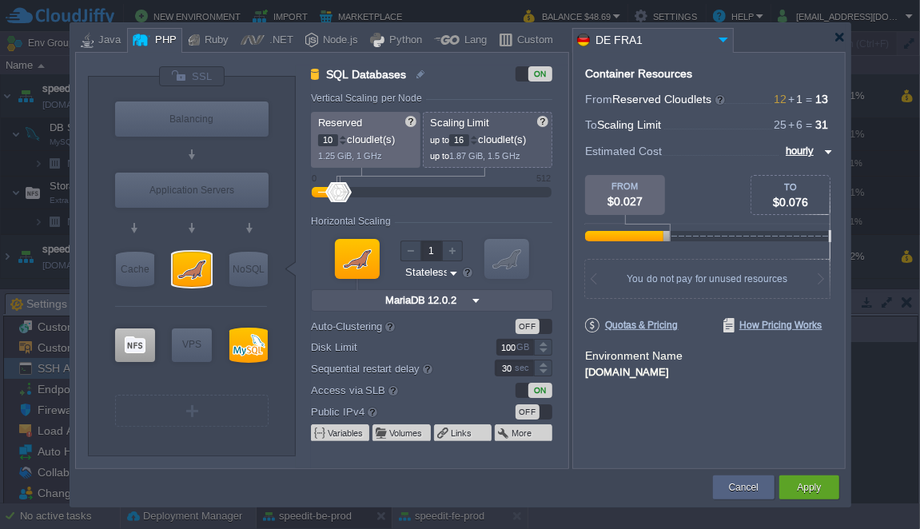
click at [477, 137] on div at bounding box center [474, 137] width 8 height 6
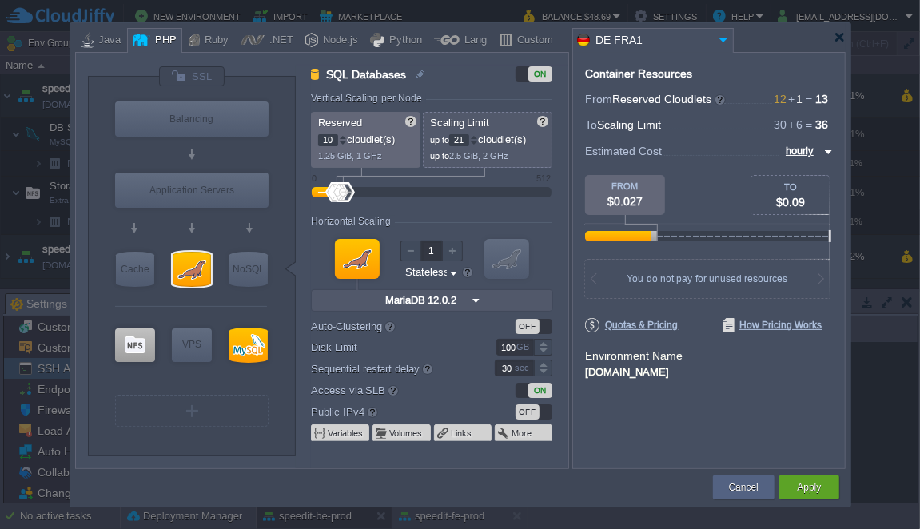
click at [477, 137] on div at bounding box center [474, 137] width 8 height 6
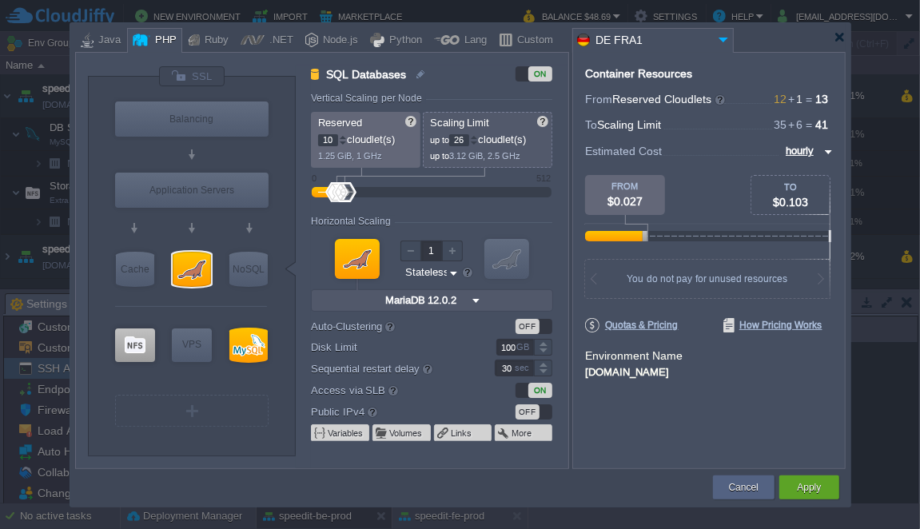
click at [477, 137] on div at bounding box center [474, 137] width 8 height 6
type input "30"
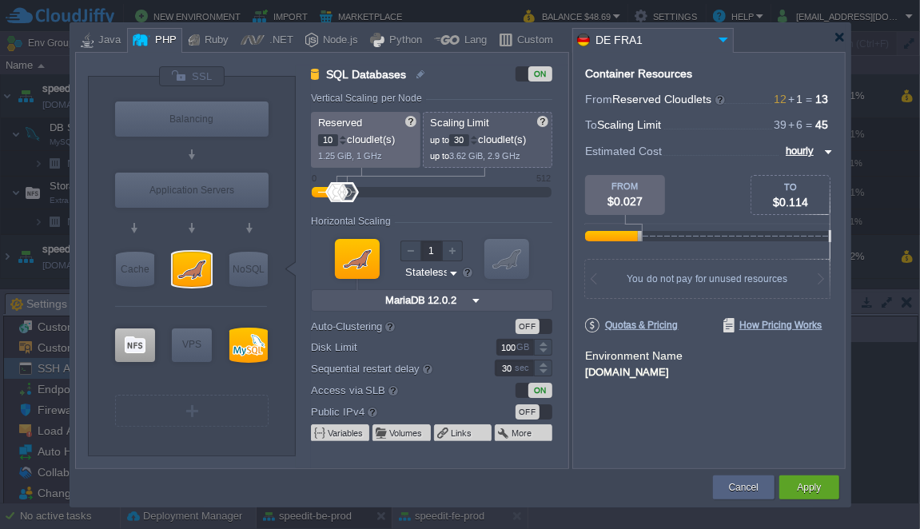
click at [477, 137] on div at bounding box center [474, 137] width 8 height 6
click at [467, 301] on img at bounding box center [475, 300] width 17 height 21
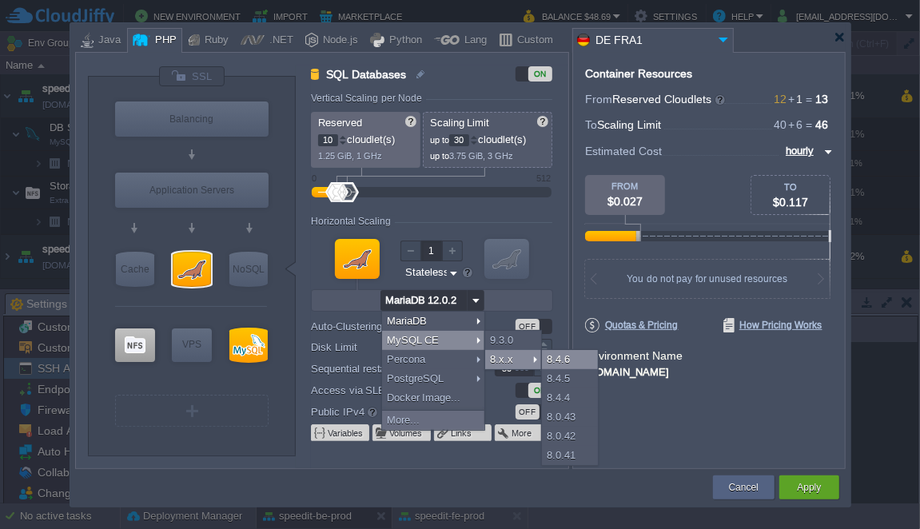
click at [574, 366] on div "8.4.6" at bounding box center [570, 359] width 56 height 19
type input "4"
type input "6"
type input "MySQL CE 8.4.6"
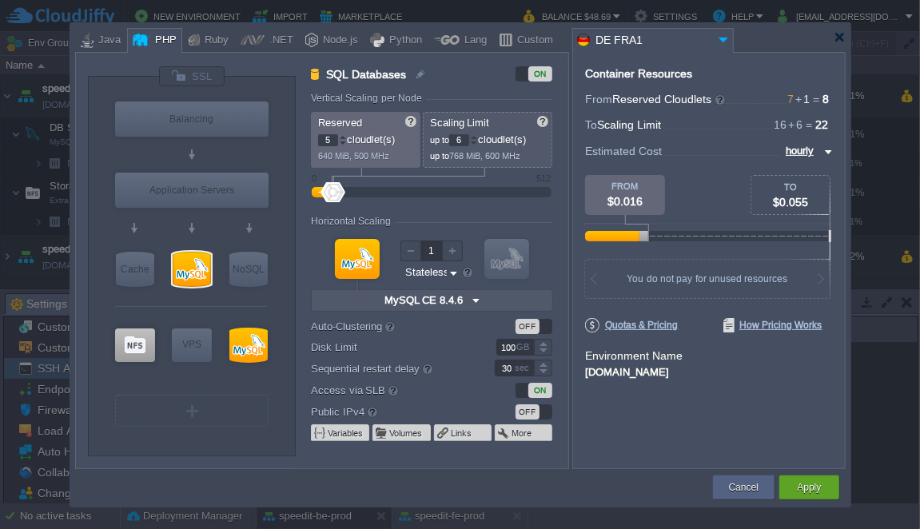
click at [344, 137] on div at bounding box center [343, 137] width 8 height 6
type input "6"
type input "7"
click at [344, 137] on div at bounding box center [343, 137] width 8 height 6
type input "7"
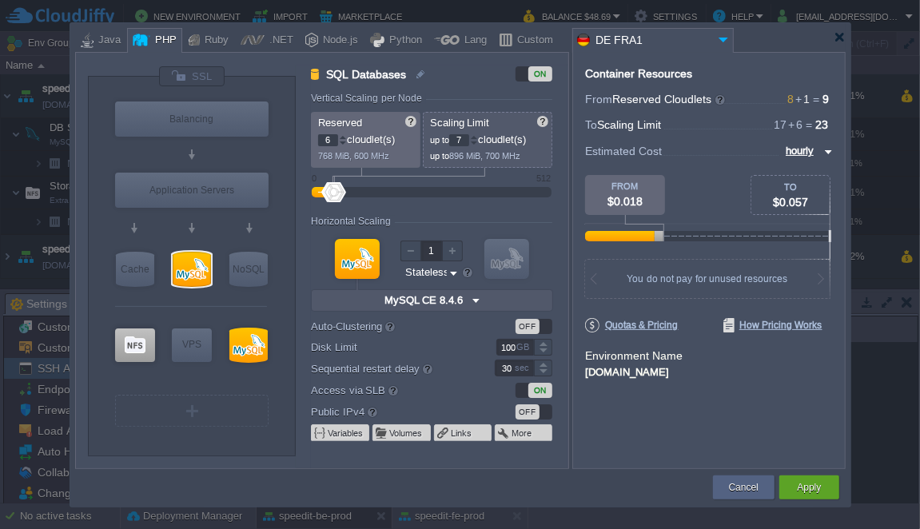
type input "8"
click at [344, 137] on div at bounding box center [343, 137] width 8 height 6
type input "8"
type input "9"
click at [344, 137] on div at bounding box center [343, 137] width 8 height 6
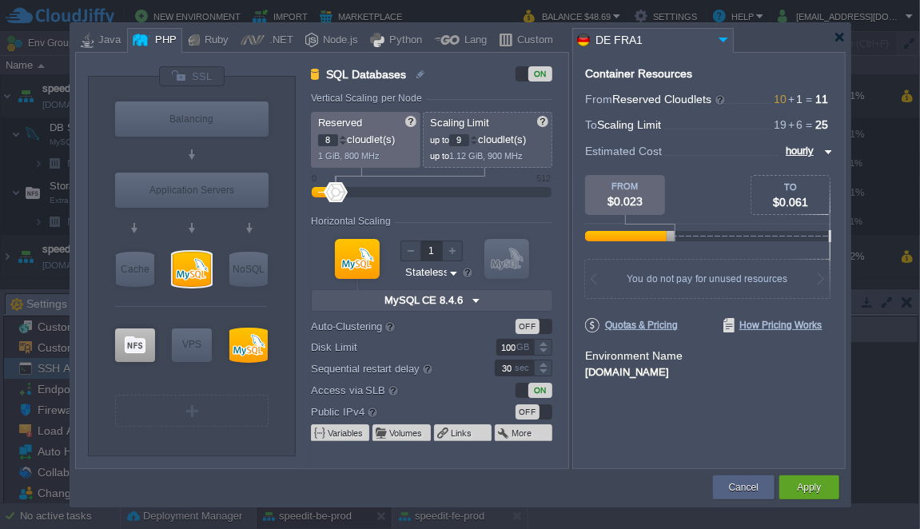
type input "9"
type input "10"
click at [345, 137] on div at bounding box center [343, 137] width 8 height 6
type input "10"
click at [345, 137] on div at bounding box center [343, 137] width 8 height 6
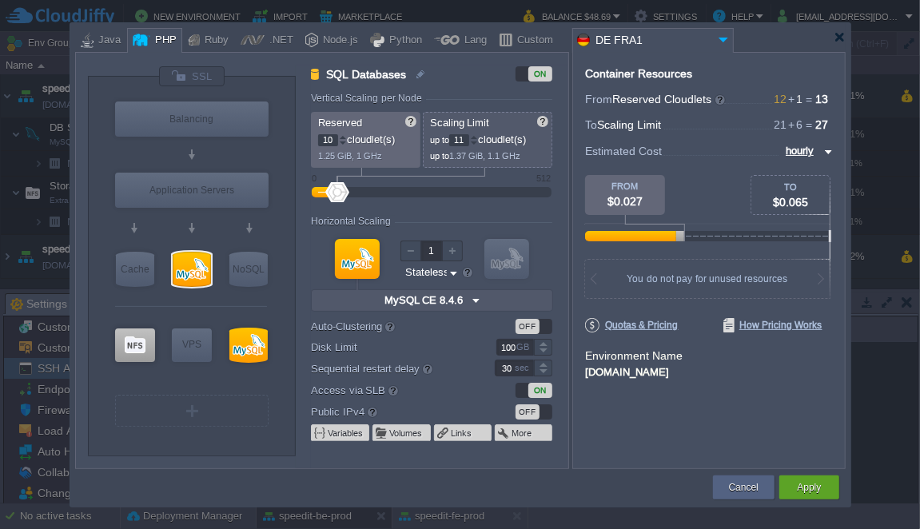
drag, startPoint x: 468, startPoint y: 139, endPoint x: 452, endPoint y: 138, distance: 16.0
click at [452, 138] on input "11" at bounding box center [459, 140] width 20 height 12
type input "30"
click at [509, 180] on form "Vertical Scaling per Node Reserved 10 cloudlet(s) 1.25 GiB, 1 GHz Scaling Limit…" at bounding box center [439, 281] width 256 height 376
click at [804, 485] on button "Apply" at bounding box center [809, 487] width 24 height 16
